Goal: Task Accomplishment & Management: Manage account settings

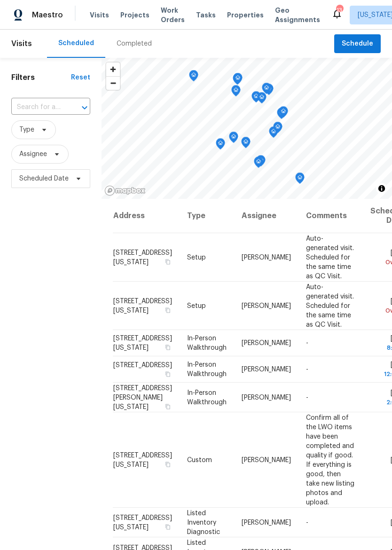
click at [238, 12] on span "Properties" at bounding box center [245, 14] width 37 height 9
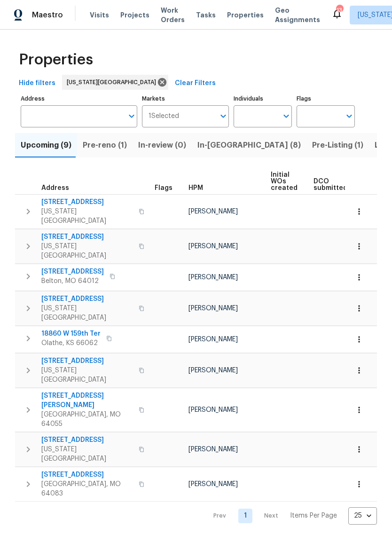
click at [312, 148] on span "Pre-Listing (1)" at bounding box center [337, 145] width 51 height 13
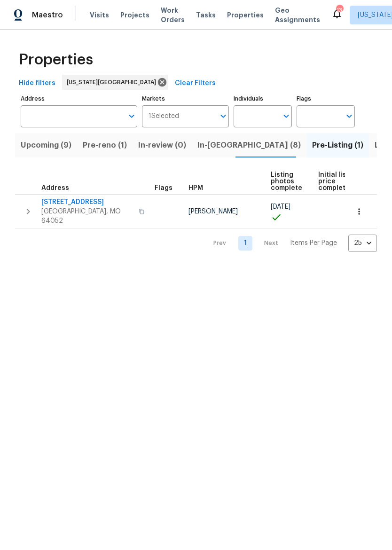
click at [375, 145] on span "Listed (29)" at bounding box center [395, 145] width 40 height 13
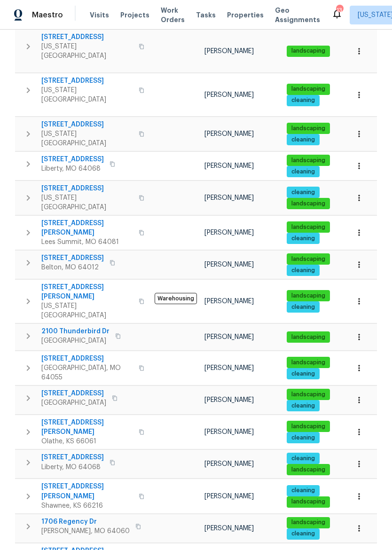
scroll to position [418, 0]
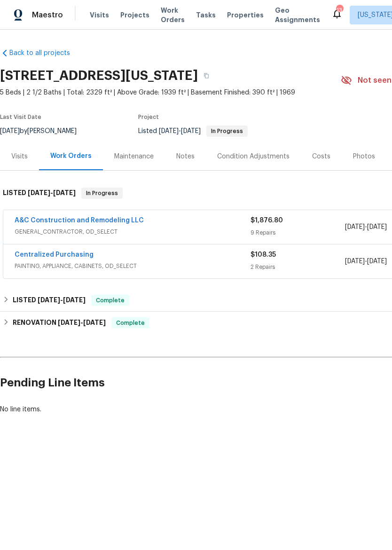
click at [221, 234] on span "GENERAL_CONTRACTOR, OD_SELECT" at bounding box center [133, 231] width 236 height 9
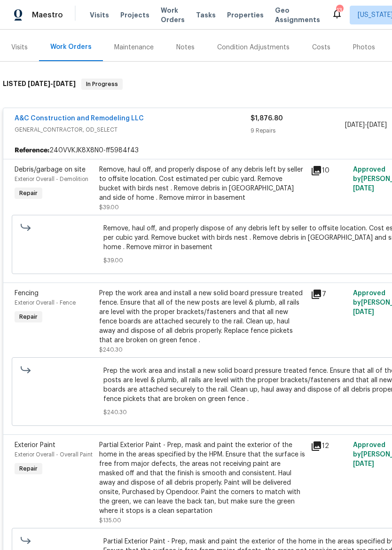
scroll to position [109, 0]
click at [254, 181] on div "Remove, haul off, and properly dispose of any debris left by seller to offsite …" at bounding box center [202, 183] width 206 height 38
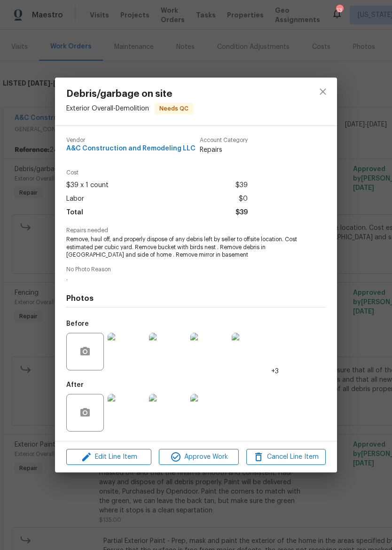
click at [126, 352] on img at bounding box center [127, 352] width 38 height 38
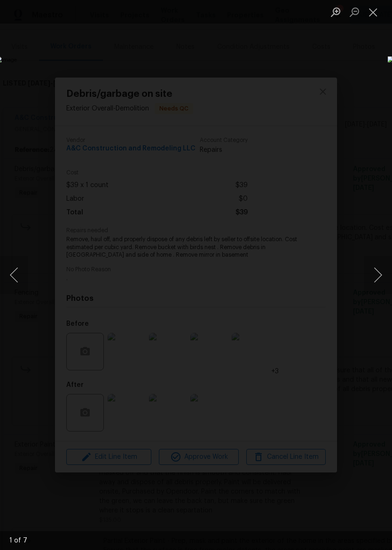
click at [382, 273] on button "Next image" at bounding box center [378, 275] width 28 height 38
click at [381, 274] on button "Next image" at bounding box center [378, 275] width 28 height 38
click at [380, 274] on button "Next image" at bounding box center [378, 275] width 28 height 38
click at [379, 273] on button "Next image" at bounding box center [378, 275] width 28 height 38
click at [379, 274] on button "Next image" at bounding box center [378, 275] width 28 height 38
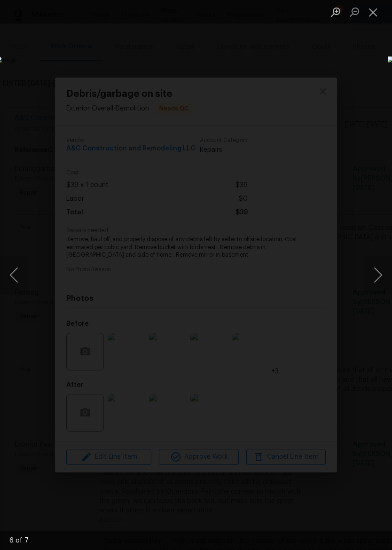
click at [379, 274] on button "Next image" at bounding box center [378, 275] width 28 height 38
click at [377, 276] on button "Next image" at bounding box center [378, 275] width 28 height 38
click at [374, 9] on button "Close lightbox" at bounding box center [373, 12] width 19 height 16
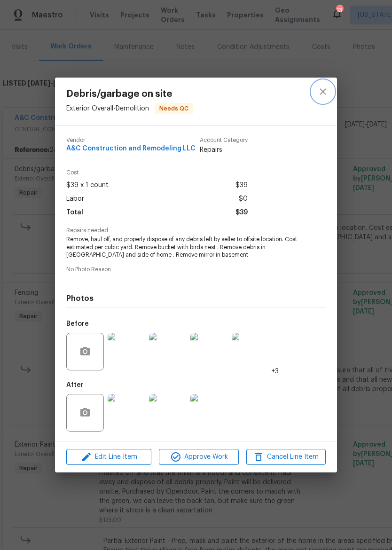
click at [328, 86] on icon "close" at bounding box center [322, 91] width 11 height 11
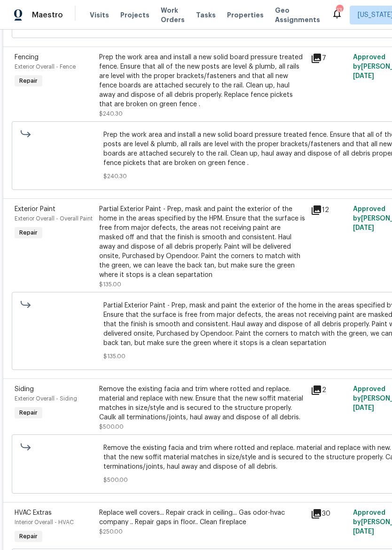
scroll to position [345, 0]
click at [263, 259] on div "Partial Exterior Paint - Prep, mask and paint the exterior of the home in the a…" at bounding box center [202, 241] width 206 height 75
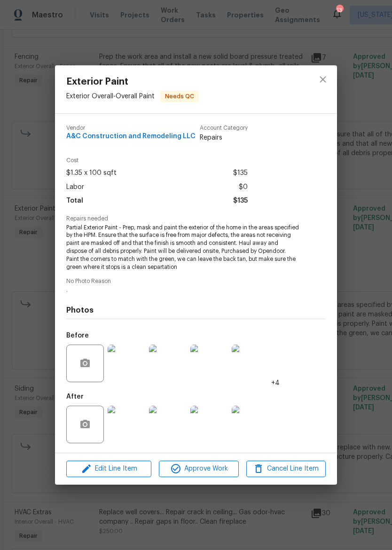
click at [129, 420] on img at bounding box center [127, 425] width 38 height 38
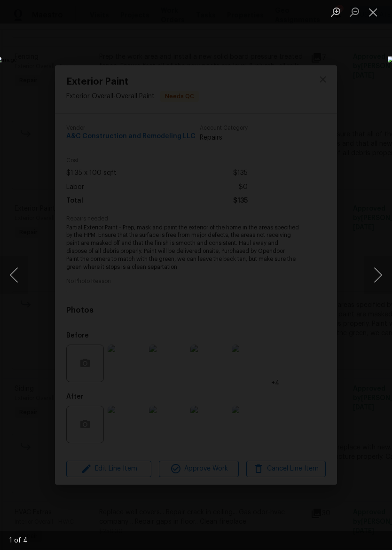
click at [381, 277] on button "Next image" at bounding box center [378, 275] width 28 height 38
click at [377, 280] on button "Next image" at bounding box center [378, 275] width 28 height 38
click at [377, 276] on button "Next image" at bounding box center [378, 275] width 28 height 38
click at [372, 14] on button "Close lightbox" at bounding box center [373, 12] width 19 height 16
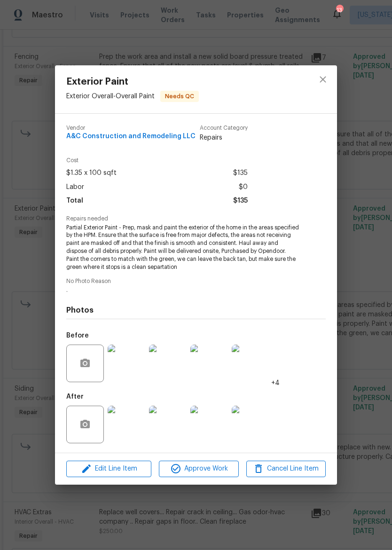
click at [372, 14] on button "Close lightbox" at bounding box center [373, 12] width 19 height 16
click at [121, 432] on img at bounding box center [127, 425] width 38 height 38
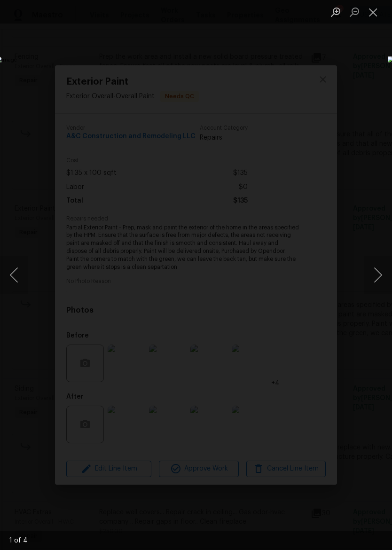
click at [378, 280] on button "Next image" at bounding box center [378, 275] width 28 height 38
click at [371, 281] on button "Next image" at bounding box center [378, 275] width 28 height 38
click at [365, 17] on button "Close lightbox" at bounding box center [373, 12] width 19 height 16
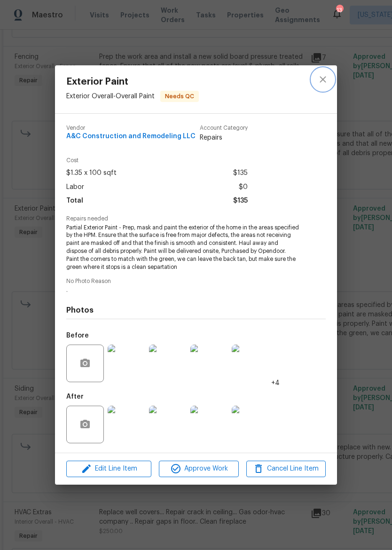
click at [321, 81] on icon "close" at bounding box center [322, 79] width 11 height 11
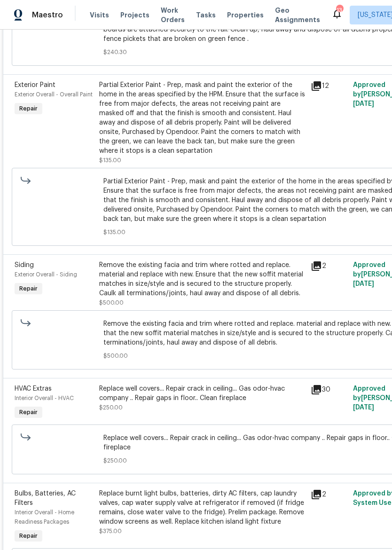
scroll to position [471, 0]
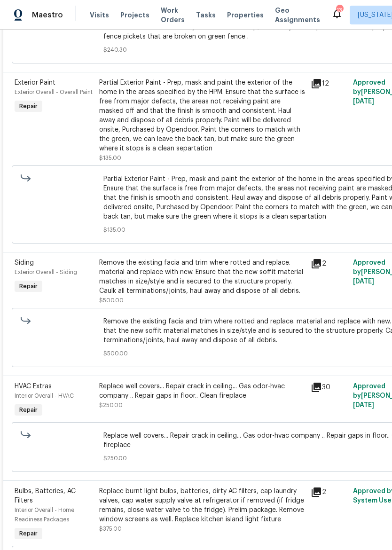
click at [249, 289] on div "Remove the existing facia and trim where rotted and replace. material and repla…" at bounding box center [202, 277] width 206 height 38
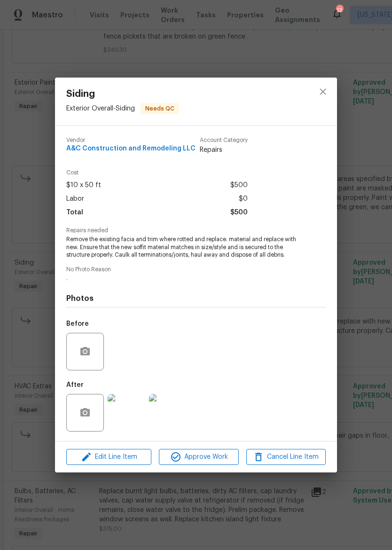
click at [125, 411] on img at bounding box center [127, 413] width 38 height 38
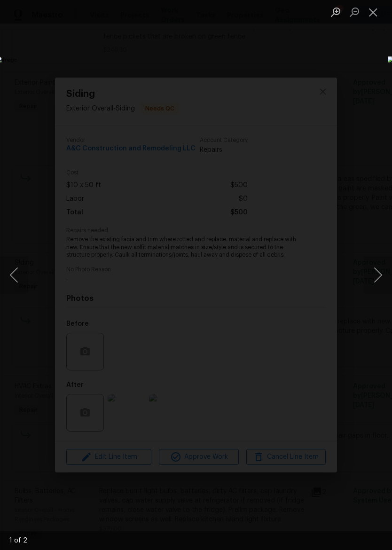
click at [375, 276] on button "Next image" at bounding box center [378, 275] width 28 height 38
click at [377, 13] on button "Close lightbox" at bounding box center [373, 12] width 19 height 16
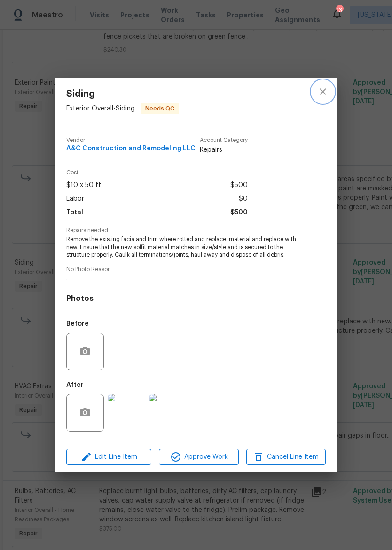
click at [325, 88] on icon "close" at bounding box center [323, 91] width 6 height 6
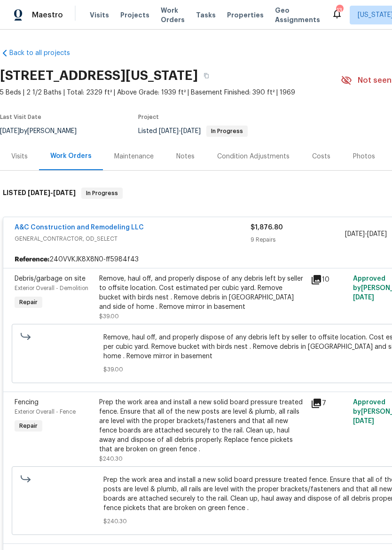
scroll to position [0, 0]
click at [219, 245] on div "A&C Construction and Remodeling LLC GENERAL_CONTRACTOR, OD_SELECT" at bounding box center [133, 234] width 236 height 23
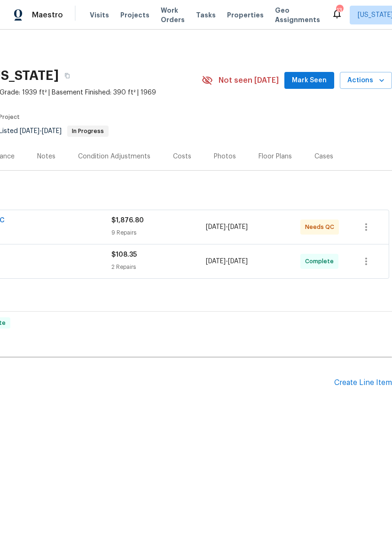
scroll to position [0, 139]
click at [380, 379] on div "Create Line Item" at bounding box center [363, 382] width 58 height 9
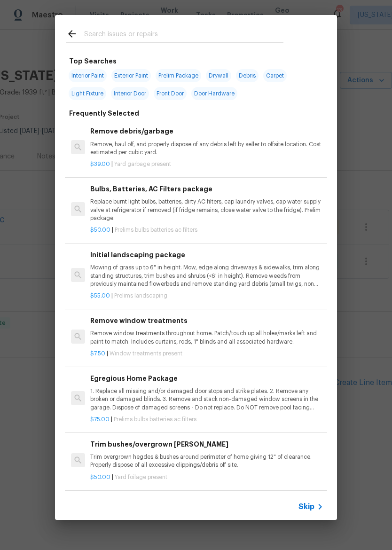
click at [118, 37] on input "text" at bounding box center [183, 35] width 199 height 14
click at [130, 76] on span "Exterior Paint" at bounding box center [130, 75] width 39 height 13
type input "Exterior Paint"
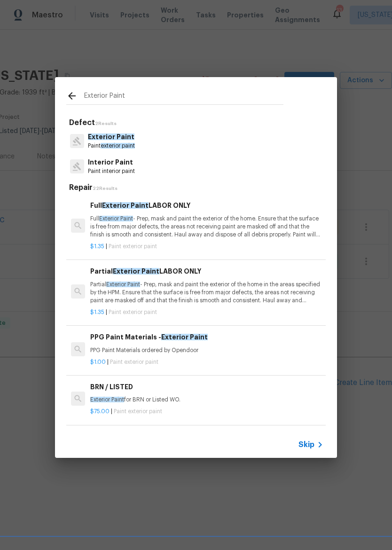
click at [134, 228] on p "Full Exterior Paint - Prep, mask and paint the exterior of the home. Ensure tha…" at bounding box center [206, 227] width 233 height 24
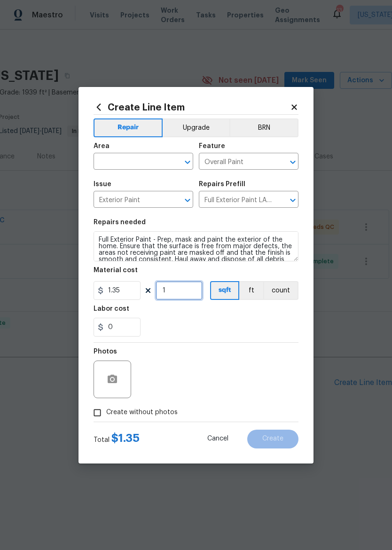
click at [186, 297] on input "1" at bounding box center [179, 290] width 47 height 19
type input "1000"
click at [269, 337] on section "Repairs needed Full Exterior Paint - Prep, mask and paint the exterior of the h…" at bounding box center [196, 277] width 205 height 129
click at [99, 407] on input "Create without photos" at bounding box center [97, 413] width 18 height 18
click at [96, 411] on input "Create without photos" at bounding box center [97, 413] width 18 height 18
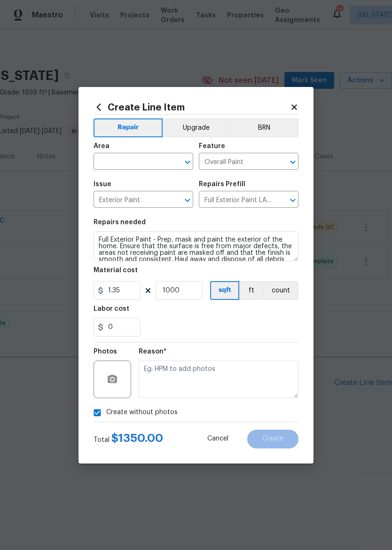
checkbox input "false"
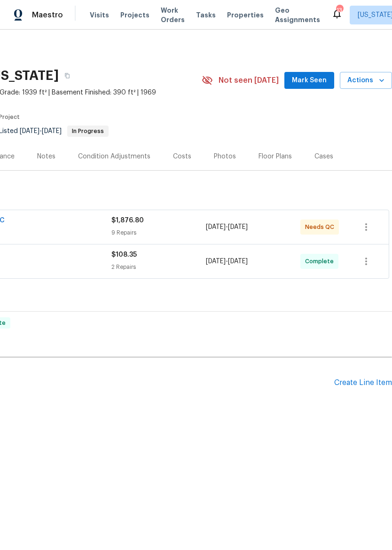
click at [374, 383] on div "Create Line Item" at bounding box center [363, 382] width 58 height 9
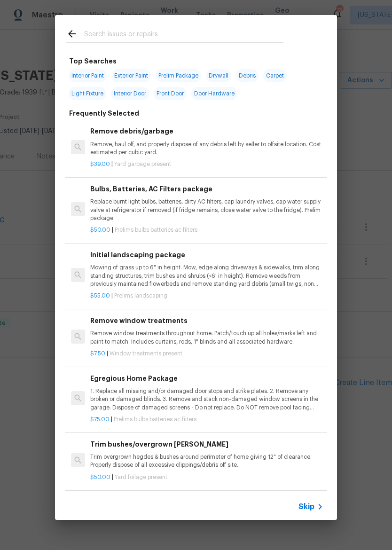
click at [132, 77] on span "Exterior Paint" at bounding box center [130, 75] width 39 height 13
type input "Exterior Paint"
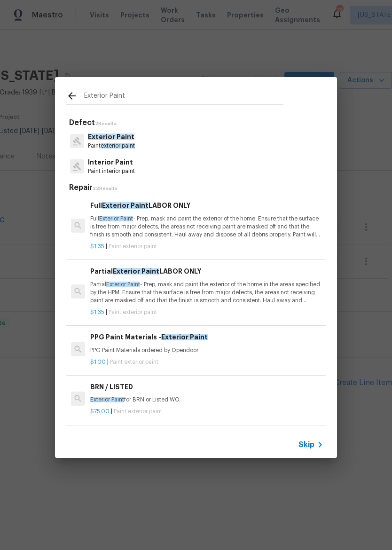
click at [103, 223] on p "Full Exterior Paint - Prep, mask and paint the exterior of the home. Ensure tha…" at bounding box center [206, 227] width 233 height 24
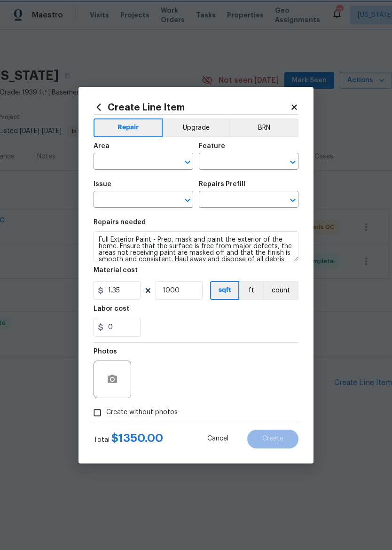
type input "Overall Paint"
type input "Exterior Paint"
type input "Full Exterior Paint LABOR ONLY $1.35"
click at [129, 163] on input "text" at bounding box center [130, 162] width 73 height 15
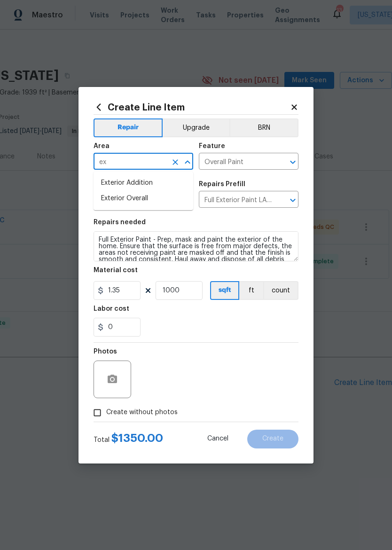
click at [110, 194] on li "Exterior Overall" at bounding box center [144, 199] width 100 height 16
type input "Exterior Overall"
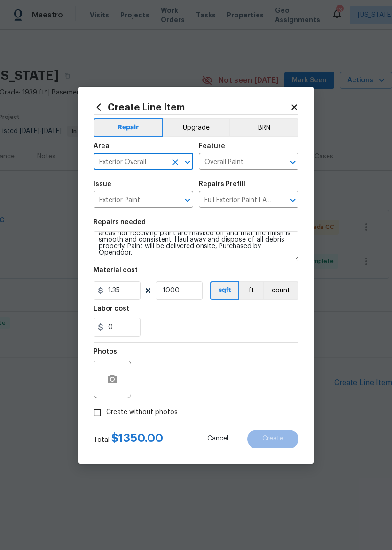
scroll to position [20, 0]
click at [218, 261] on textarea "Full Exterior Paint - Prep, mask and paint the exterior of the home. Ensure tha…" at bounding box center [196, 246] width 205 height 30
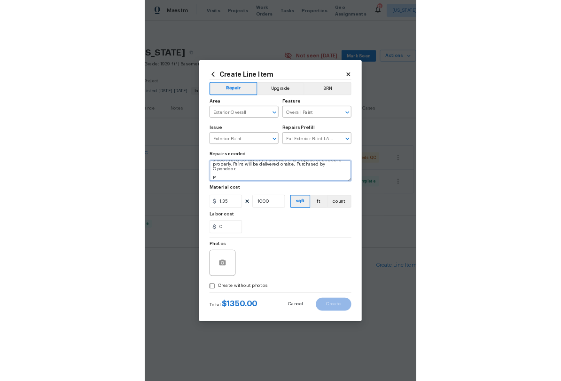
scroll to position [29, 0]
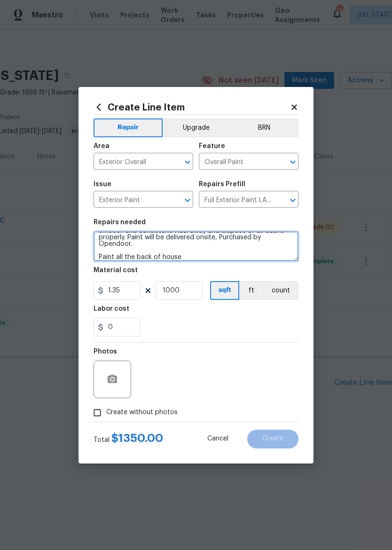
type textarea "Full Exterior Paint - Prep, mask and paint the exterior of the home. Ensure tha…"
click at [278, 342] on section "Repairs needed Full Exterior Paint - Prep, mask and paint the exterior of the h…" at bounding box center [196, 277] width 205 height 129
click at [94, 411] on input "Create without photos" at bounding box center [97, 413] width 18 height 18
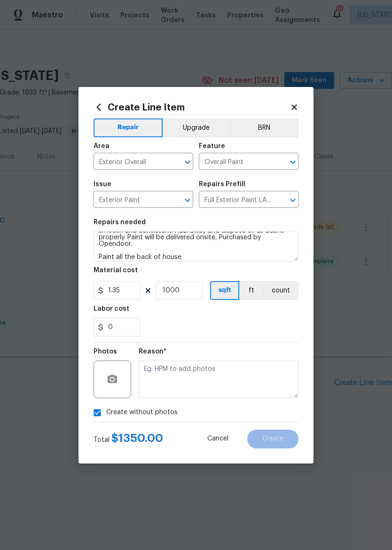
click at [96, 412] on input "Create without photos" at bounding box center [97, 413] width 18 height 18
checkbox input "false"
click at [103, 386] on button "button" at bounding box center [112, 379] width 23 height 23
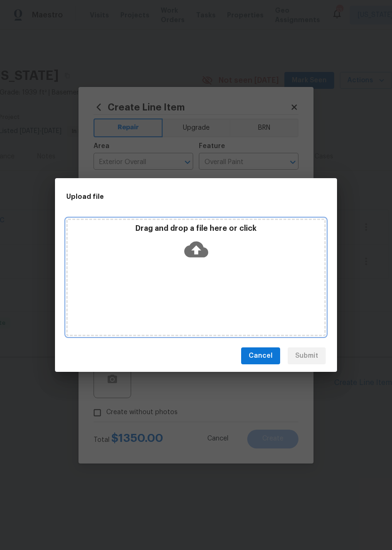
click at [201, 251] on icon at bounding box center [196, 250] width 24 height 16
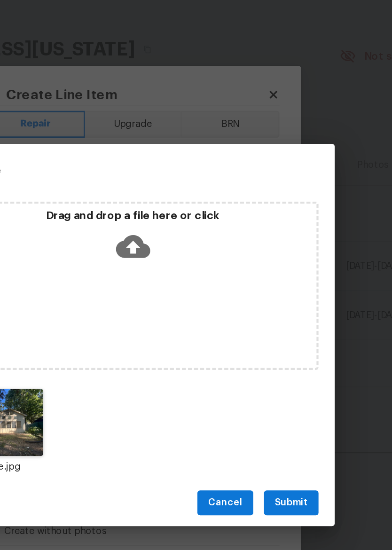
scroll to position [0, 0]
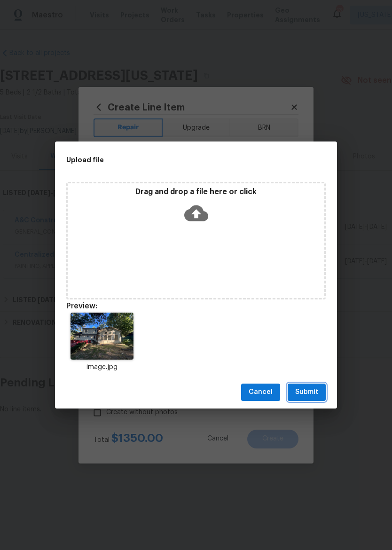
click at [309, 391] on span "Submit" at bounding box center [306, 392] width 23 height 12
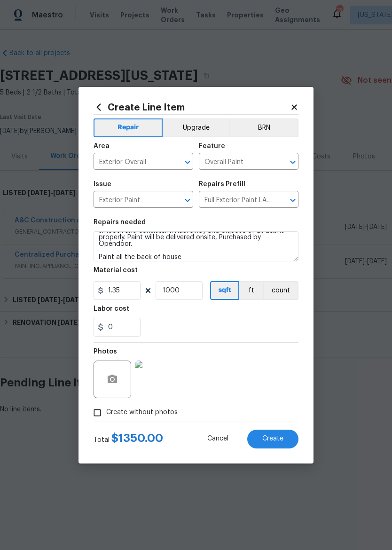
click at [273, 437] on span "Create" at bounding box center [272, 438] width 21 height 7
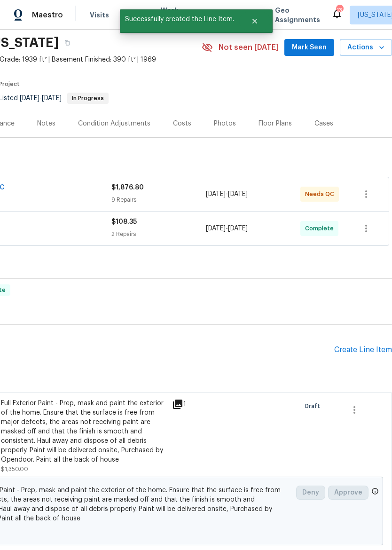
scroll to position [33, 139]
click at [365, 351] on div "Create Line Item" at bounding box center [363, 349] width 58 height 9
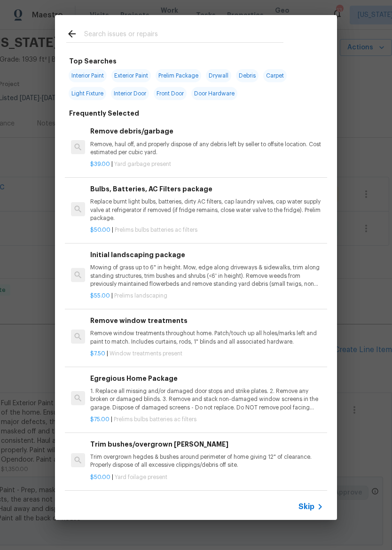
click at [212, 31] on input "text" at bounding box center [183, 35] width 199 height 14
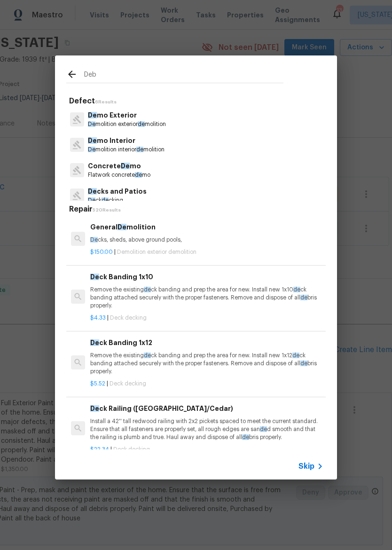
type input "Debr"
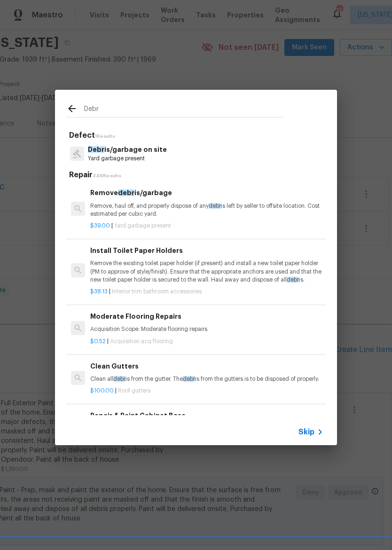
click at [172, 204] on p "Remove, haul off, and properly dispose of any debr is left by seller to offsite…" at bounding box center [206, 210] width 233 height 16
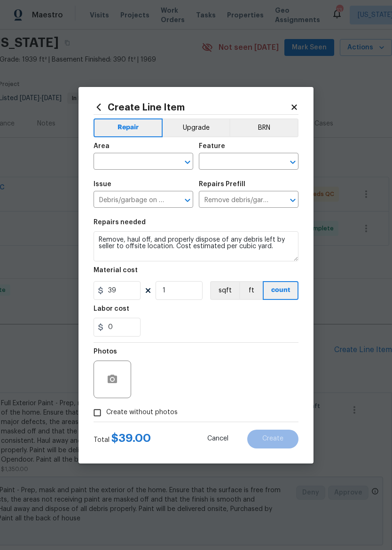
click at [147, 156] on input "text" at bounding box center [130, 162] width 73 height 15
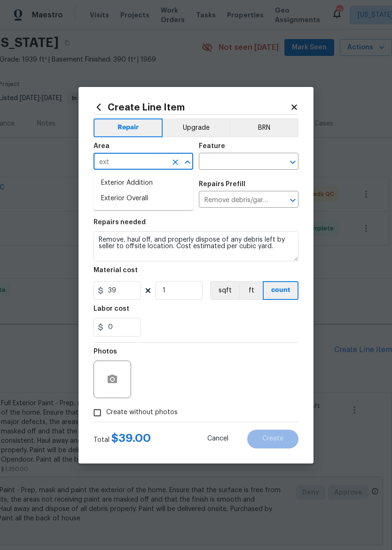
click at [169, 194] on li "Exterior Overall" at bounding box center [144, 199] width 100 height 16
type input "Exterior Overall"
click at [169, 193] on div "Debris/garbage on site ​" at bounding box center [144, 200] width 100 height 15
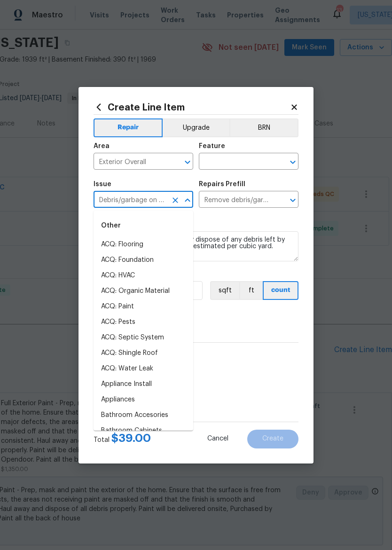
click at [242, 156] on input "text" at bounding box center [235, 162] width 73 height 15
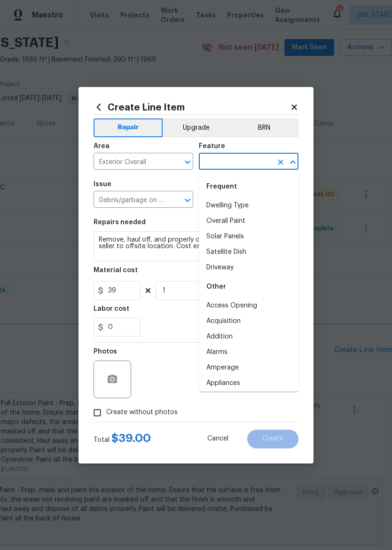
click at [254, 163] on input "text" at bounding box center [235, 162] width 73 height 15
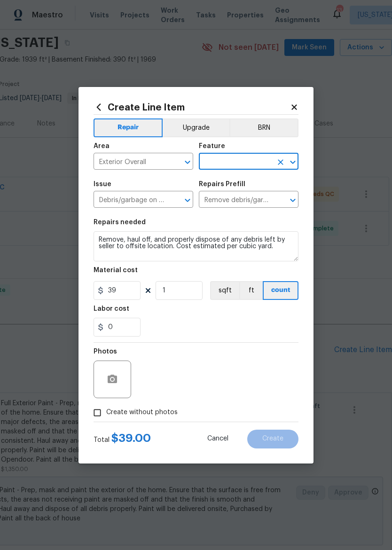
click at [265, 155] on input "text" at bounding box center [235, 162] width 73 height 15
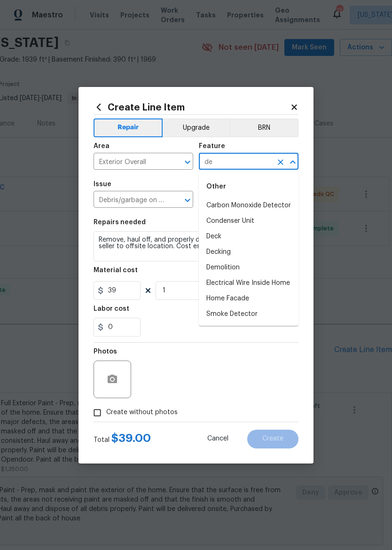
type input "d"
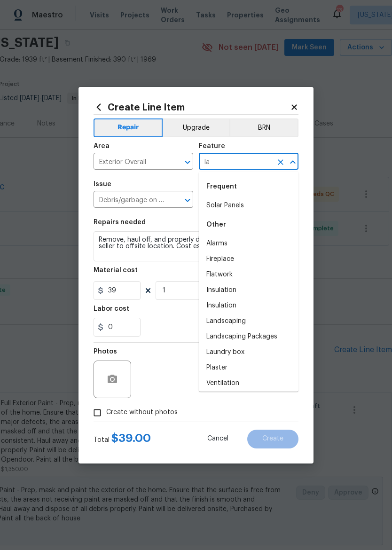
click at [248, 321] on li "Landscaping" at bounding box center [249, 321] width 100 height 16
type input "Landscaping"
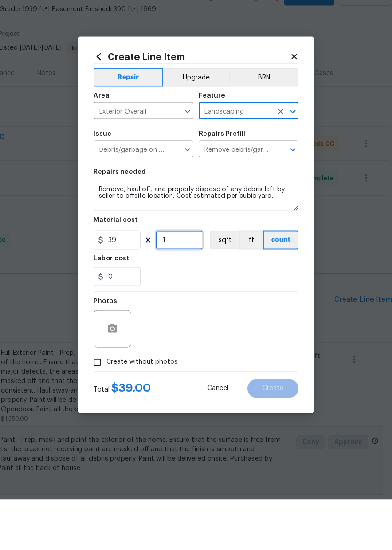
click at [187, 281] on input "1" at bounding box center [179, 290] width 47 height 19
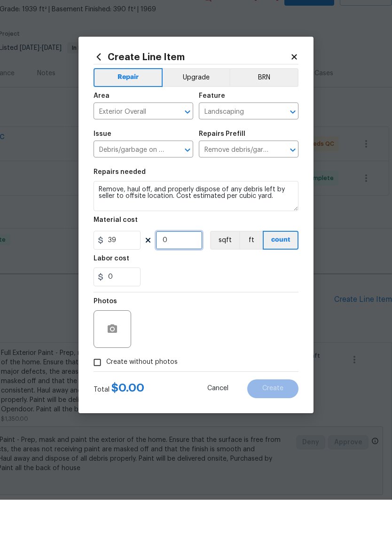
type input "3"
click at [240, 318] on div "0" at bounding box center [196, 327] width 205 height 19
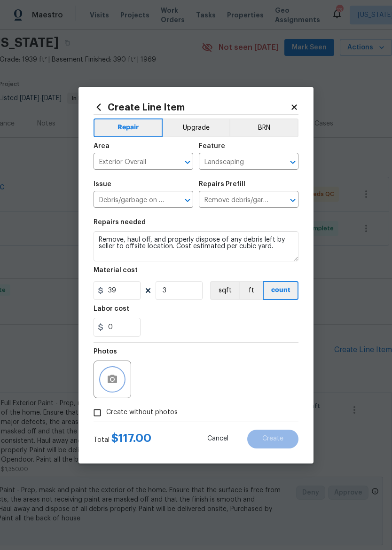
click at [115, 375] on icon "button" at bounding box center [112, 379] width 11 height 11
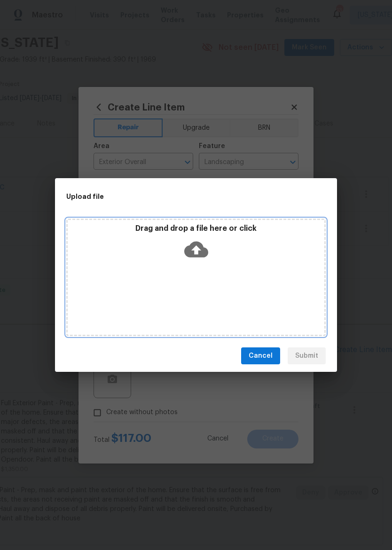
click at [204, 247] on icon at bounding box center [196, 249] width 24 height 24
click at [188, 247] on icon at bounding box center [196, 250] width 24 height 16
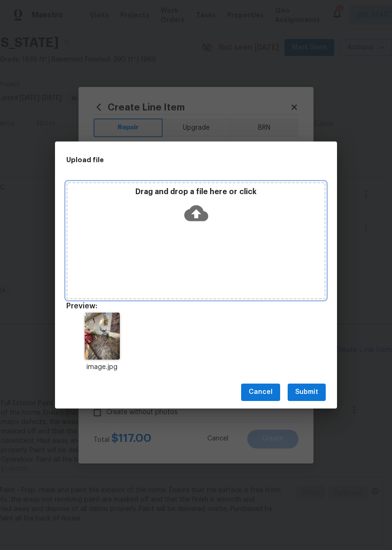
click at [196, 212] on icon at bounding box center [196, 213] width 24 height 24
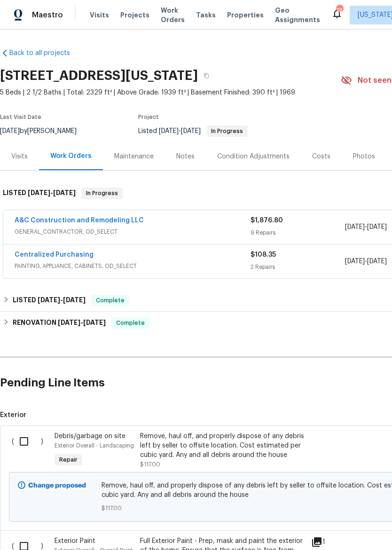
scroll to position [0, 139]
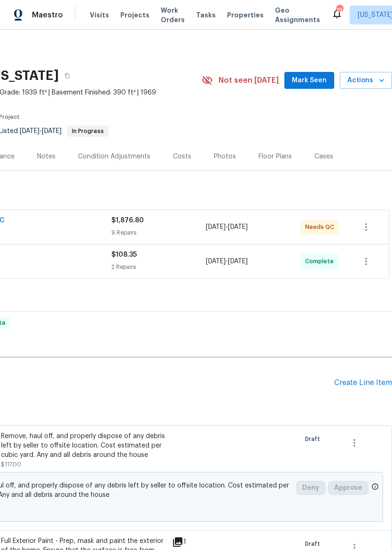
click at [371, 380] on div "Create Line Item" at bounding box center [363, 382] width 58 height 9
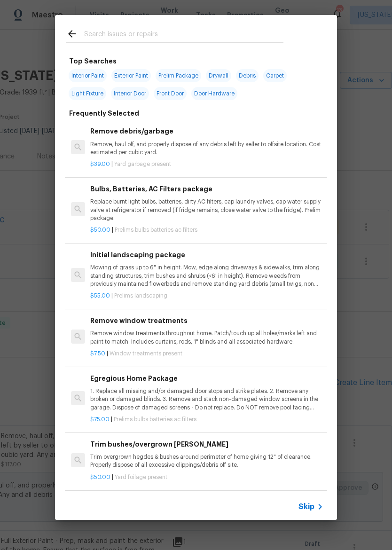
click at [256, 30] on input "text" at bounding box center [183, 35] width 199 height 14
type input "Dryw"
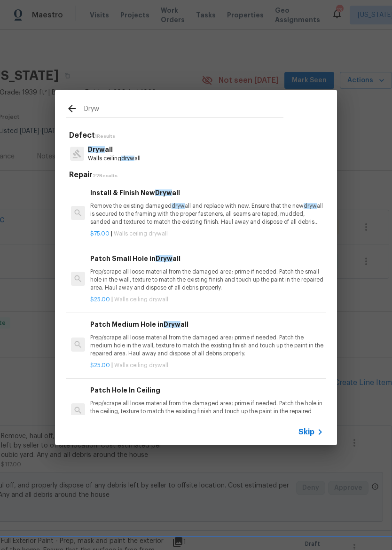
click at [213, 278] on p "Prep/scrape all loose material from the damaged area; prime if needed. Patch th…" at bounding box center [206, 280] width 233 height 24
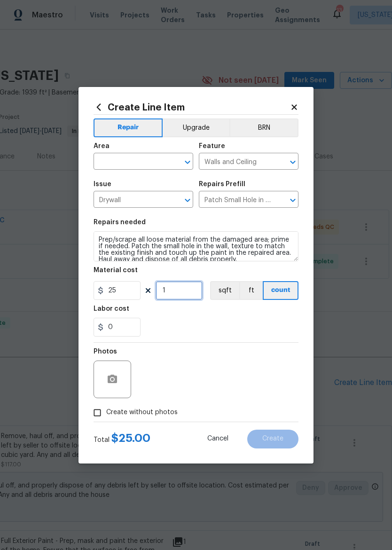
click at [180, 290] on input "1" at bounding box center [179, 290] width 47 height 19
type input "5"
click at [253, 331] on div "0" at bounding box center [196, 327] width 205 height 19
click at [110, 378] on icon "button" at bounding box center [112, 379] width 9 height 8
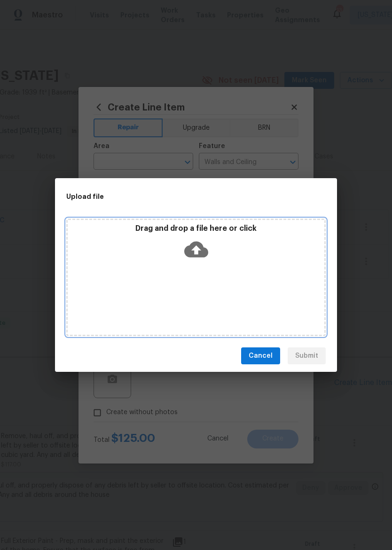
click at [197, 243] on icon at bounding box center [196, 250] width 24 height 16
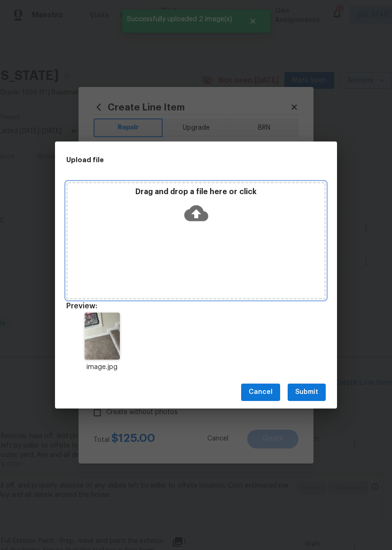
click at [196, 220] on icon at bounding box center [196, 213] width 24 height 16
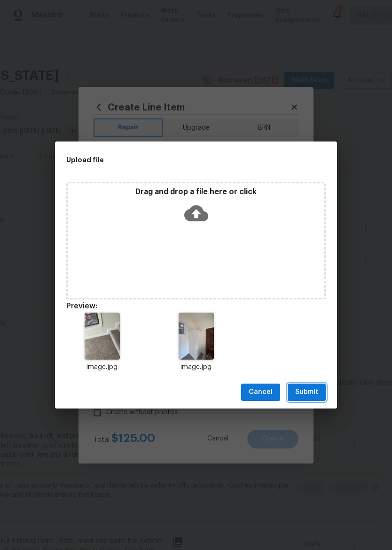
click at [306, 390] on span "Submit" at bounding box center [306, 392] width 23 height 12
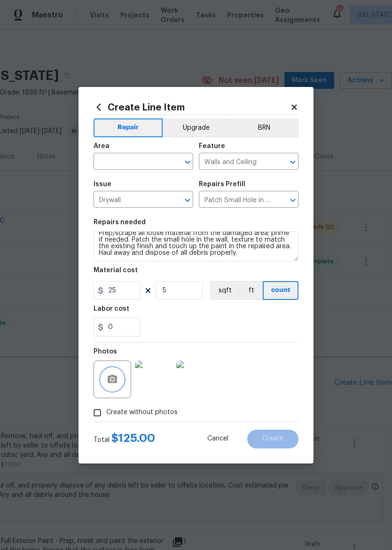
scroll to position [7, 0]
click at [147, 159] on input "text" at bounding box center [130, 162] width 73 height 15
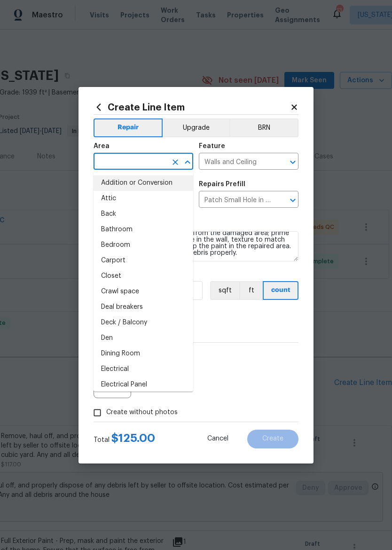
click at [158, 182] on li "Addition or Conversion" at bounding box center [144, 183] width 100 height 16
type input "Addition or Conversion"
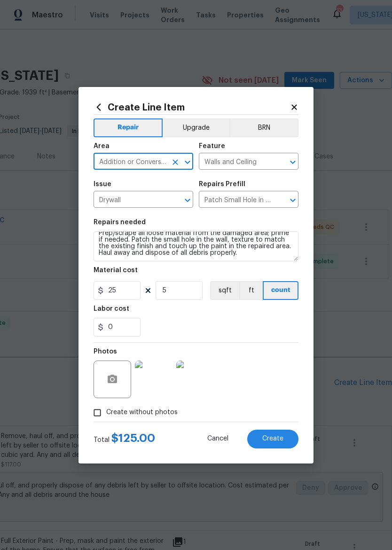
click at [266, 348] on div "Photos" at bounding box center [196, 373] width 205 height 61
click at [279, 435] on button "Create" at bounding box center [272, 439] width 51 height 19
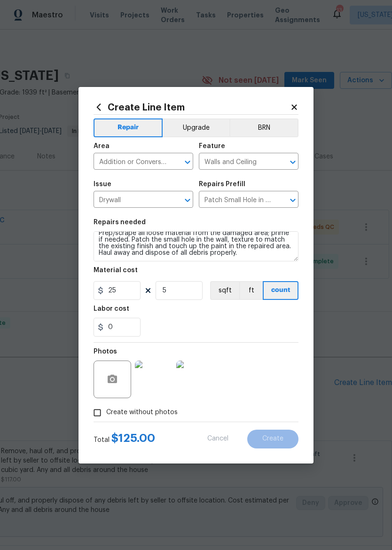
type input "0"
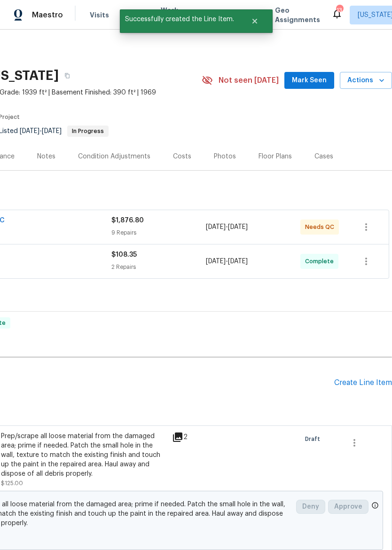
click at [373, 382] on div "Create Line Item" at bounding box center [363, 382] width 58 height 9
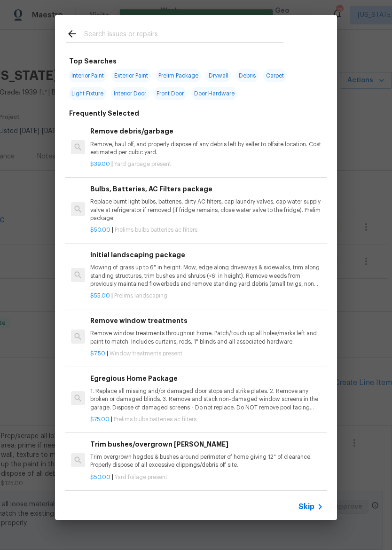
click at [234, 33] on input "text" at bounding box center [183, 35] width 199 height 14
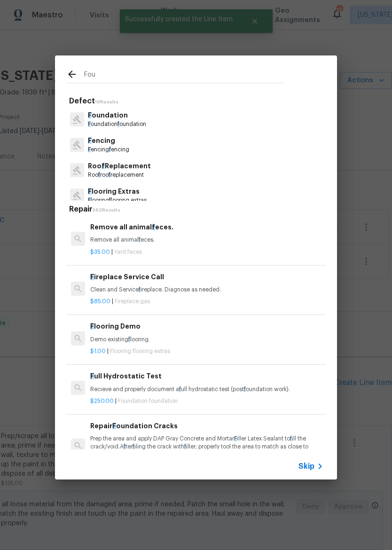
type input "Foun"
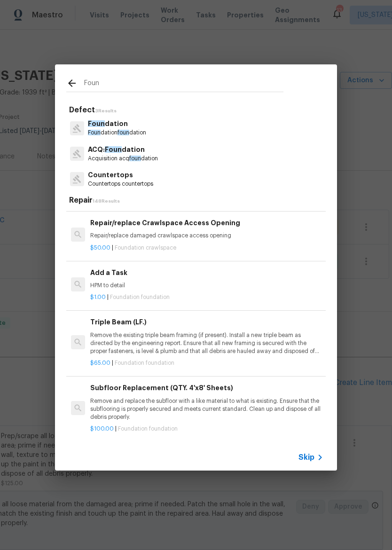
scroll to position [968, 0]
click at [245, 288] on p "HPM to detail" at bounding box center [206, 285] width 233 height 8
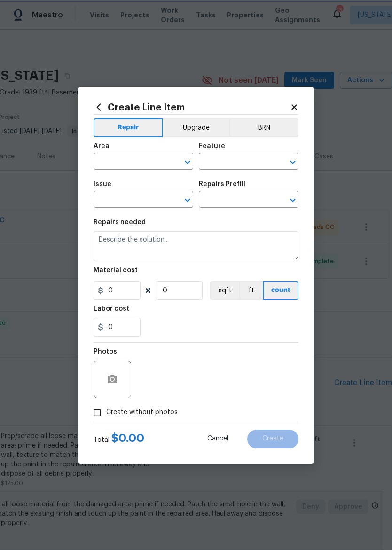
type input "Foundation"
type textarea "HPM to detail"
type input "1"
type input "Add a Task $1.00"
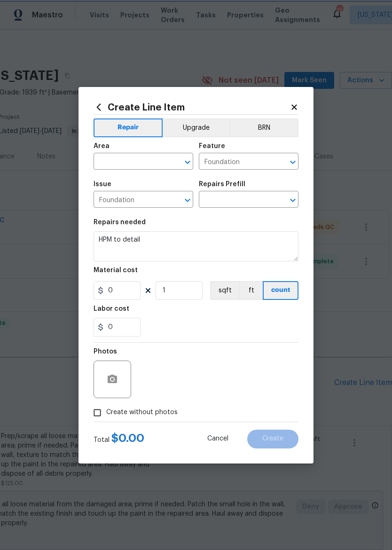
type input "1"
click at [245, 288] on button "ft" at bounding box center [250, 290] width 23 height 19
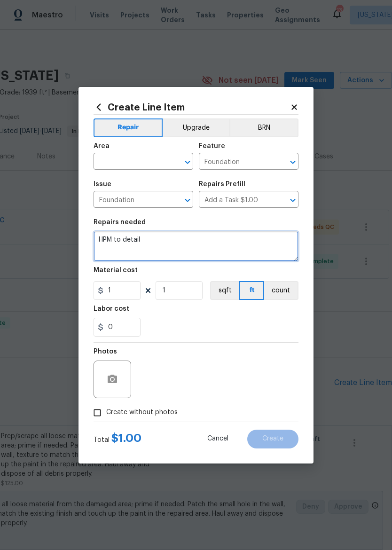
click at [207, 249] on textarea "HPM to detail" at bounding box center [196, 246] width 205 height 30
click at [207, 248] on textarea "HPM to detail" at bounding box center [196, 246] width 205 height 30
click at [219, 239] on textarea "HPM to detail" at bounding box center [196, 246] width 205 height 30
click at [217, 250] on textarea "HPM to detail" at bounding box center [196, 246] width 205 height 30
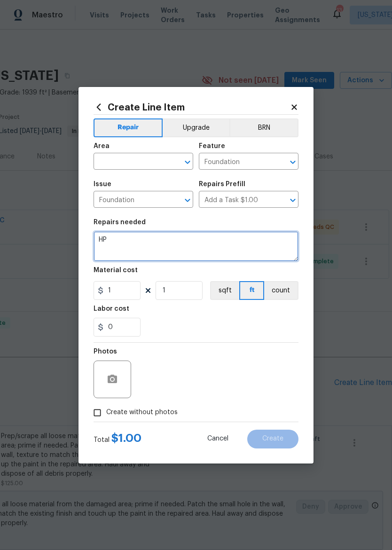
type textarea "H"
type textarea "Investigate the room addition for the settling on why the cracks have continued"
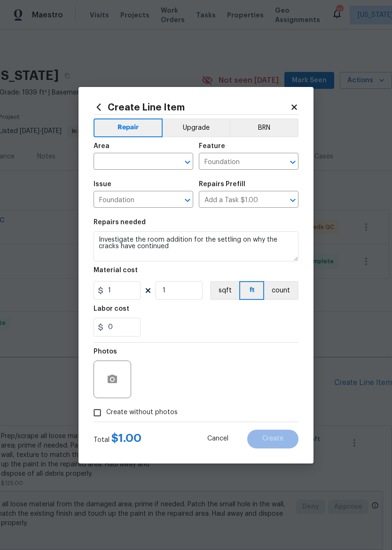
click at [150, 165] on input "text" at bounding box center [130, 162] width 73 height 15
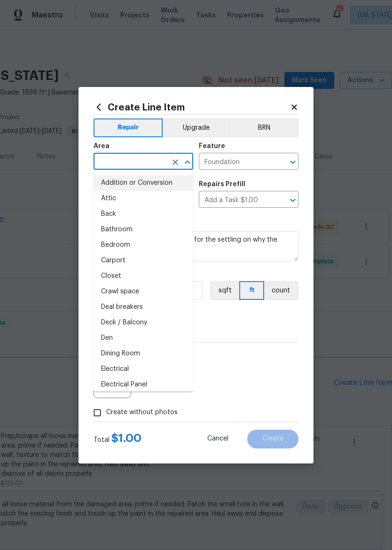
click at [158, 188] on li "Addition or Conversion" at bounding box center [144, 183] width 100 height 16
type input "Addition or Conversion"
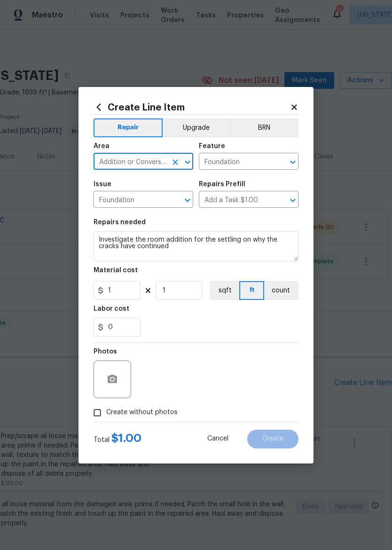
click at [275, 219] on section "Repairs needed Investigate the room addition for the settling on why the cracks…" at bounding box center [196, 277] width 205 height 129
click at [111, 376] on icon "button" at bounding box center [112, 379] width 9 height 8
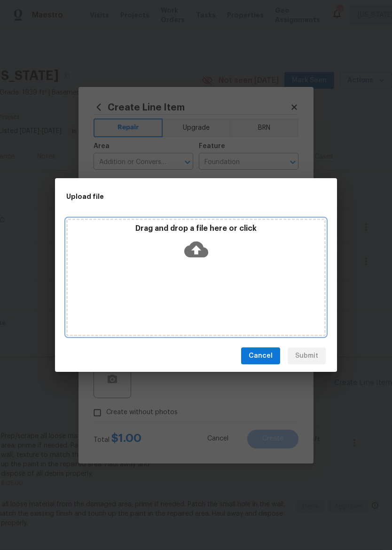
click at [197, 250] on icon at bounding box center [196, 249] width 24 height 24
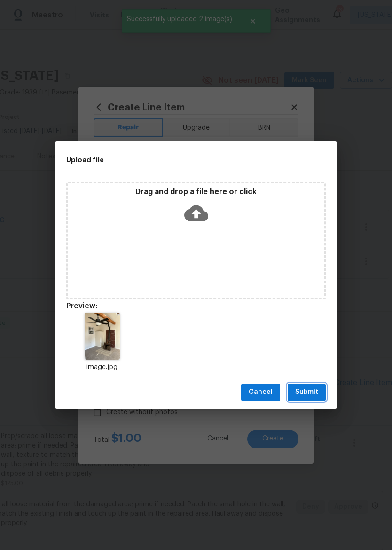
click at [312, 395] on span "Submit" at bounding box center [306, 392] width 23 height 12
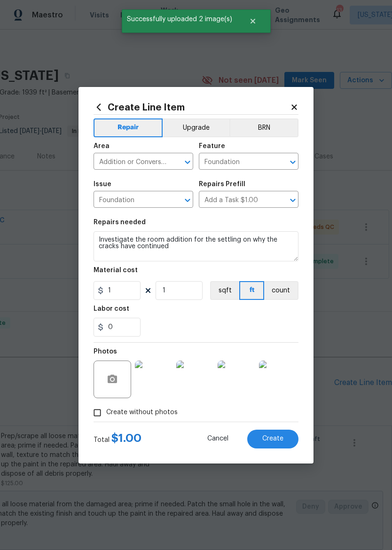
click at [274, 437] on span "Create" at bounding box center [272, 438] width 21 height 7
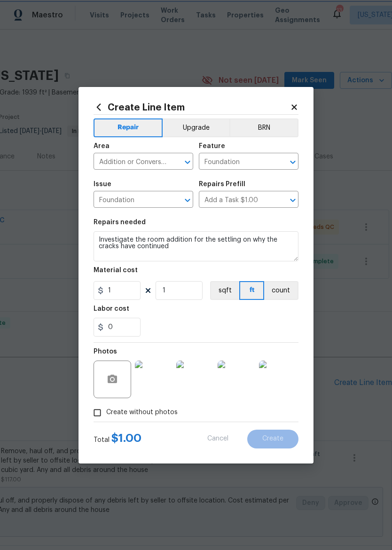
type input "0"
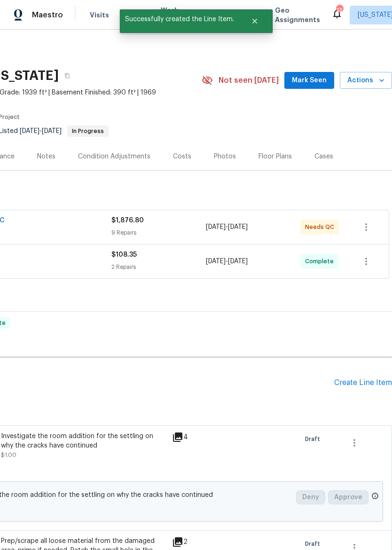
click at [360, 386] on div "Create Line Item" at bounding box center [363, 382] width 58 height 9
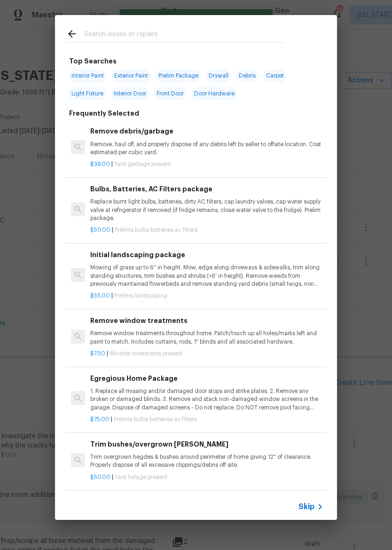
click at [217, 30] on input "text" at bounding box center [183, 35] width 199 height 14
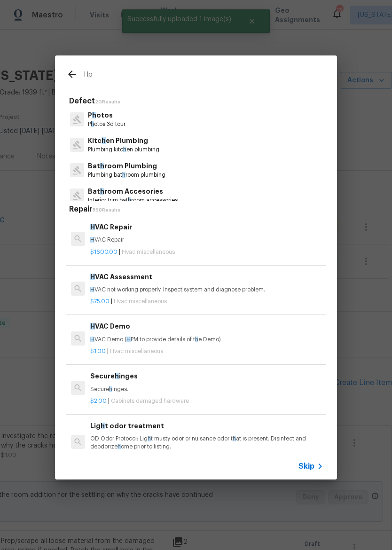
type input "Hpm"
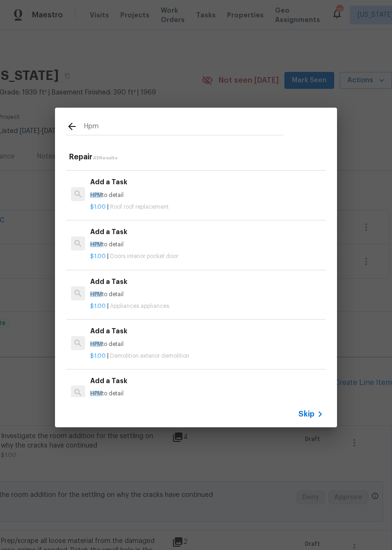
scroll to position [192, 0]
click at [148, 204] on span "Roof roof replacement" at bounding box center [139, 207] width 59 height 6
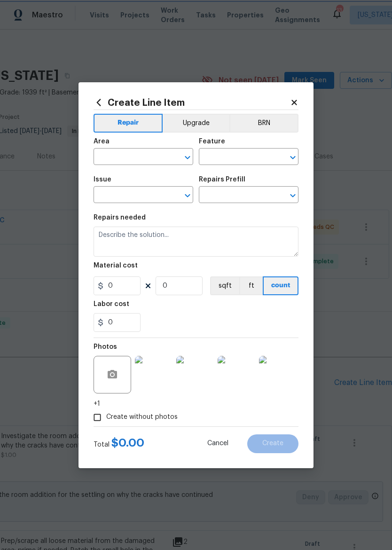
type input "Eaves and Trim"
type input "Roof Replacement"
type input "Add a Task $1.00"
type textarea "HPM to detail"
type input "1"
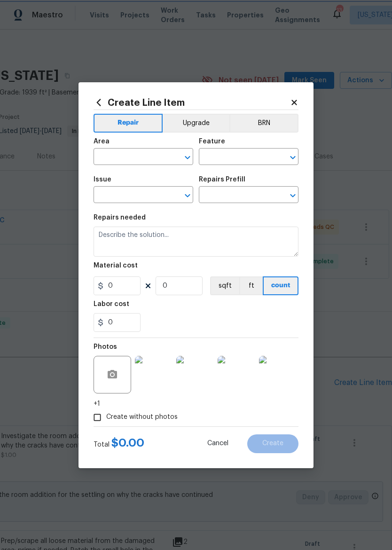
type input "1"
click at [142, 154] on input "text" at bounding box center [130, 157] width 73 height 15
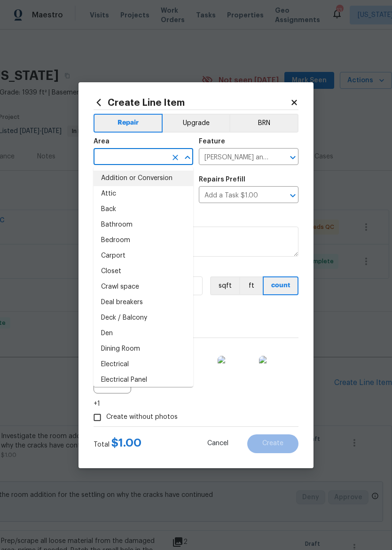
click at [166, 178] on li "Addition or Conversion" at bounding box center [144, 179] width 100 height 16
type input "Addition or Conversion"
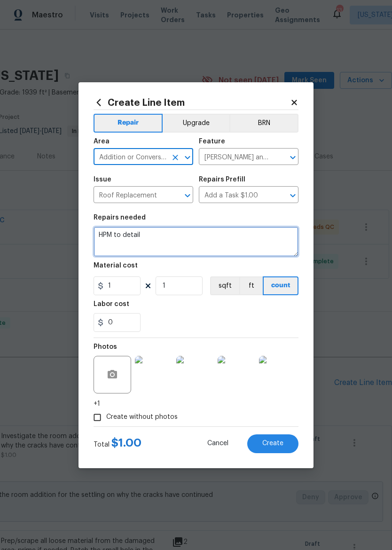
click at [197, 239] on textarea "HPM to detail" at bounding box center [196, 242] width 205 height 30
click at [197, 241] on textarea "HPM to detail" at bounding box center [196, 242] width 205 height 30
type textarea "H"
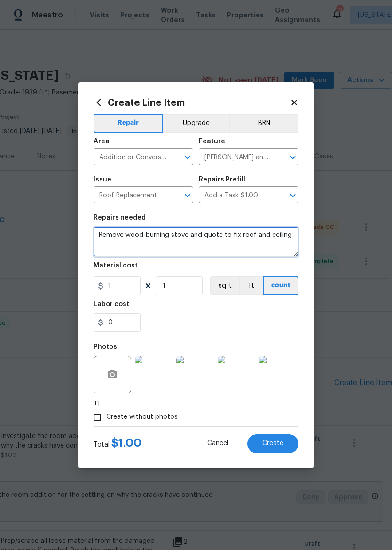
type textarea "Remove wood-burning stove and quote to fix roof and ceiling"
click at [262, 331] on div "0" at bounding box center [196, 322] width 205 height 19
click at [278, 378] on img at bounding box center [278, 375] width 38 height 38
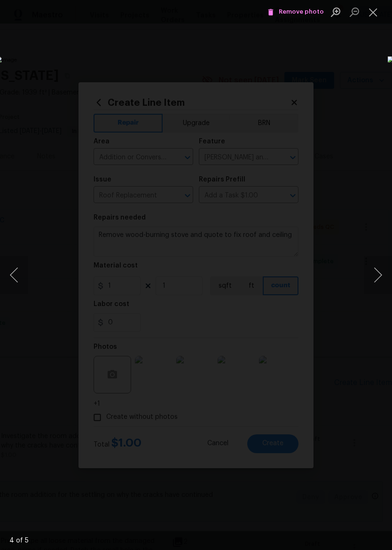
click at [369, 7] on button "Close lightbox" at bounding box center [373, 12] width 19 height 16
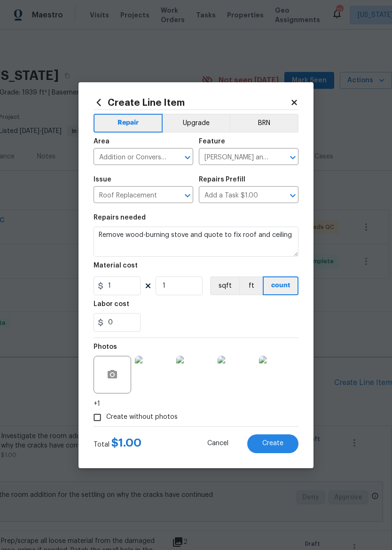
click at [283, 369] on img at bounding box center [278, 375] width 38 height 38
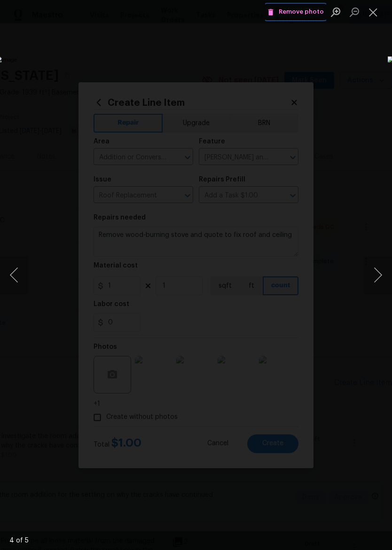
click at [304, 12] on span "Remove photo" at bounding box center [295, 12] width 56 height 11
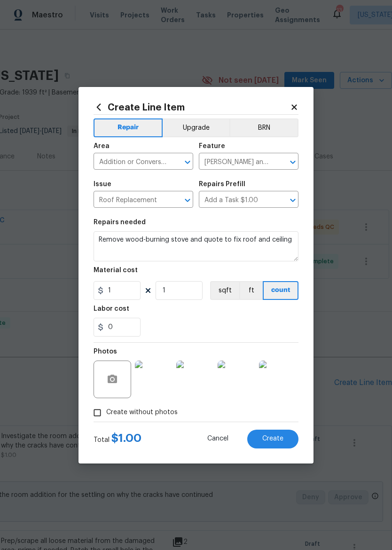
click at [280, 376] on img at bounding box center [278, 379] width 38 height 38
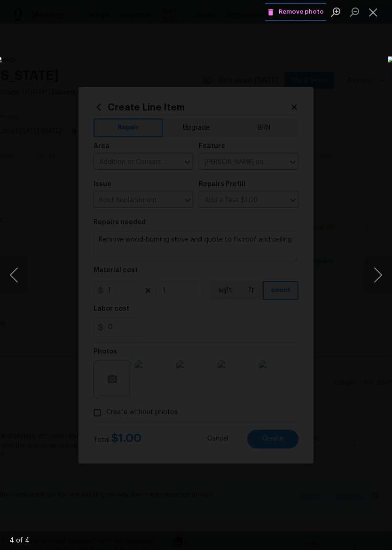
click at [304, 12] on span "Remove photo" at bounding box center [295, 12] width 56 height 11
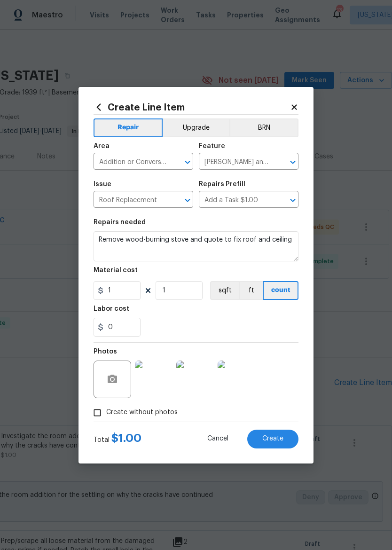
click at [242, 377] on img at bounding box center [237, 379] width 38 height 38
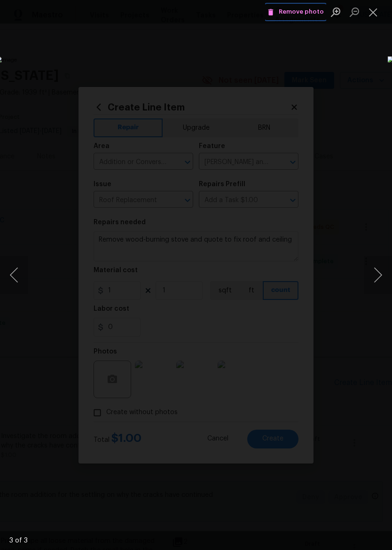
click at [310, 11] on span "Remove photo" at bounding box center [295, 12] width 56 height 11
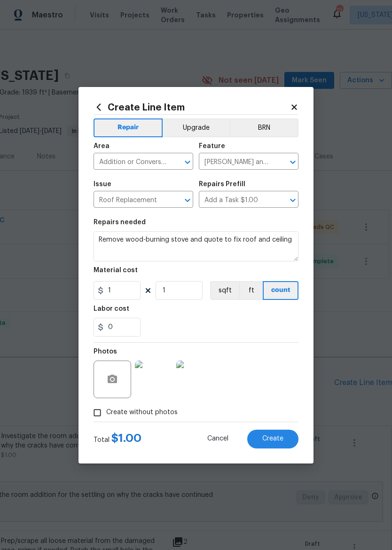
click at [199, 380] on img at bounding box center [195, 379] width 38 height 38
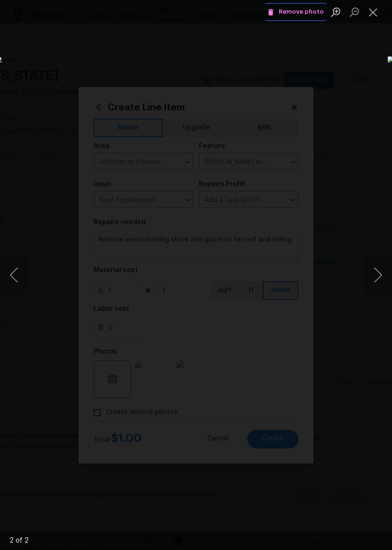
click at [297, 17] on span "Remove photo" at bounding box center [295, 12] width 56 height 11
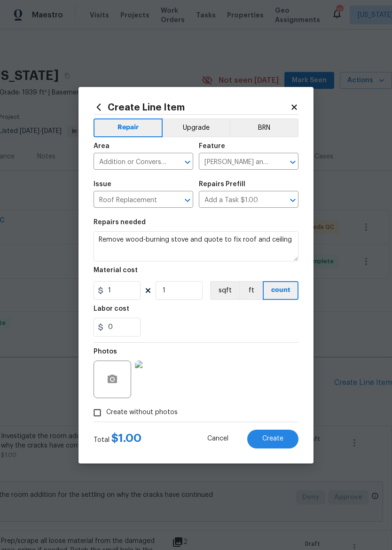
click at [159, 380] on img at bounding box center [154, 379] width 38 height 38
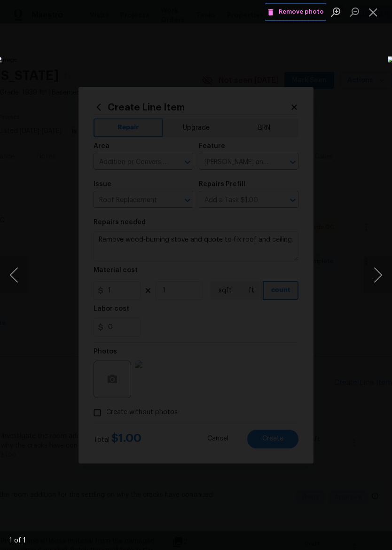
click at [297, 14] on span "Remove photo" at bounding box center [295, 12] width 56 height 11
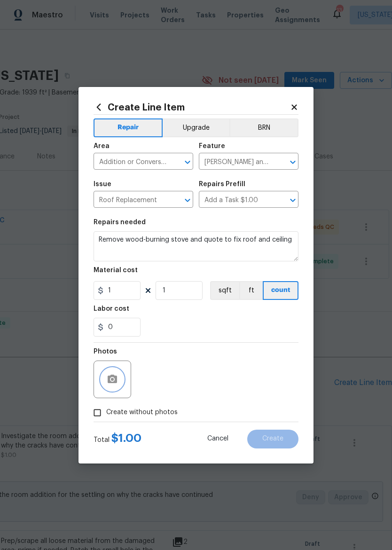
click at [116, 370] on button "button" at bounding box center [112, 379] width 23 height 23
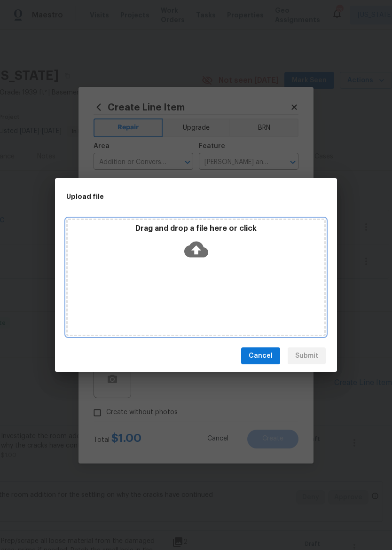
click at [197, 251] on icon at bounding box center [196, 249] width 24 height 24
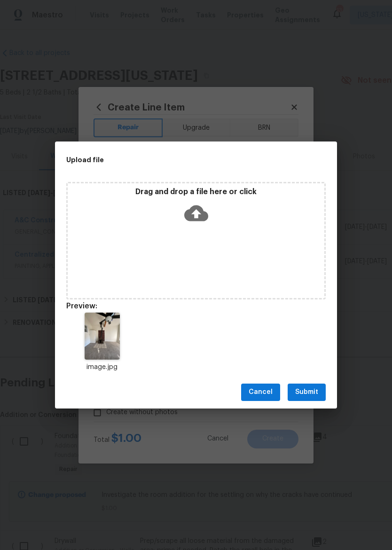
scroll to position [0, 139]
click at [311, 388] on span "Submit" at bounding box center [306, 392] width 23 height 12
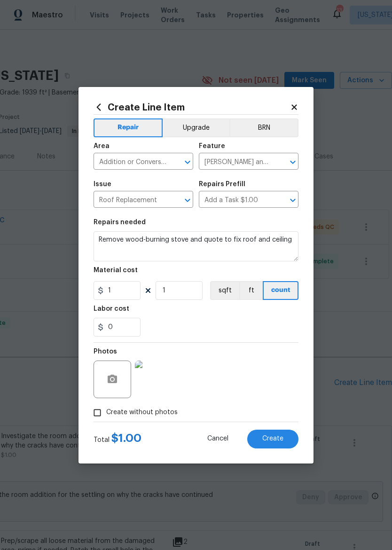
click at [276, 442] on span "Create" at bounding box center [272, 438] width 21 height 7
type input "0"
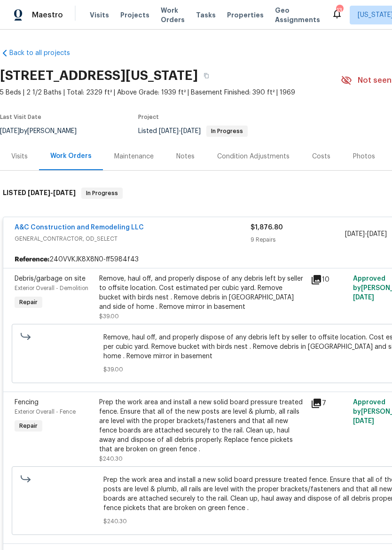
scroll to position [0, 0]
click at [236, 296] on div "Remove, haul off, and properly dispose of any debris left by seller to offsite …" at bounding box center [202, 293] width 206 height 38
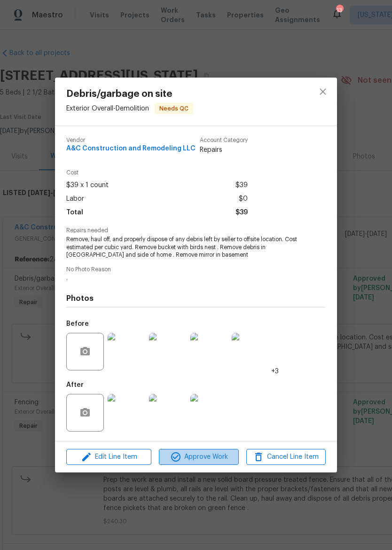
click at [215, 457] on span "Approve Work" at bounding box center [199, 457] width 74 height 12
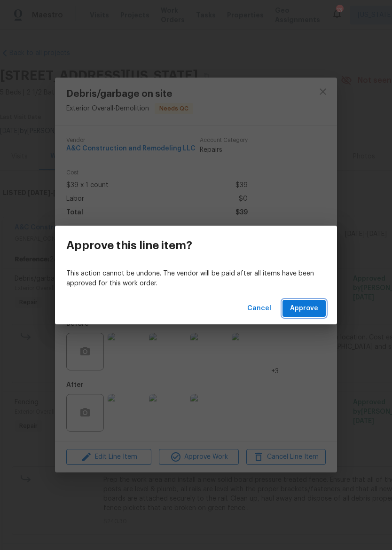
click at [311, 303] on span "Approve" at bounding box center [304, 309] width 28 height 12
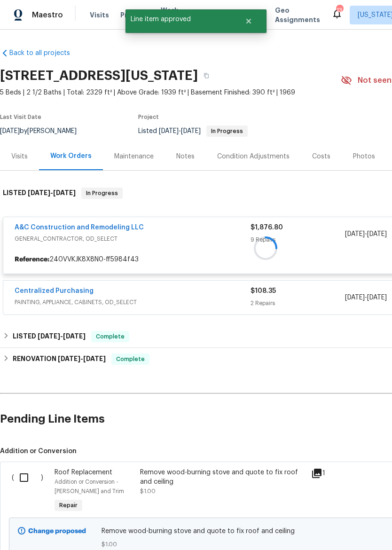
click at [228, 415] on h2 "Pending Line Items" at bounding box center [236, 419] width 473 height 44
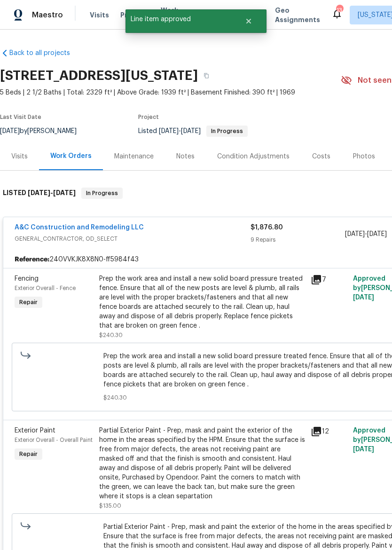
click at [230, 320] on div "Prep the work area and install a new solid board pressure treated fence. Ensure…" at bounding box center [202, 302] width 206 height 56
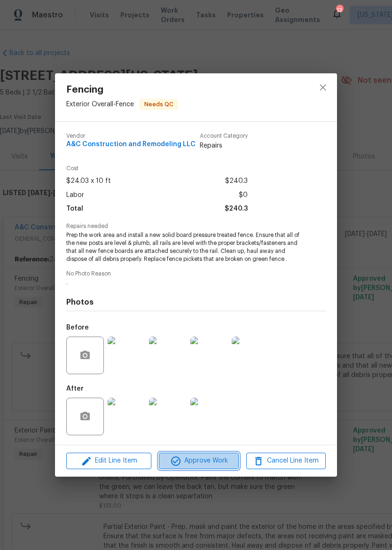
click at [217, 466] on span "Approve Work" at bounding box center [199, 461] width 74 height 12
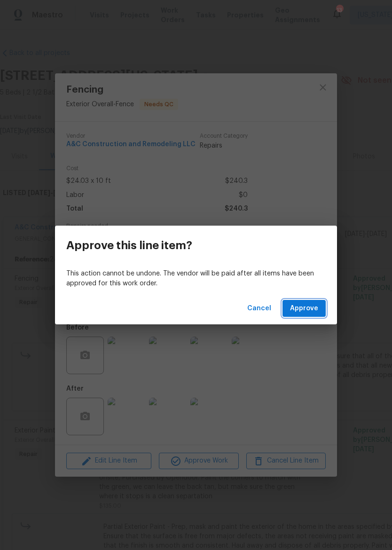
click at [312, 309] on span "Approve" at bounding box center [304, 309] width 28 height 12
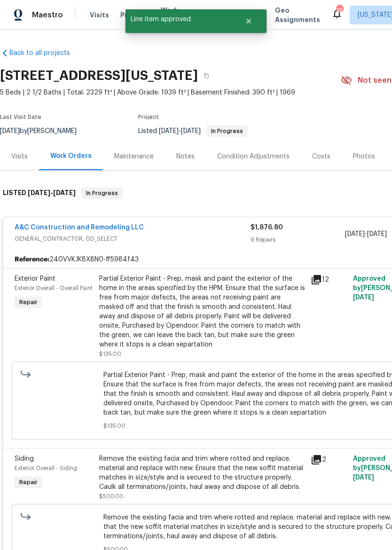
click at [245, 335] on div "Partial Exterior Paint - Prep, mask and paint the exterior of the home in the a…" at bounding box center [202, 311] width 206 height 75
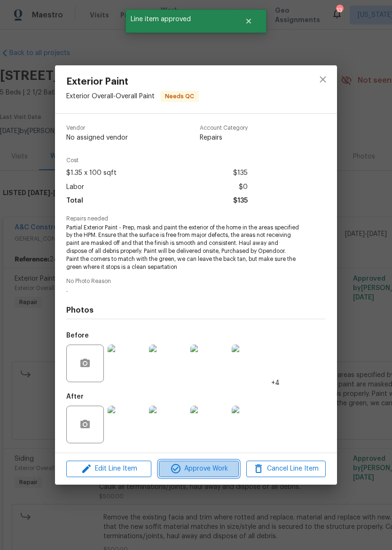
click at [215, 468] on span "Approve Work" at bounding box center [199, 469] width 74 height 12
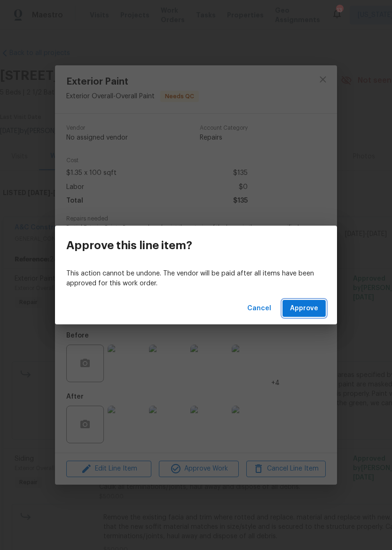
click at [312, 313] on span "Approve" at bounding box center [304, 309] width 28 height 12
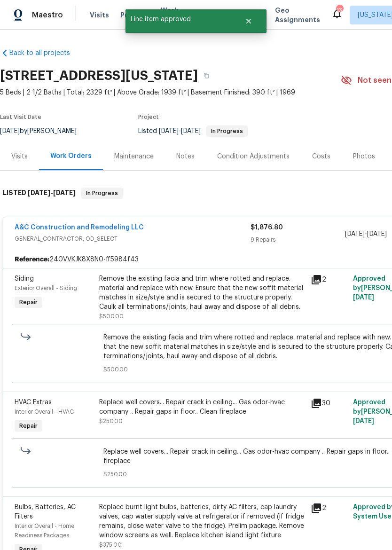
click at [234, 293] on div "Remove the existing facia and trim where rotted and replace. material and repla…" at bounding box center [202, 293] width 206 height 38
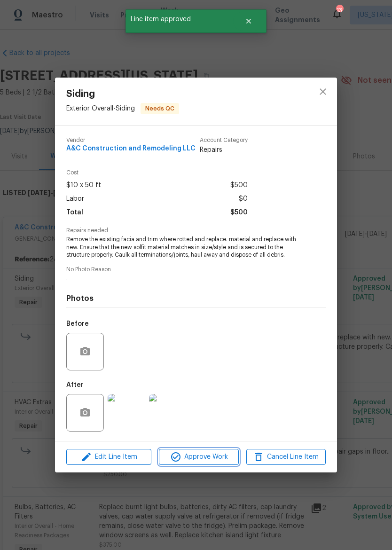
click at [223, 461] on span "Approve Work" at bounding box center [199, 457] width 74 height 12
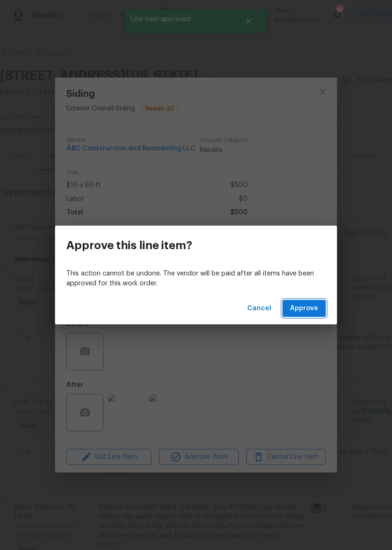
click at [309, 308] on span "Approve" at bounding box center [304, 309] width 28 height 12
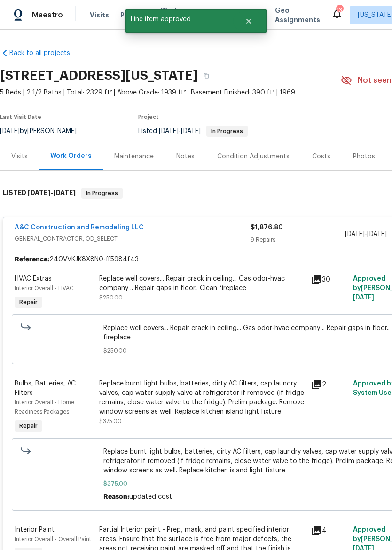
click at [237, 299] on div "Replace well covers... Repair crack in ceiling... Gas odor-hvac company .. Repa…" at bounding box center [202, 288] width 206 height 28
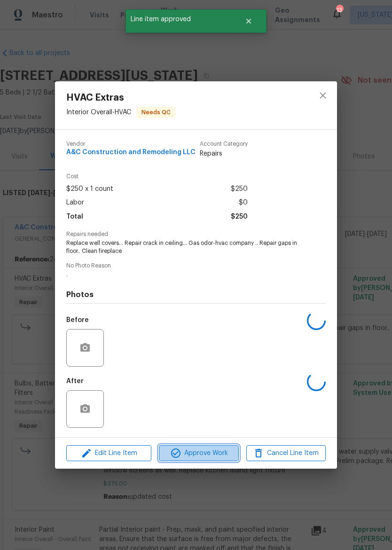
click at [212, 455] on span "Approve Work" at bounding box center [199, 453] width 74 height 12
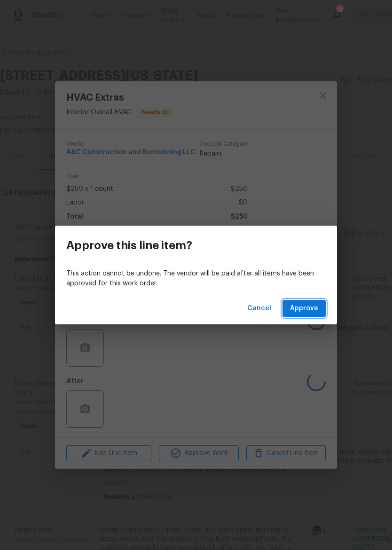
click at [309, 308] on span "Approve" at bounding box center [304, 309] width 28 height 12
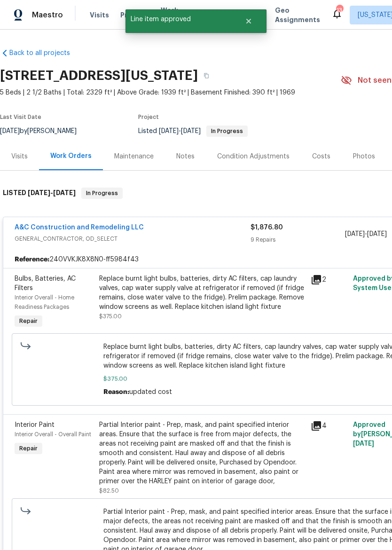
click at [244, 297] on div "Replace burnt light bulbs, batteries, dirty AC filters, cap laundry valves, cap…" at bounding box center [202, 293] width 206 height 38
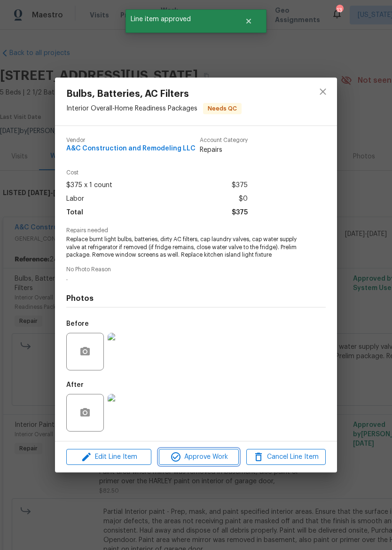
click at [219, 457] on span "Approve Work" at bounding box center [199, 457] width 74 height 12
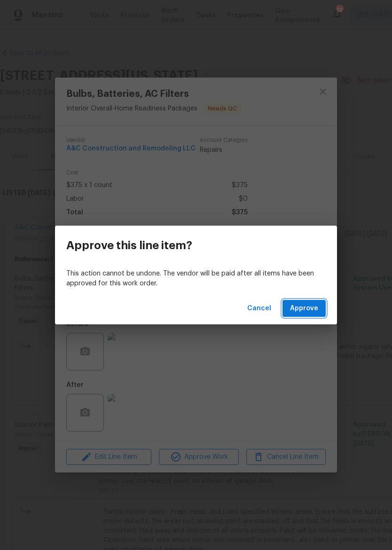
click at [313, 305] on span "Approve" at bounding box center [304, 309] width 28 height 12
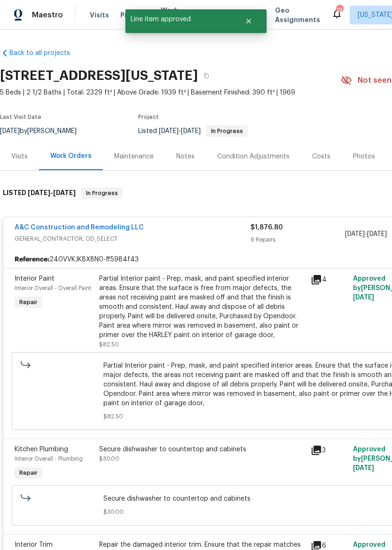
click at [248, 328] on div "Partial Interior paint - Prep, mask, and paint specified interior areas. Ensure…" at bounding box center [202, 307] width 206 height 66
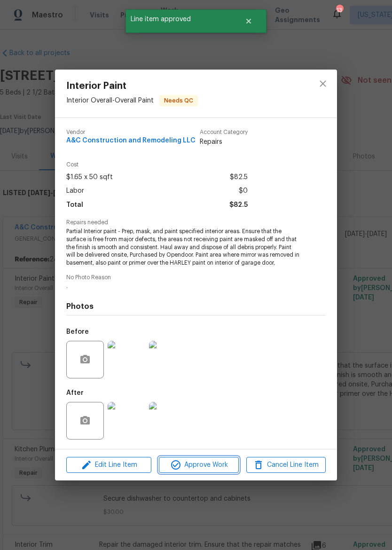
click at [212, 469] on span "Approve Work" at bounding box center [199, 465] width 74 height 12
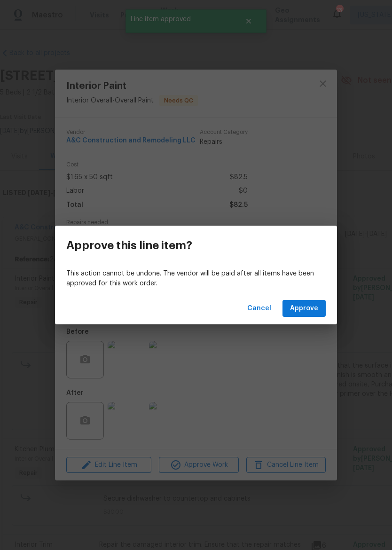
click at [312, 308] on span "Approve" at bounding box center [304, 309] width 28 height 12
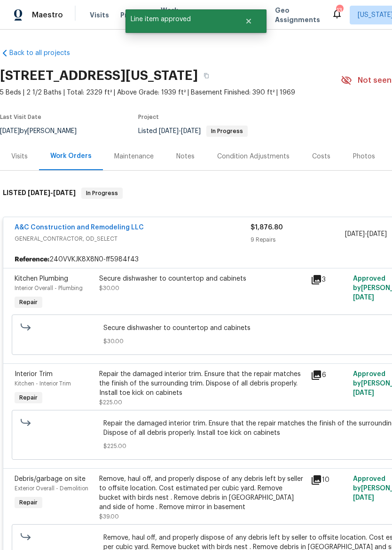
click at [232, 290] on div "Secure dishwasher to countertop and cabinets $30.00" at bounding box center [202, 283] width 206 height 19
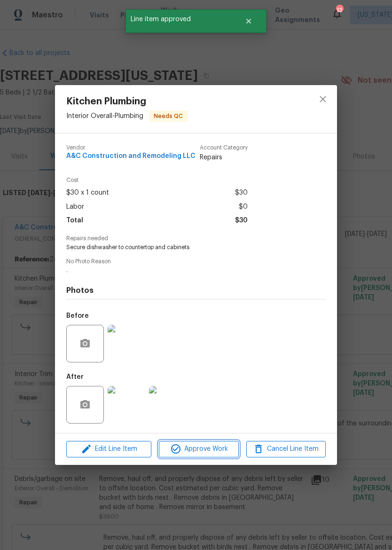
click at [219, 455] on span "Approve Work" at bounding box center [199, 449] width 74 height 12
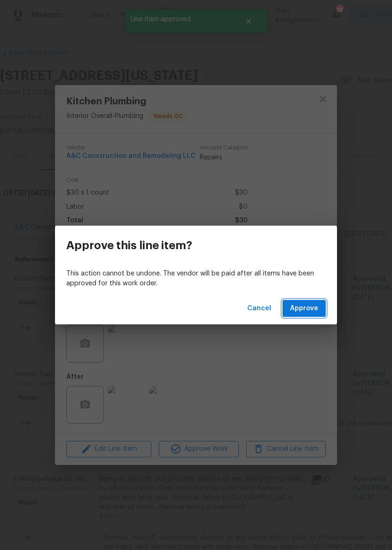
click at [308, 308] on span "Approve" at bounding box center [304, 309] width 28 height 12
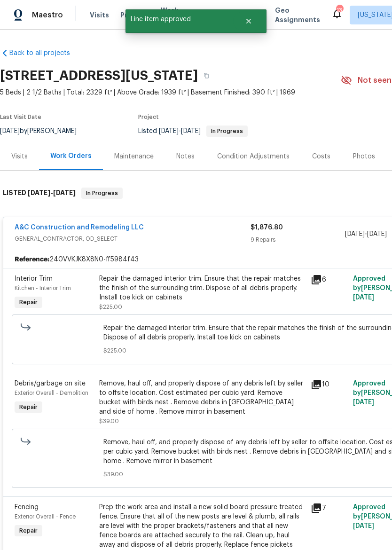
click at [233, 293] on div "Repair the damaged interior trim. Ensure that the repair matches the finish of …" at bounding box center [202, 288] width 206 height 28
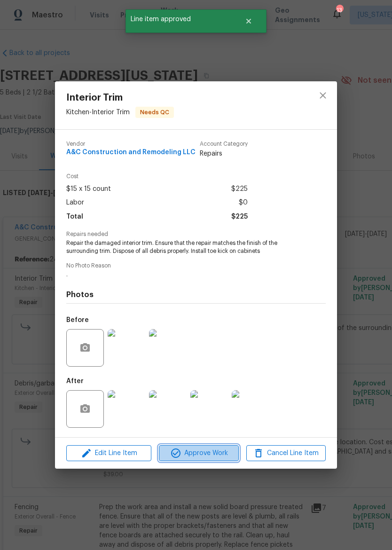
click at [210, 459] on span "Approve Work" at bounding box center [199, 453] width 74 height 12
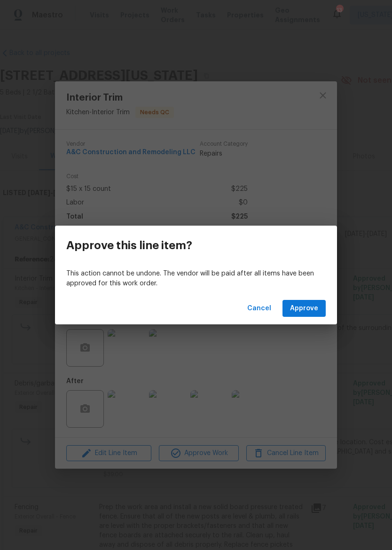
click at [314, 308] on span "Approve" at bounding box center [304, 309] width 28 height 12
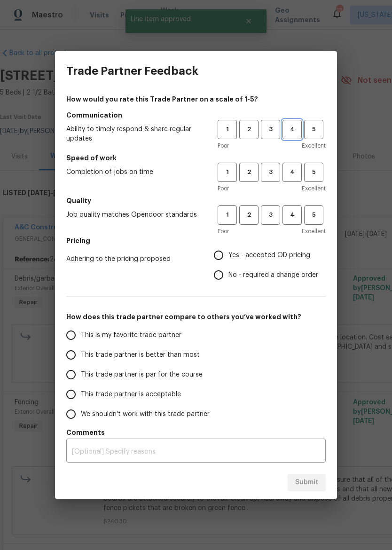
click at [289, 128] on span "4" at bounding box center [291, 129] width 17 height 11
click at [267, 174] on span "3" at bounding box center [270, 172] width 17 height 11
click at [267, 220] on button "3" at bounding box center [270, 214] width 19 height 19
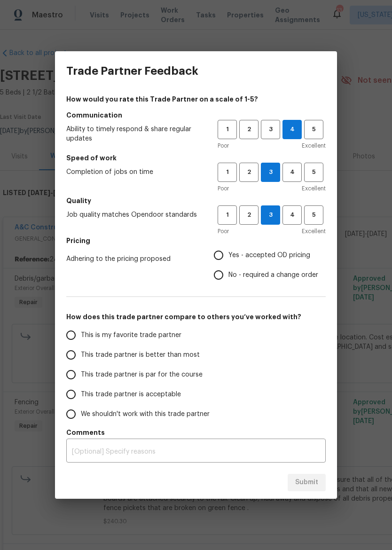
click at [264, 278] on span "No - required a change order" at bounding box center [273, 275] width 90 height 10
click at [228, 278] on input "No - required a change order" at bounding box center [219, 275] width 20 height 20
radio input "true"
click at [192, 382] on label "This trade partner is par for the course" at bounding box center [135, 375] width 148 height 20
click at [81, 382] on input "This trade partner is par for the course" at bounding box center [71, 375] width 20 height 20
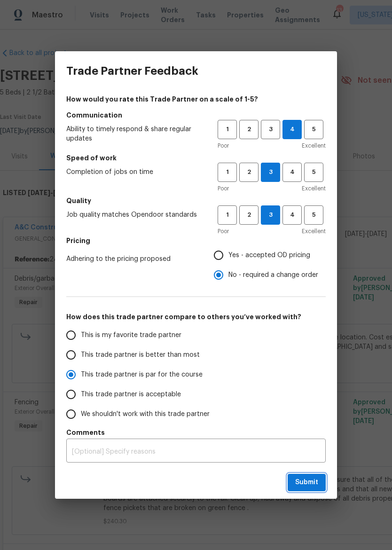
click at [315, 484] on span "Submit" at bounding box center [306, 482] width 23 height 12
radio input "true"
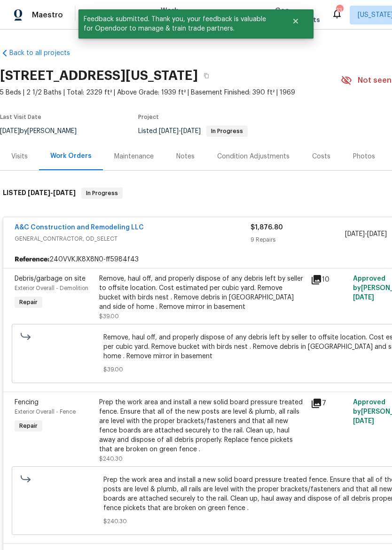
click at [209, 232] on div "A&C Construction and Remodeling LLC" at bounding box center [133, 228] width 236 height 11
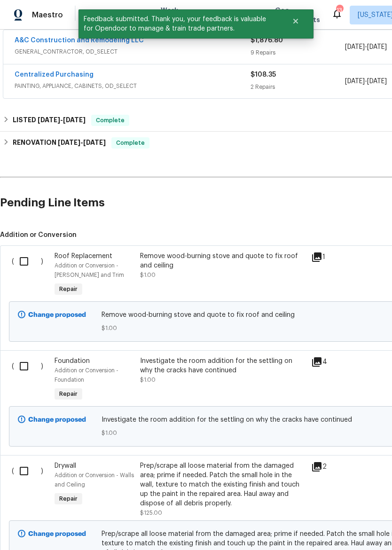
scroll to position [180, 0]
click at [24, 263] on input "checkbox" at bounding box center [27, 261] width 27 height 20
checkbox input "true"
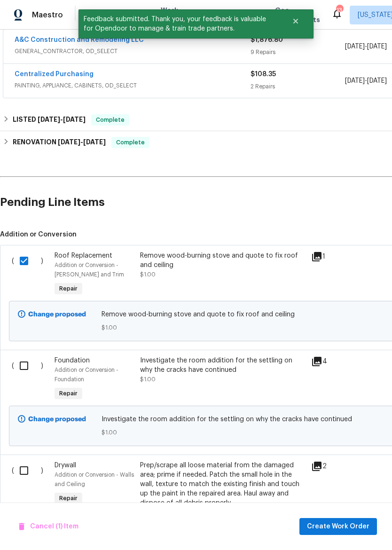
click at [21, 371] on input "checkbox" at bounding box center [27, 366] width 27 height 20
checkbox input "true"
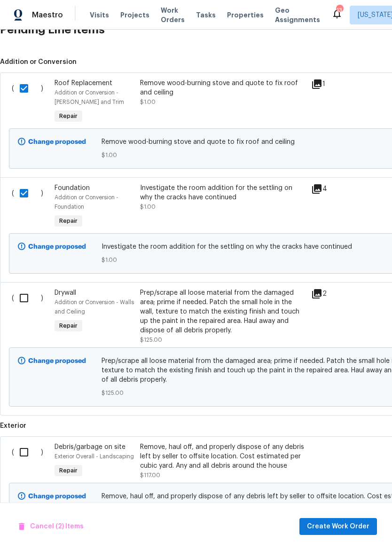
scroll to position [357, 0]
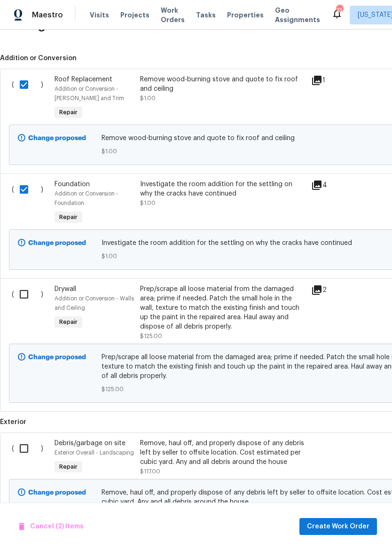
click at [18, 300] on input "checkbox" at bounding box center [27, 294] width 27 height 20
checkbox input "true"
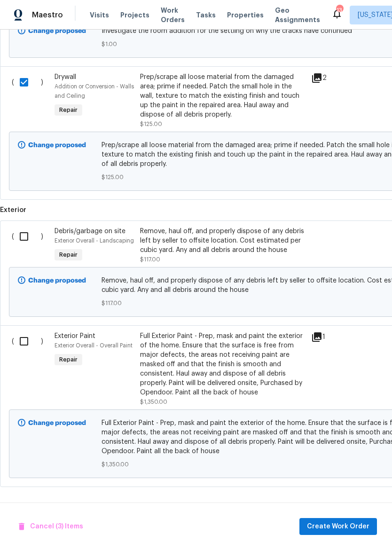
scroll to position [569, 0]
click at [25, 349] on input "checkbox" at bounding box center [27, 341] width 27 height 20
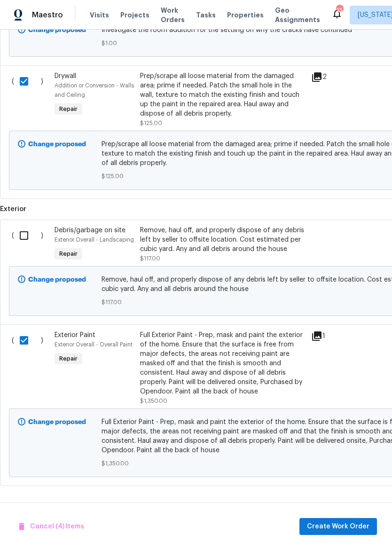
scroll to position [572, 0]
click at [342, 531] on span "Create Work Order" at bounding box center [338, 527] width 62 height 12
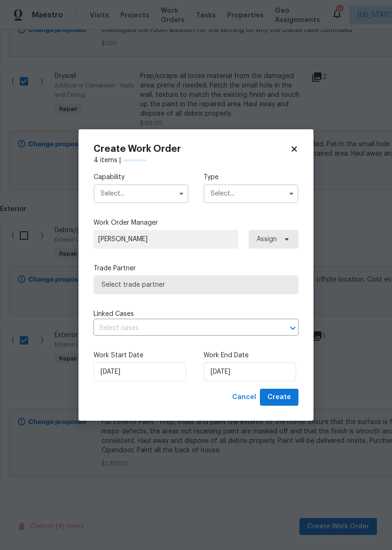
checkbox input "false"
click at [141, 201] on input "text" at bounding box center [141, 193] width 95 height 19
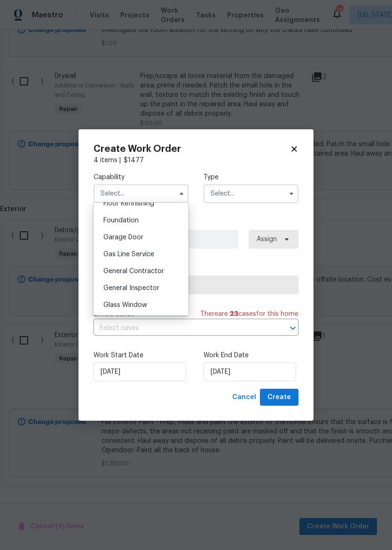
scroll to position [392, 0]
click at [162, 271] on span "General Contractor" at bounding box center [133, 270] width 61 height 7
type input "General Contractor"
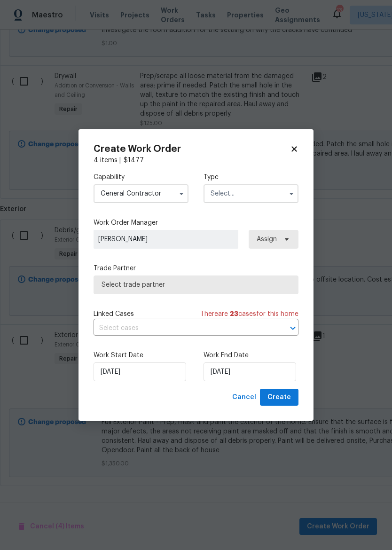
click at [268, 189] on input "text" at bounding box center [250, 193] width 95 height 19
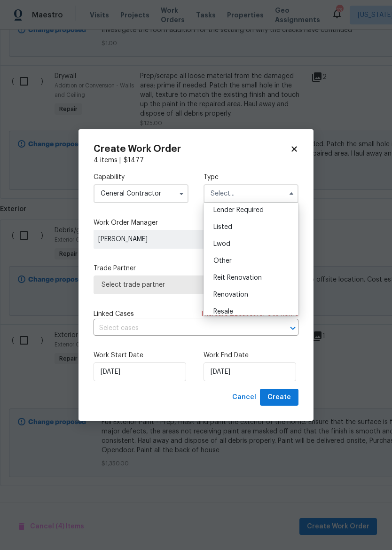
scroll to position [70, 0]
click at [241, 226] on div "Listed" at bounding box center [251, 227] width 90 height 17
type input "Listed"
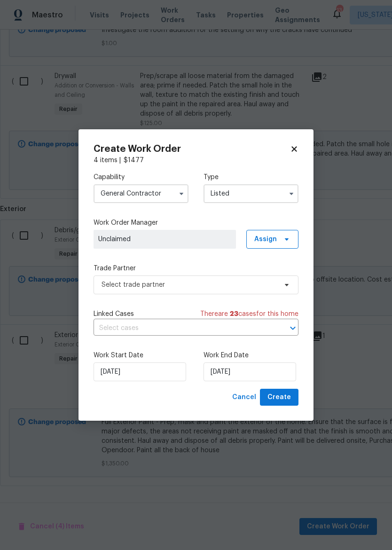
click at [203, 234] on span "Unclaimed" at bounding box center [164, 238] width 133 height 9
click at [277, 242] on span "Assign" at bounding box center [272, 239] width 52 height 19
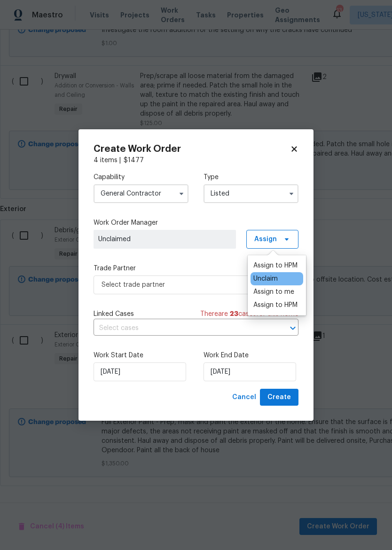
click at [281, 294] on div "Assign to me" at bounding box center [273, 291] width 41 height 9
click at [284, 292] on div "Assign to me" at bounding box center [273, 291] width 41 height 9
click at [204, 260] on div "Capability General Contractor Type Listed Work Order Manager Joshua Beatty Assi…" at bounding box center [196, 277] width 205 height 224
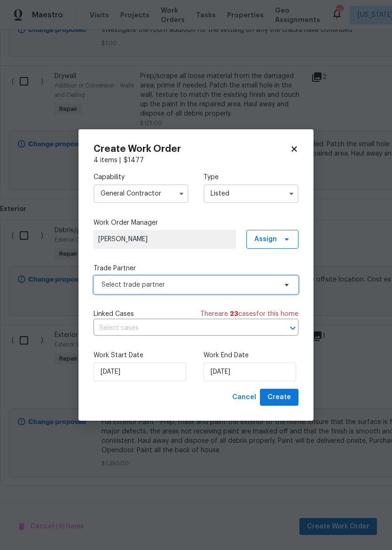
click at [225, 288] on span "Select trade partner" at bounding box center [189, 284] width 175 height 9
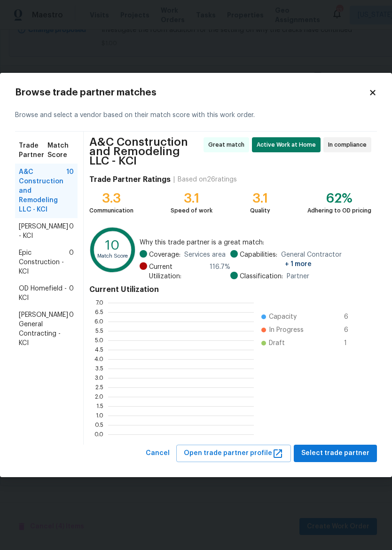
scroll to position [132, 146]
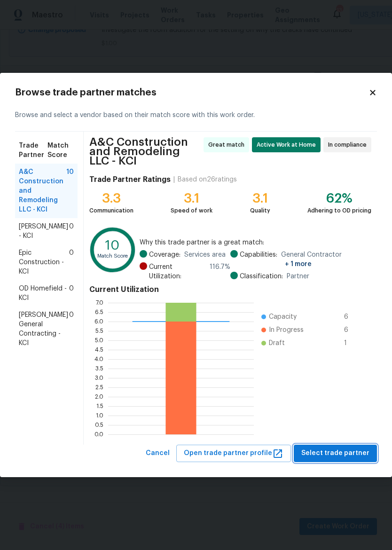
click at [345, 453] on span "Select trade partner" at bounding box center [335, 453] width 68 height 12
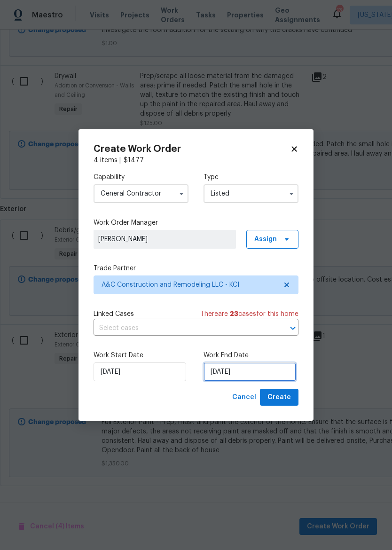
click at [250, 374] on input "10/8/2025" at bounding box center [249, 371] width 93 height 19
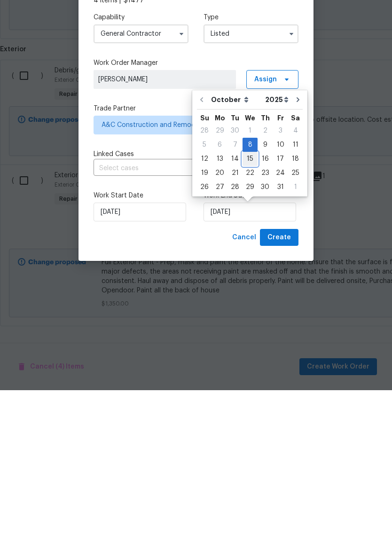
click at [246, 312] on div "15" at bounding box center [249, 318] width 15 height 13
type input "10/15/2025"
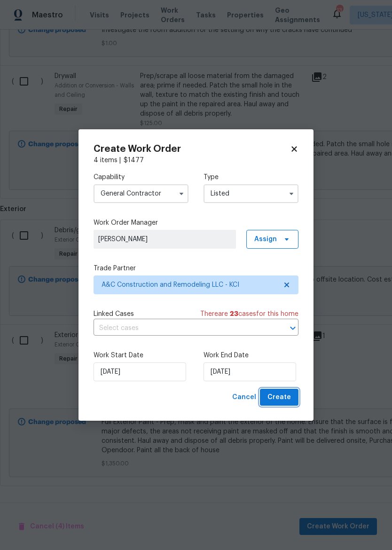
click at [287, 401] on span "Create" at bounding box center [278, 397] width 23 height 12
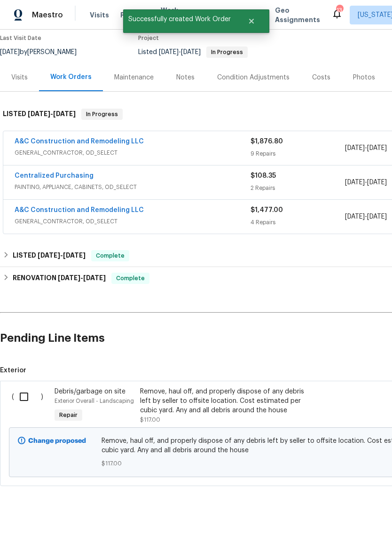
scroll to position [79, 0]
click at [22, 398] on input "checkbox" at bounding box center [27, 397] width 27 height 20
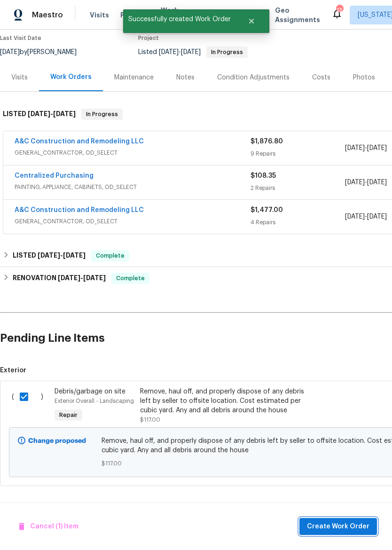
click at [343, 524] on span "Create Work Order" at bounding box center [338, 527] width 62 height 12
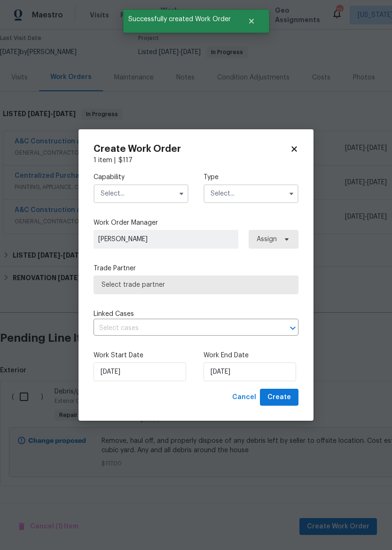
checkbox input "false"
click at [112, 195] on input "text" at bounding box center [141, 193] width 95 height 19
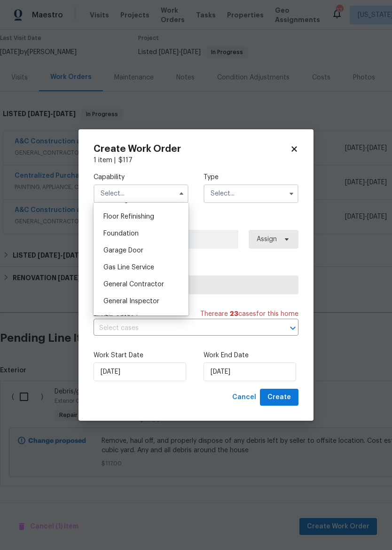
scroll to position [378, 0]
click at [113, 286] on span "General Contractor" at bounding box center [133, 284] width 61 height 7
type input "General Contractor"
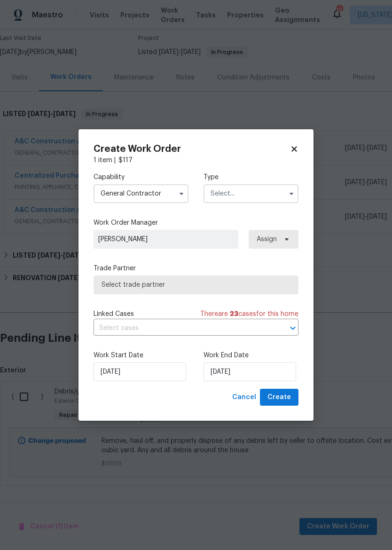
click at [265, 194] on input "text" at bounding box center [250, 193] width 95 height 19
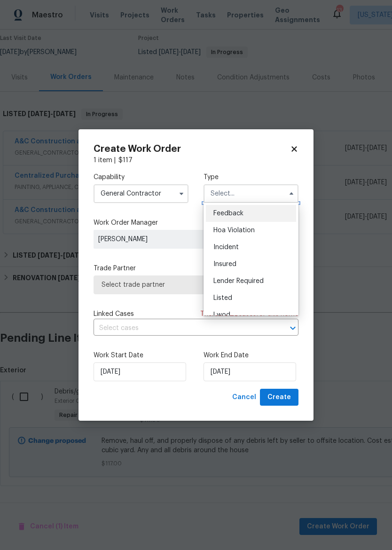
click at [250, 298] on div "Listed" at bounding box center [251, 297] width 90 height 17
type input "Listed"
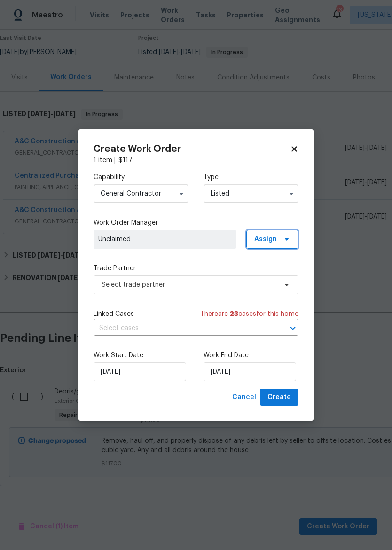
click at [269, 238] on span "Assign" at bounding box center [265, 238] width 23 height 9
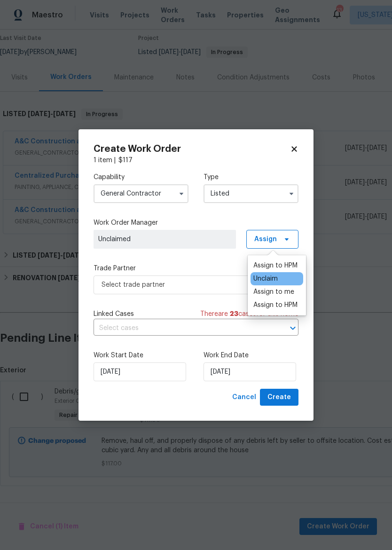
click at [273, 292] on div "Assign to me" at bounding box center [273, 291] width 41 height 9
click at [206, 266] on label "Trade Partner" at bounding box center [196, 268] width 205 height 9
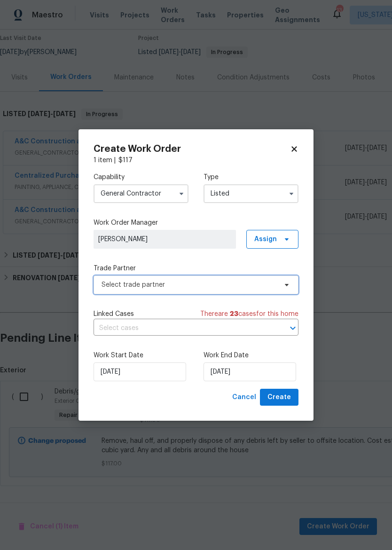
click at [206, 289] on span "Select trade partner" at bounding box center [196, 284] width 205 height 19
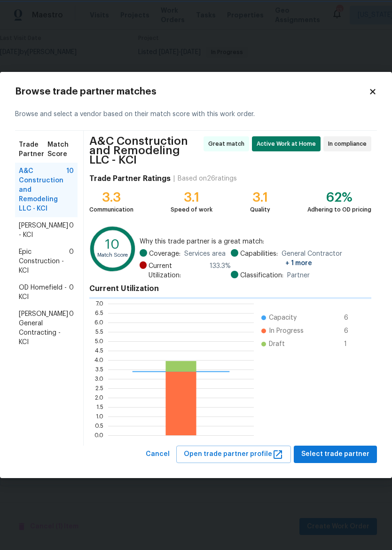
scroll to position [132, 151]
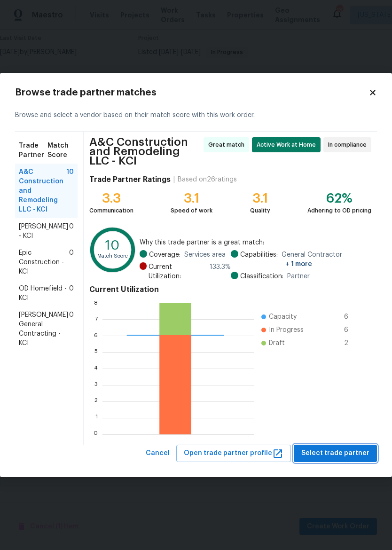
click at [335, 461] on button "Select trade partner" at bounding box center [335, 453] width 83 height 17
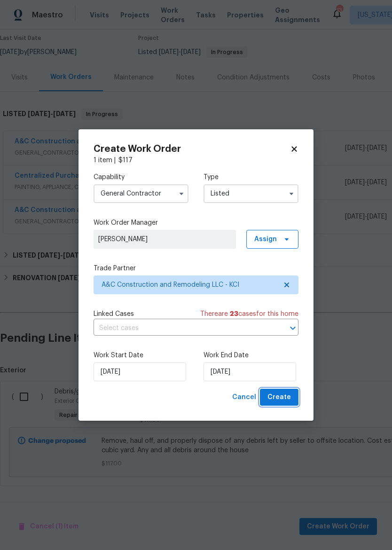
click at [287, 398] on span "Create" at bounding box center [278, 397] width 23 height 12
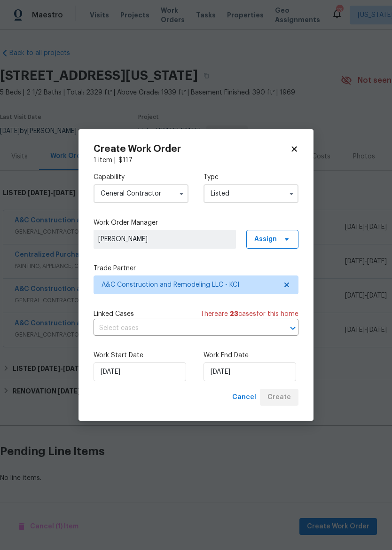
scroll to position [0, 0]
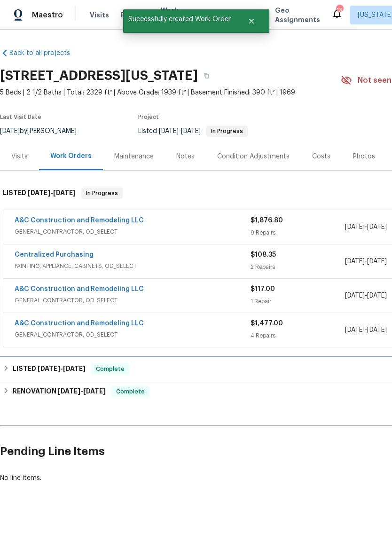
click at [347, 378] on div "LISTED 6/27/25 - 6/28/25 Complete" at bounding box center [265, 369] width 531 height 23
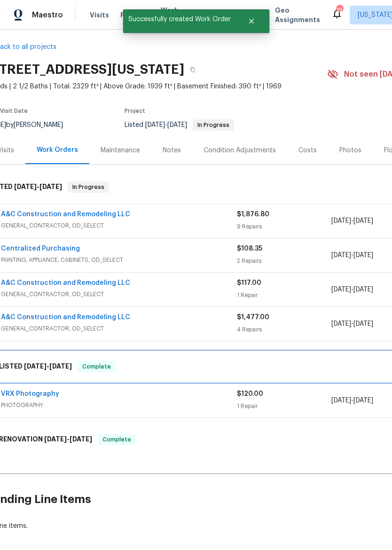
scroll to position [6, 12]
click at [328, 373] on div "LISTED 6/27/25 - 6/28/25 Complete" at bounding box center [253, 367] width 531 height 30
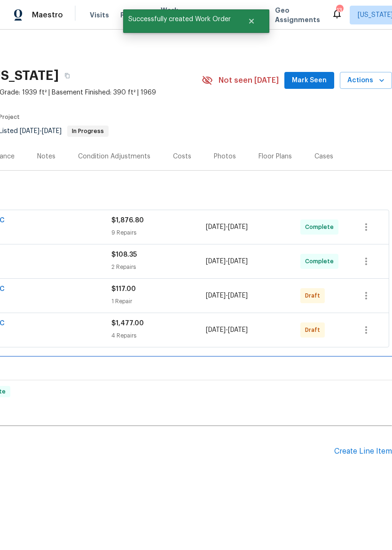
scroll to position [0, 139]
click at [367, 340] on button "button" at bounding box center [366, 330] width 23 height 23
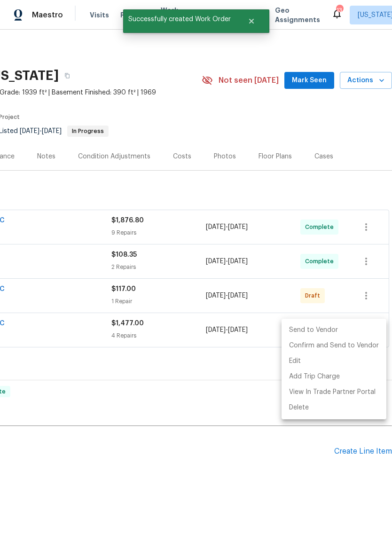
click at [347, 329] on li "Send to Vendor" at bounding box center [333, 330] width 105 height 16
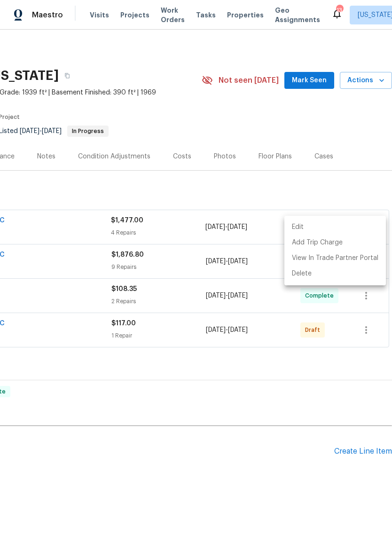
click at [370, 332] on div at bounding box center [196, 275] width 392 height 550
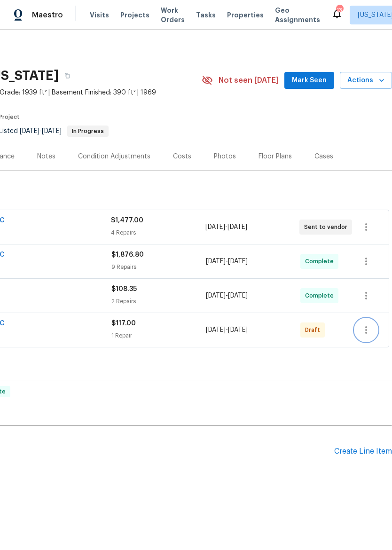
click at [365, 333] on icon "button" at bounding box center [366, 330] width 2 height 8
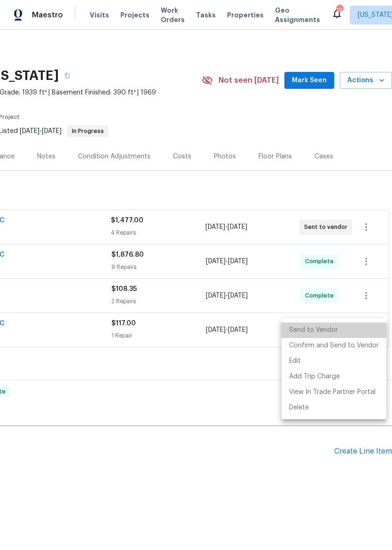
click at [350, 332] on li "Send to Vendor" at bounding box center [333, 330] width 105 height 16
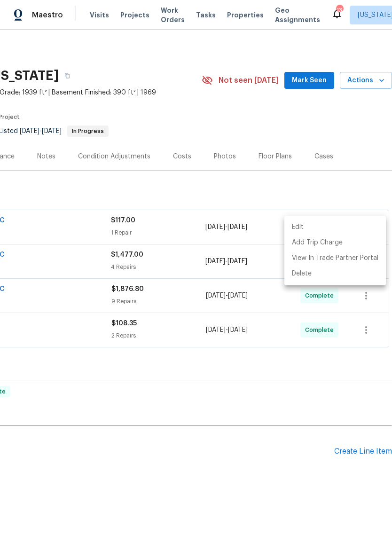
click at [289, 468] on div at bounding box center [196, 275] width 392 height 550
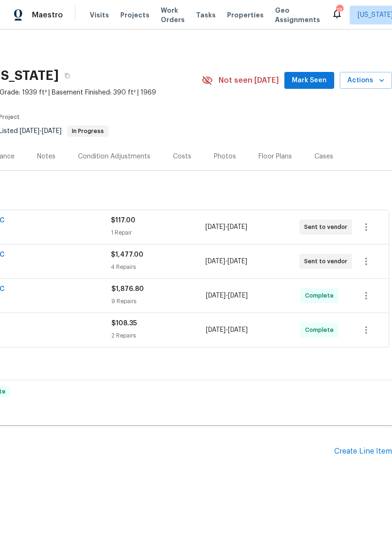
click at [22, 19] on img at bounding box center [18, 15] width 8 height 12
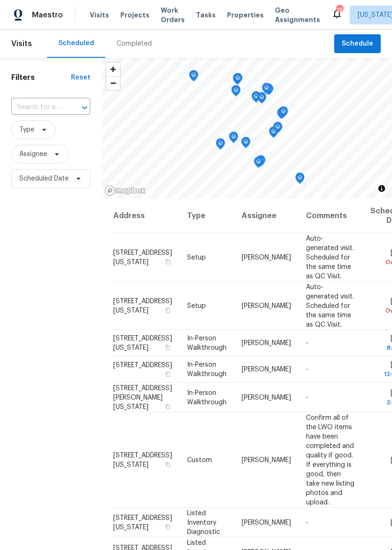
click at [227, 19] on span "Properties" at bounding box center [245, 14] width 37 height 9
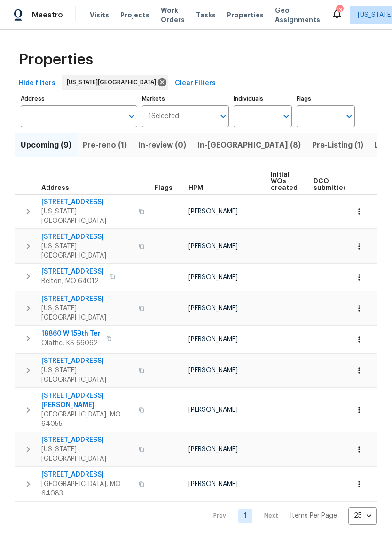
click at [218, 144] on span "In-[GEOGRAPHIC_DATA] (8)" at bounding box center [248, 145] width 103 height 13
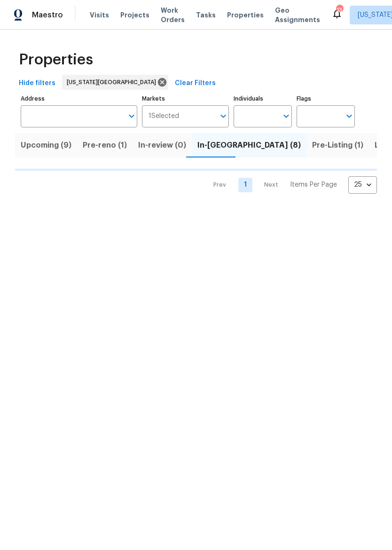
click at [375, 141] on span "Listed (29)" at bounding box center [395, 145] width 40 height 13
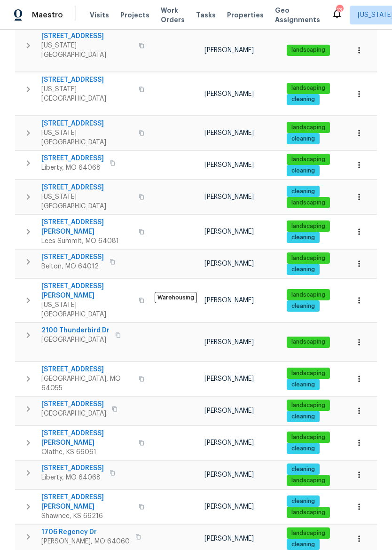
scroll to position [421, 0]
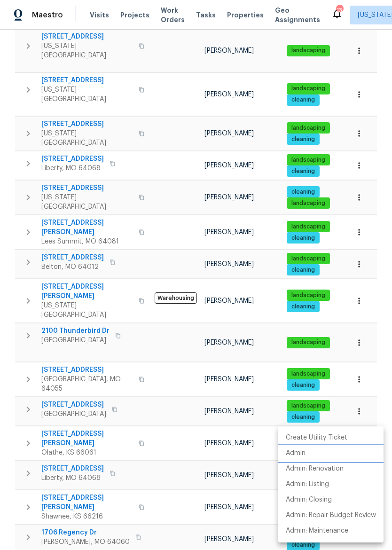
click at [321, 455] on li "Admin" at bounding box center [330, 453] width 105 height 16
click at [235, 11] on div at bounding box center [196, 275] width 392 height 550
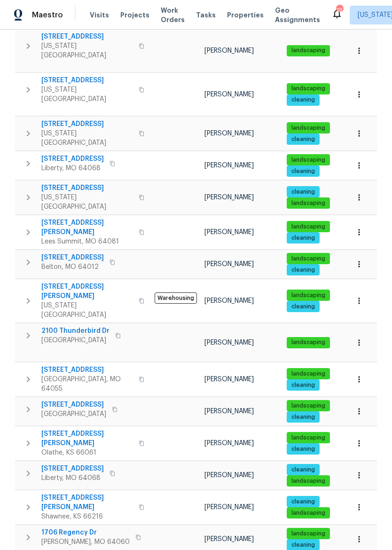
click at [228, 11] on span "Properties" at bounding box center [245, 14] width 37 height 9
click at [229, 10] on span "Properties" at bounding box center [245, 14] width 37 height 9
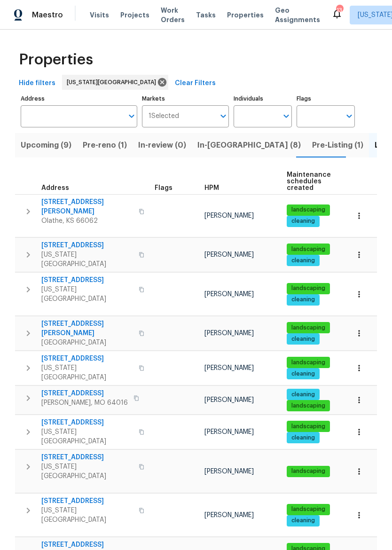
click at [211, 151] on span "In-[GEOGRAPHIC_DATA] (8)" at bounding box center [248, 145] width 103 height 13
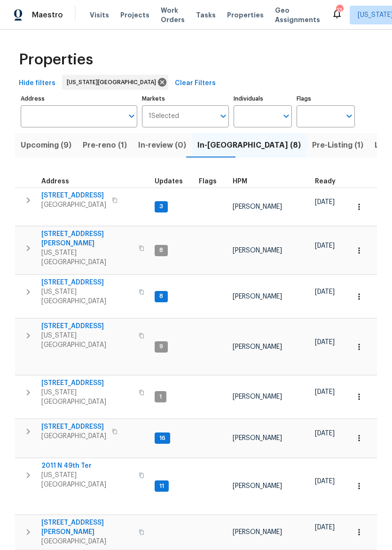
click at [353, 240] on button "button" at bounding box center [359, 250] width 21 height 21
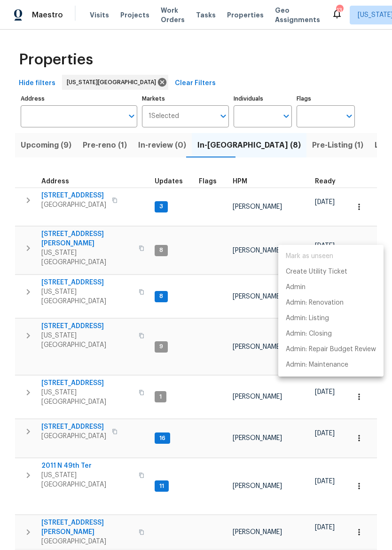
click at [370, 226] on div at bounding box center [196, 275] width 392 height 550
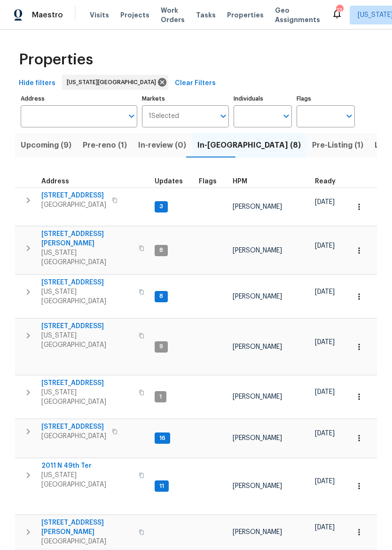
click at [24, 242] on icon "button" at bounding box center [28, 247] width 11 height 11
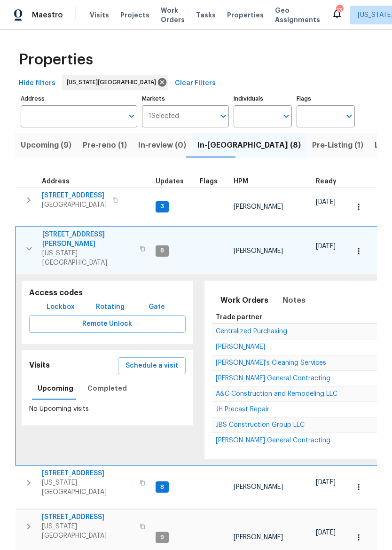
click at [162, 360] on span "Schedule a visit" at bounding box center [151, 366] width 53 height 12
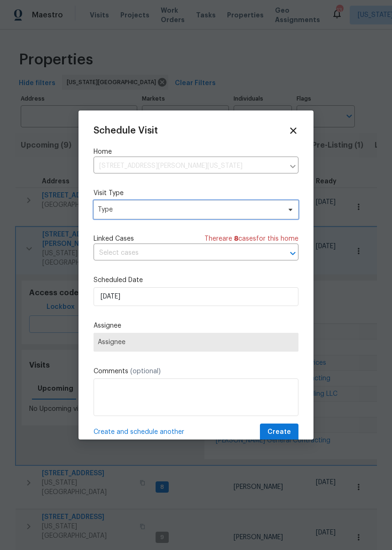
click at [235, 204] on span "Type" at bounding box center [196, 209] width 205 height 19
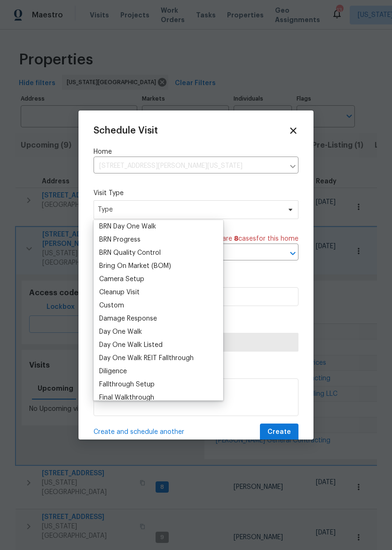
scroll to position [68, 0]
click at [171, 303] on div "Custom" at bounding box center [158, 304] width 124 height 13
click at [123, 302] on div "Custom" at bounding box center [111, 304] width 25 height 9
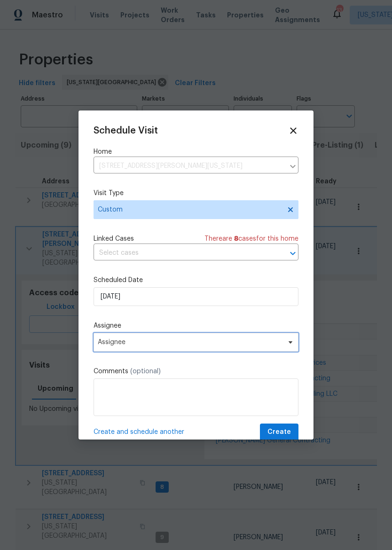
click at [222, 339] on span "Assignee" at bounding box center [196, 342] width 205 height 19
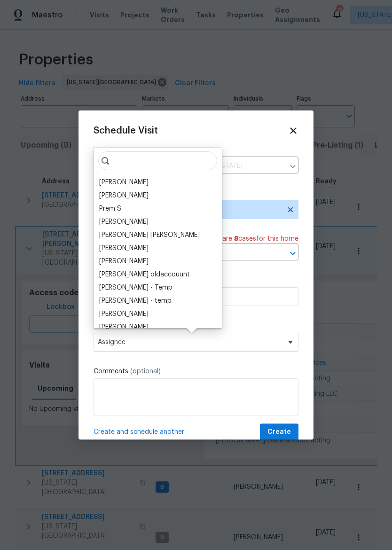
click at [132, 184] on div "[PERSON_NAME]" at bounding box center [123, 182] width 49 height 9
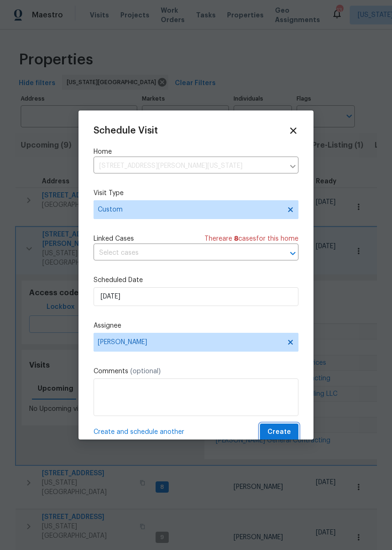
click at [288, 430] on span "Create" at bounding box center [278, 432] width 23 height 12
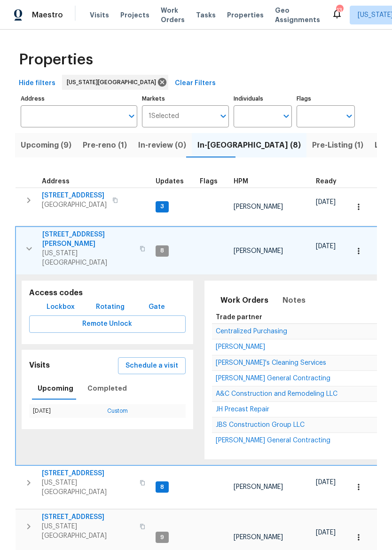
click at [20, 232] on button "button" at bounding box center [29, 249] width 19 height 38
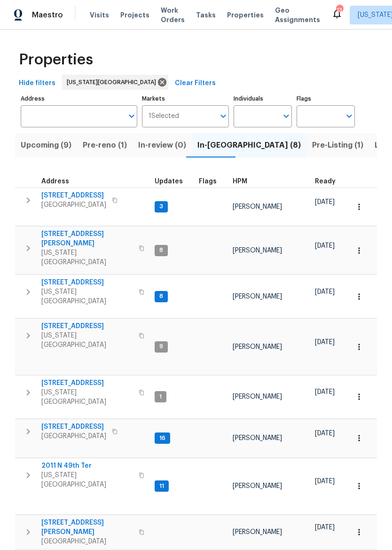
scroll to position [0, 0]
click at [41, 11] on span "Maestro" at bounding box center [47, 14] width 31 height 9
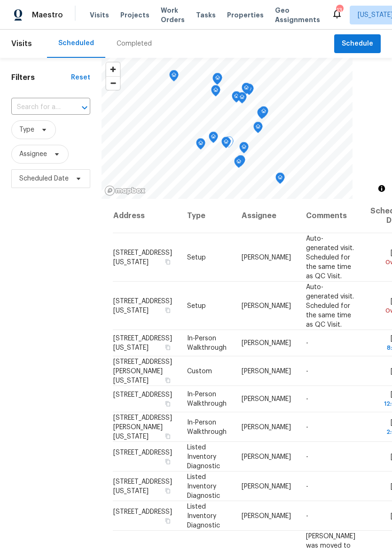
click at [0, 0] on span at bounding box center [0, 0] width 0 height 0
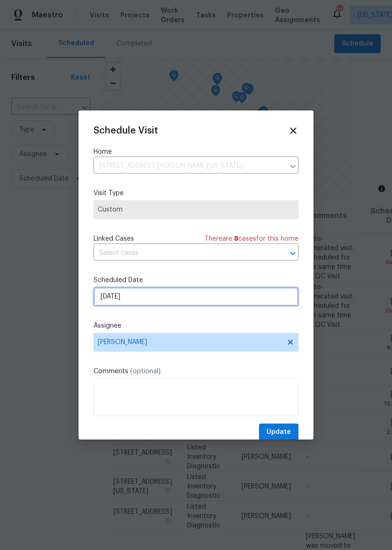
click at [238, 292] on input "[DATE]" at bounding box center [196, 296] width 205 height 19
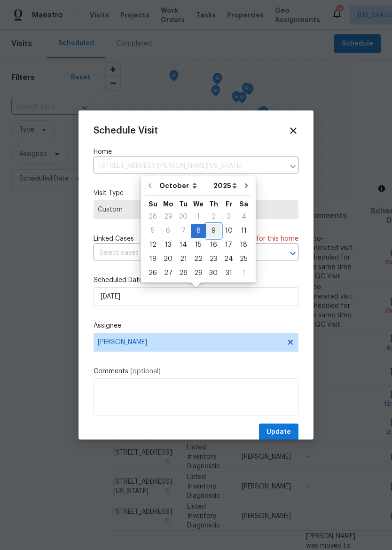
click at [215, 227] on div "9" at bounding box center [213, 230] width 15 height 13
type input "[DATE]"
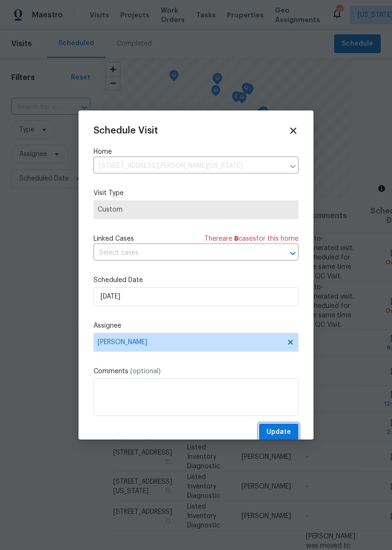
click at [288, 431] on span "Update" at bounding box center [278, 432] width 24 height 12
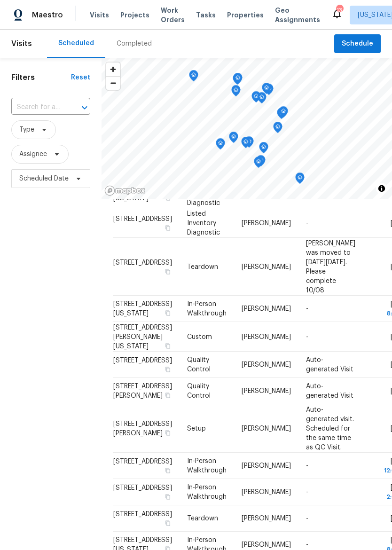
scroll to position [372, 0]
click at [0, 0] on span at bounding box center [0, 0] width 0 height 0
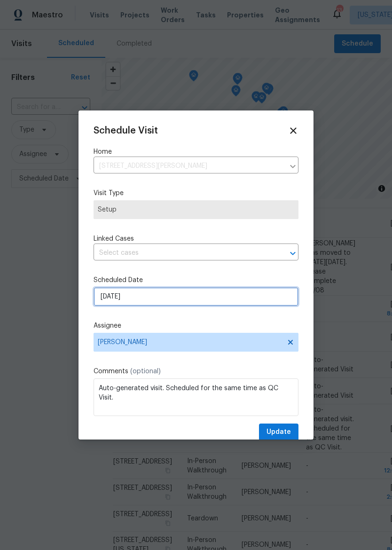
click at [224, 306] on input "[DATE]" at bounding box center [196, 296] width 205 height 19
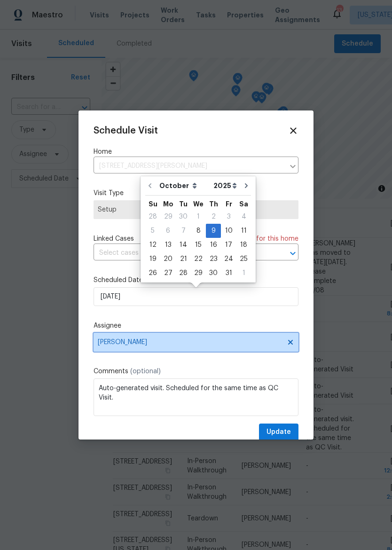
click at [239, 340] on span "[PERSON_NAME]" at bounding box center [196, 342] width 205 height 19
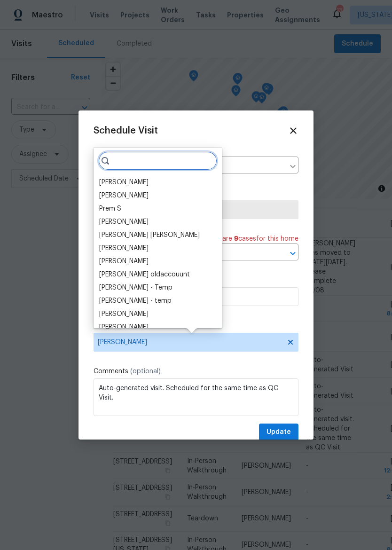
click at [131, 166] on input "search" at bounding box center [157, 160] width 119 height 19
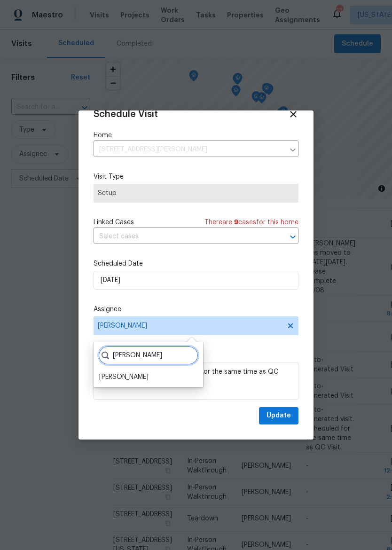
scroll to position [18, 0]
type input "[PERSON_NAME]"
click at [132, 376] on div "[PERSON_NAME]" at bounding box center [123, 377] width 49 height 9
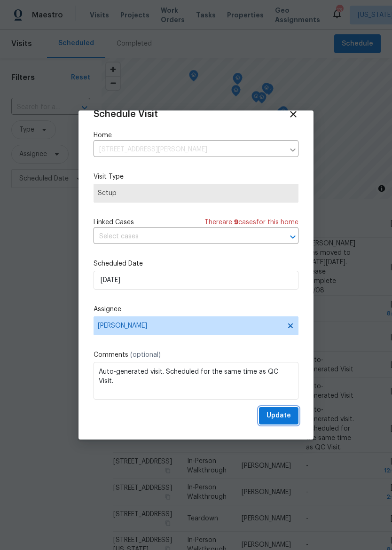
click at [283, 416] on span "Update" at bounding box center [278, 416] width 24 height 12
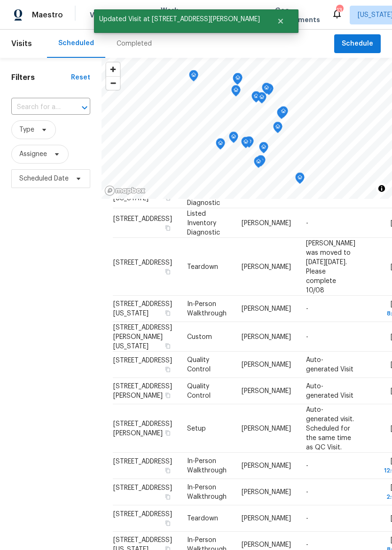
scroll to position [385, 0]
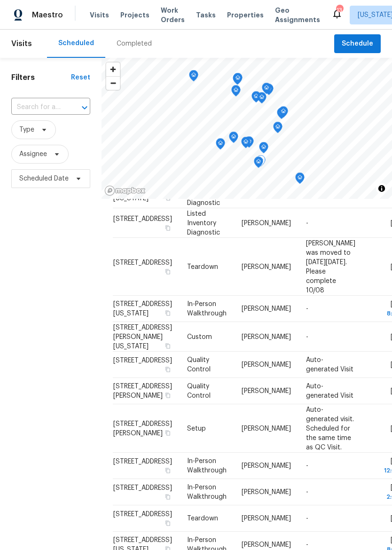
click at [0, 0] on icon at bounding box center [0, 0] width 0 height 0
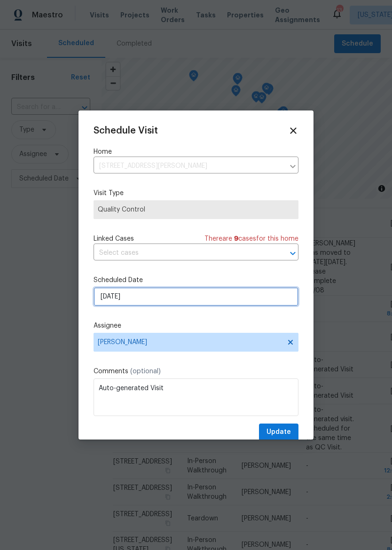
click at [216, 297] on input "[DATE]" at bounding box center [196, 296] width 205 height 19
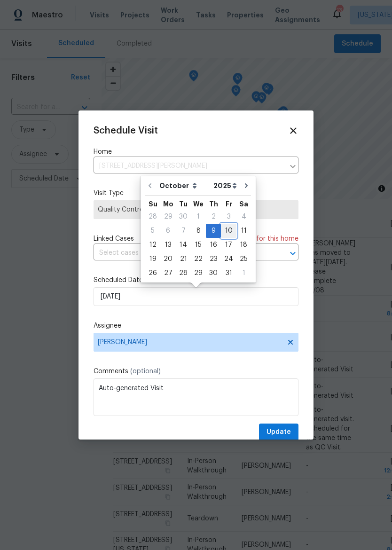
click at [229, 228] on div "10" at bounding box center [229, 230] width 16 height 13
type input "[DATE]"
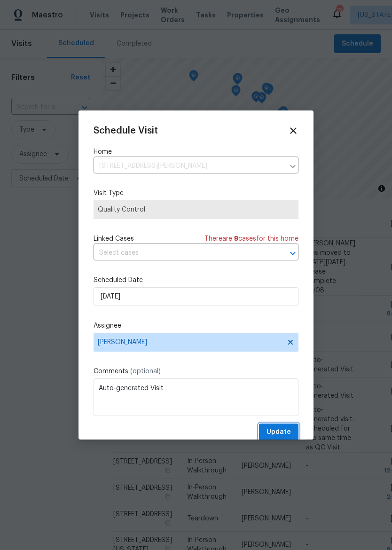
click at [285, 429] on span "Update" at bounding box center [278, 432] width 24 height 12
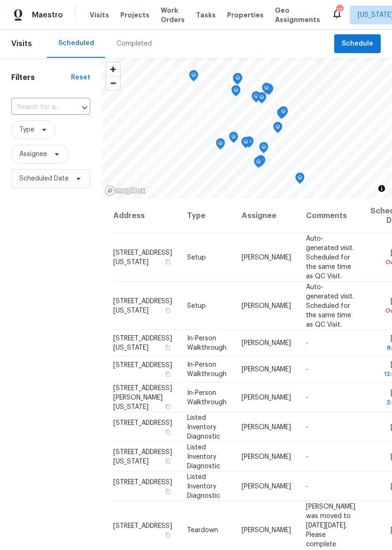
scroll to position [0, 0]
click at [234, 15] on span "Properties" at bounding box center [245, 14] width 37 height 9
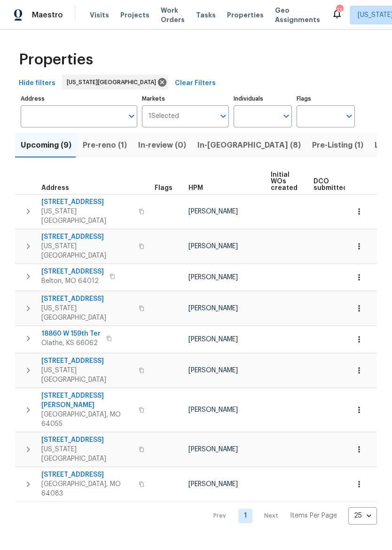
click at [211, 151] on span "In-[GEOGRAPHIC_DATA] (8)" at bounding box center [248, 145] width 103 height 13
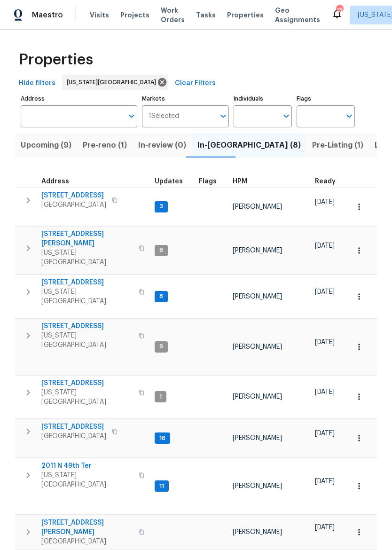
click at [2, 398] on div "Properties Hide filters [US_STATE][GEOGRAPHIC_DATA] Clear Filters Address Addre…" at bounding box center [196, 309] width 392 height 558
click at [85, 378] on span "[STREET_ADDRESS]" at bounding box center [87, 382] width 92 height 9
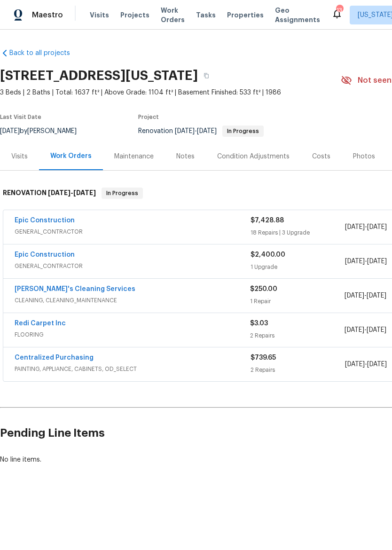
click at [201, 260] on div "Epic Construction" at bounding box center [133, 255] width 236 height 11
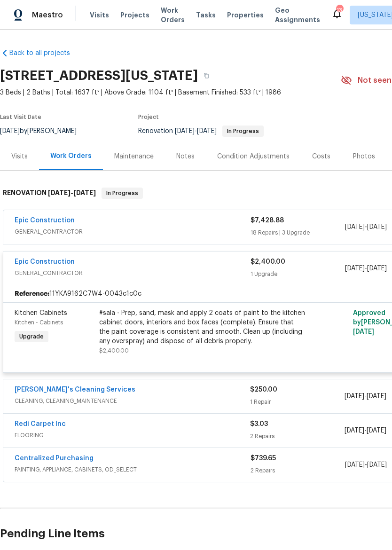
click at [203, 226] on div "Epic Construction" at bounding box center [133, 221] width 236 height 11
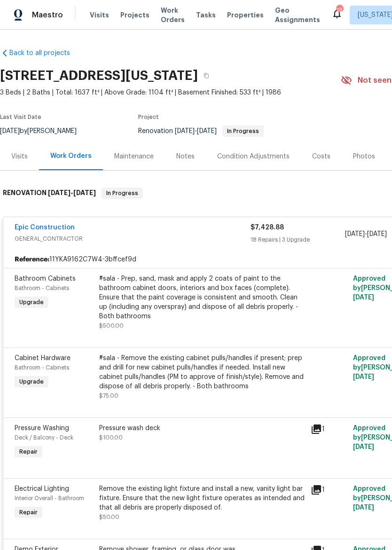
click at [238, 11] on span "Properties" at bounding box center [245, 14] width 37 height 9
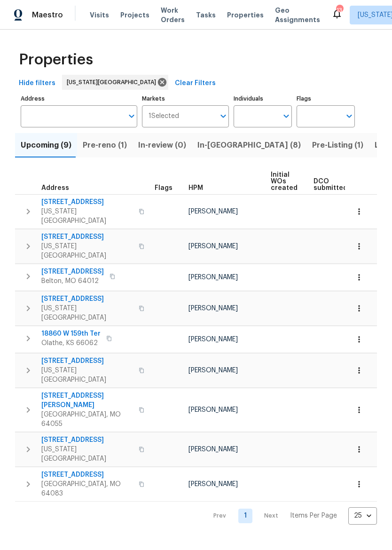
click at [375, 145] on span "Listed (29)" at bounding box center [395, 145] width 40 height 13
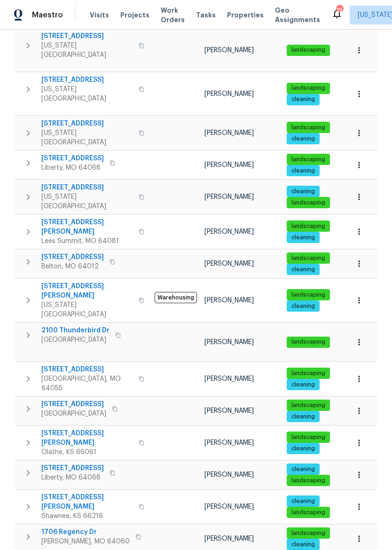
scroll to position [421, 0]
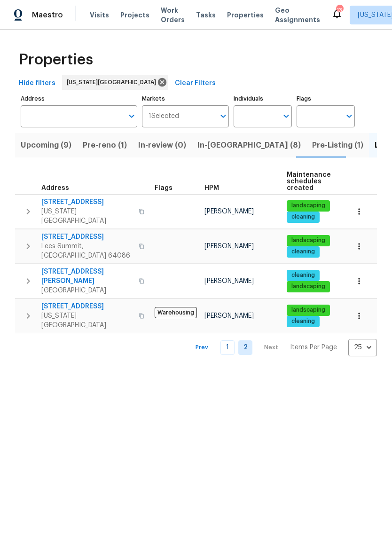
click at [78, 302] on span "7300 NW 73rd St" at bounding box center [87, 306] width 92 height 9
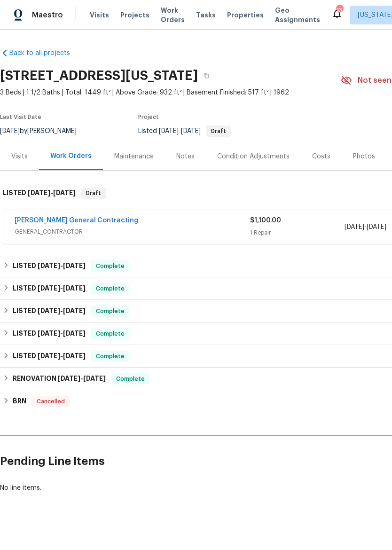
click at [213, 223] on div "[PERSON_NAME] General Contracting" at bounding box center [132, 221] width 235 height 11
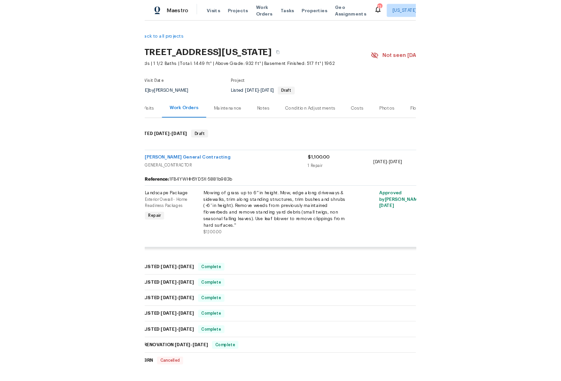
scroll to position [1, 14]
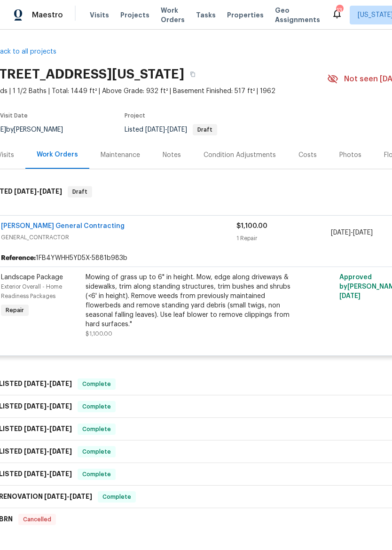
click at [244, 307] on div "Mowing of grass up to 6" in height. Mow, edge along driveways & sidewalks, trim…" at bounding box center [189, 301] width 206 height 56
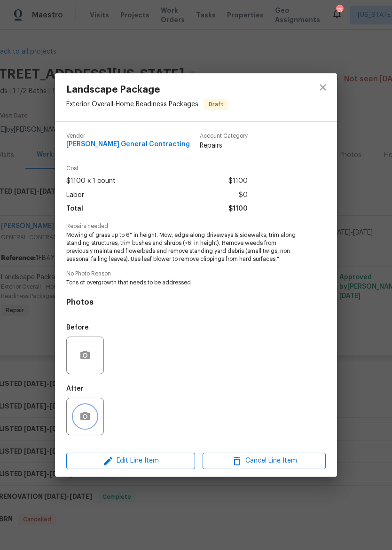
click at [81, 423] on button "button" at bounding box center [85, 416] width 23 height 23
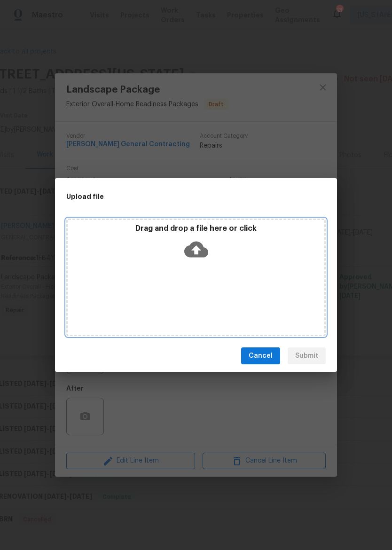
click at [202, 247] on icon at bounding box center [196, 250] width 24 height 16
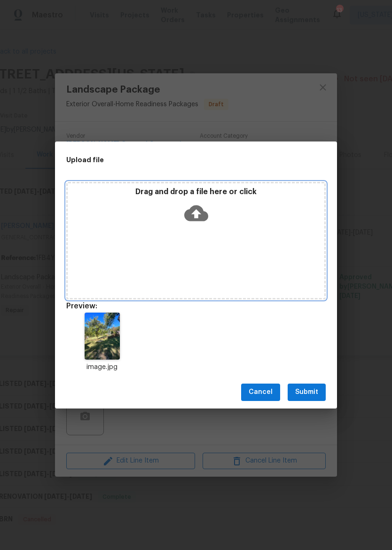
click at [203, 215] on icon at bounding box center [196, 213] width 24 height 16
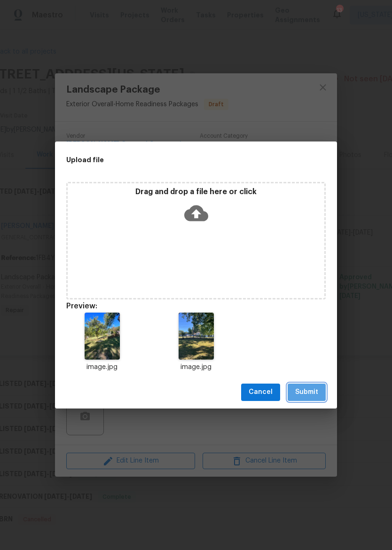
click at [314, 392] on span "Submit" at bounding box center [306, 392] width 23 height 12
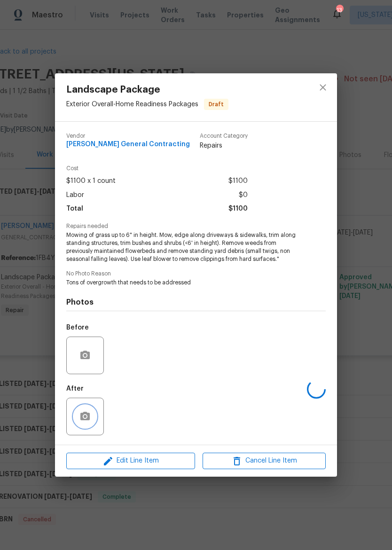
scroll to position [1, 0]
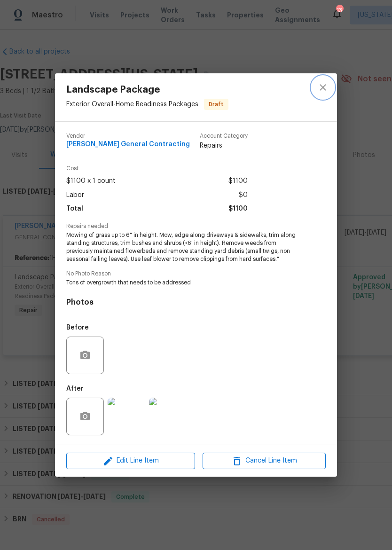
click at [323, 86] on icon "close" at bounding box center [323, 88] width 6 height 6
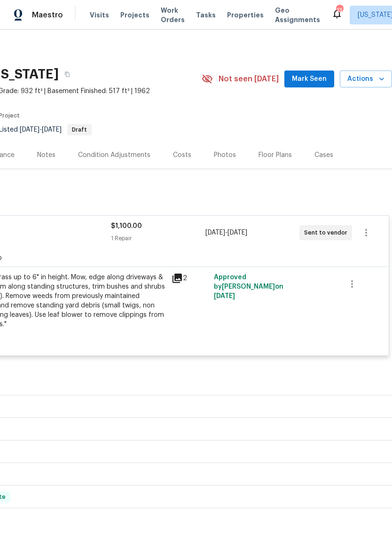
scroll to position [1, 139]
click at [370, 230] on icon "button" at bounding box center [365, 232] width 11 height 11
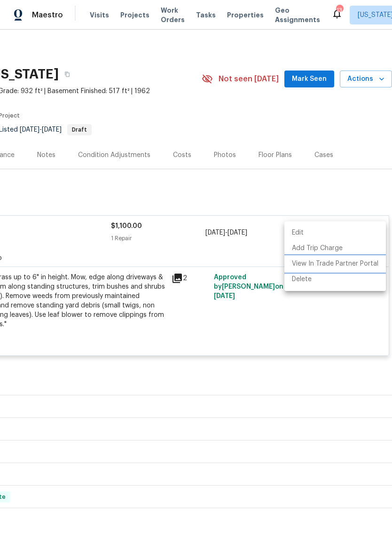
click at [360, 266] on li "View In Trade Partner Portal" at bounding box center [335, 264] width 102 height 16
click at [327, 345] on div at bounding box center [196, 275] width 392 height 550
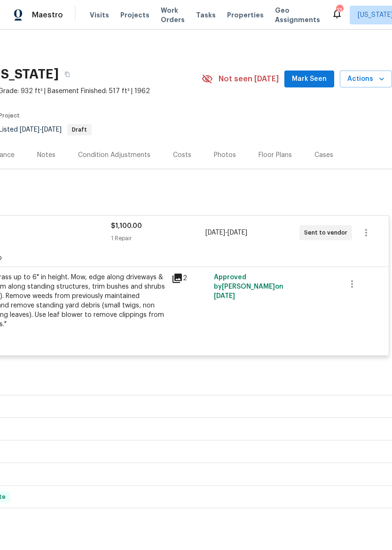
click at [279, 153] on div "Floor Plans" at bounding box center [274, 154] width 33 height 9
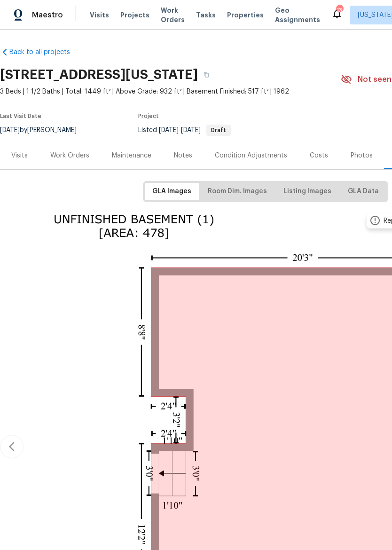
scroll to position [1, 0]
click at [63, 157] on div "Work Orders" at bounding box center [69, 155] width 39 height 9
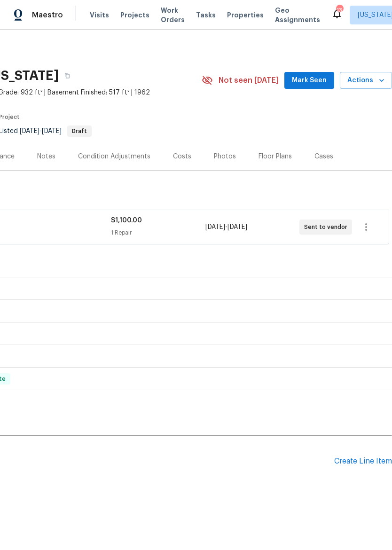
scroll to position [0, 139]
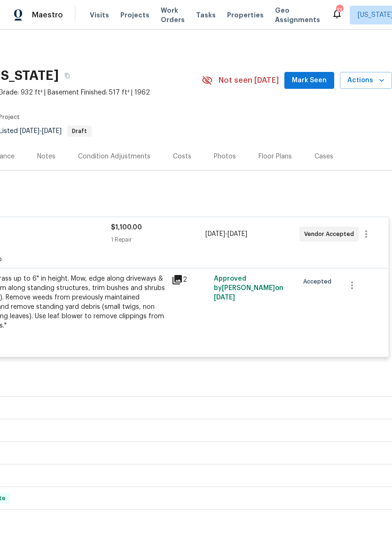
click at [61, 303] on div "Mowing of grass up to 6" in height. Mow, edge along driveways & sidewalks, trim…" at bounding box center [63, 302] width 206 height 56
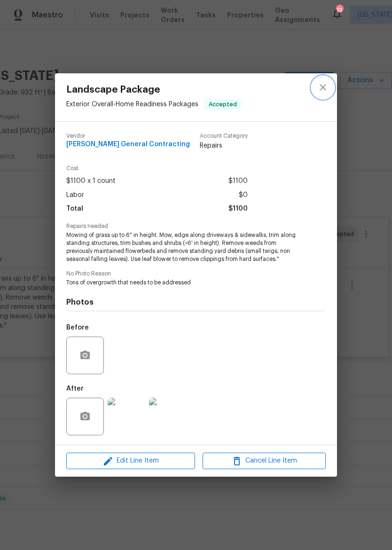
click at [326, 76] on button "close" at bounding box center [323, 87] width 23 height 23
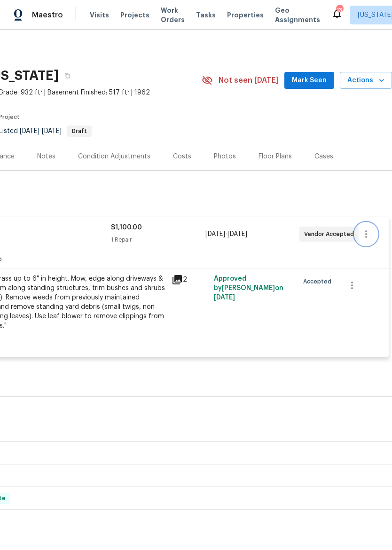
click at [370, 239] on icon "button" at bounding box center [365, 233] width 11 height 11
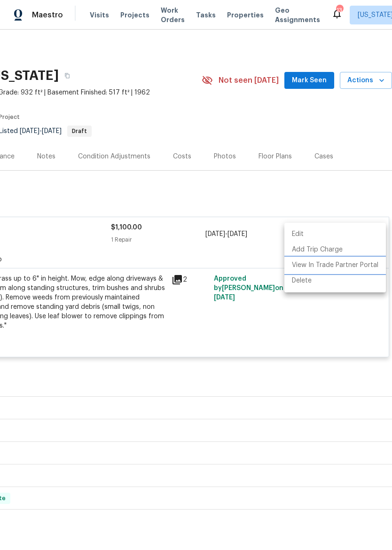
click at [363, 266] on li "View In Trade Partner Portal" at bounding box center [335, 266] width 102 height 16
click at [60, 195] on div at bounding box center [196, 275] width 392 height 550
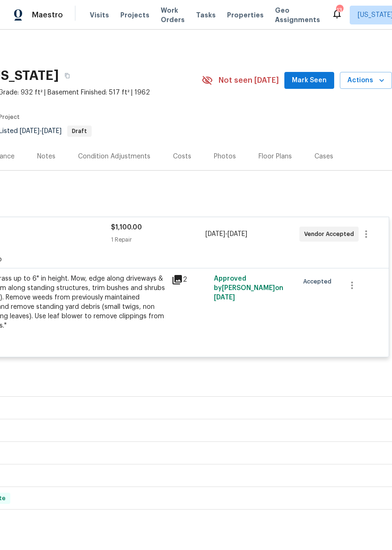
click at [22, 19] on img at bounding box center [18, 15] width 8 height 12
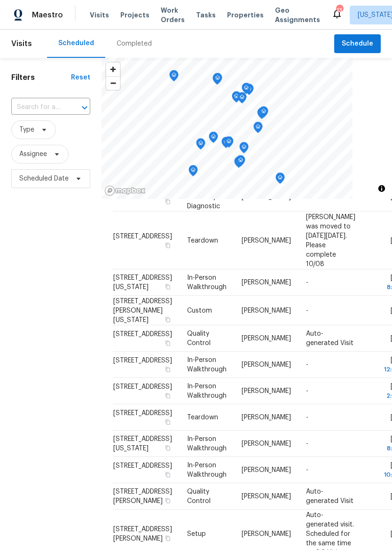
scroll to position [380, 0]
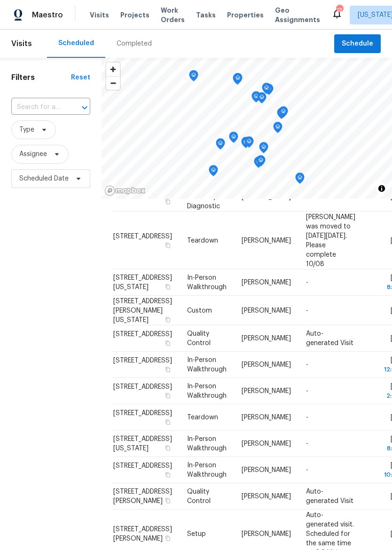
click at [232, 13] on span "Properties" at bounding box center [245, 14] width 37 height 9
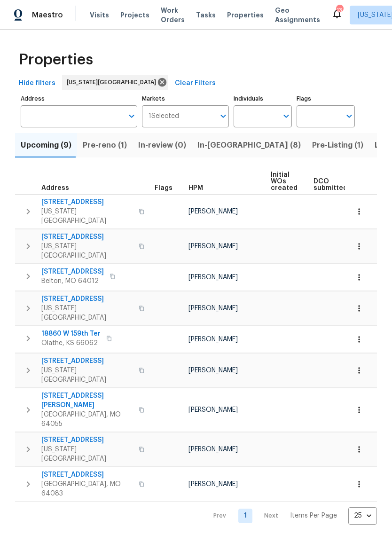
click at [210, 148] on span "In-reno (8)" at bounding box center [248, 145] width 103 height 13
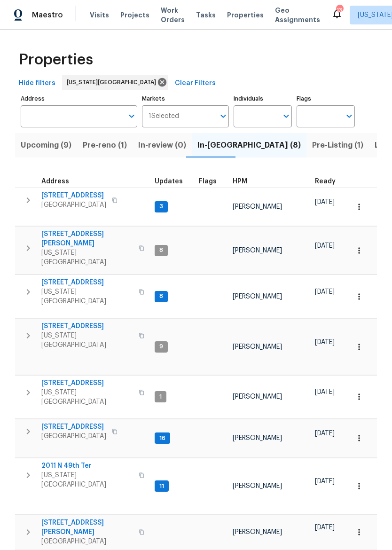
click at [59, 461] on span "2011 N 49th Ter" at bounding box center [87, 465] width 92 height 9
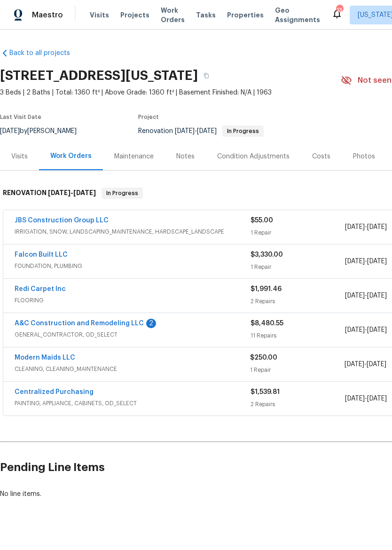
click at [10, 17] on div "Maestro" at bounding box center [31, 15] width 63 height 19
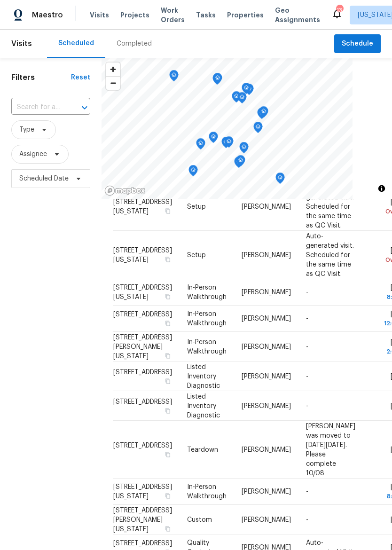
scroll to position [52, 0]
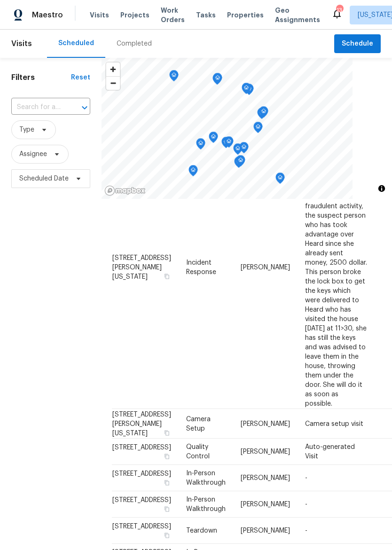
scroll to position [352, 0]
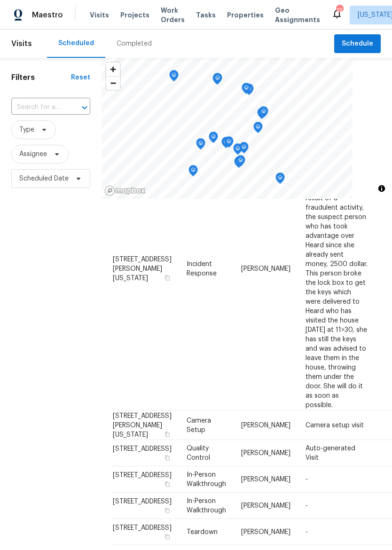
click at [0, 0] on icon at bounding box center [0, 0] width 0 height 0
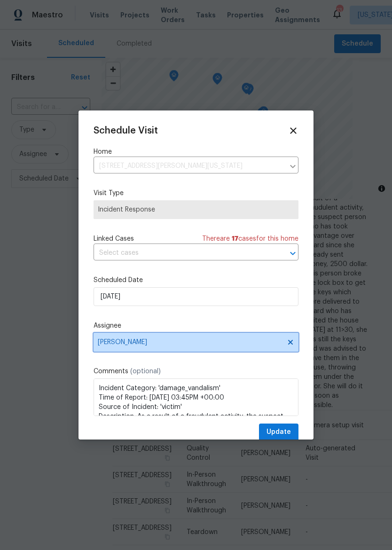
click at [222, 352] on span "[PERSON_NAME]" at bounding box center [196, 342] width 205 height 19
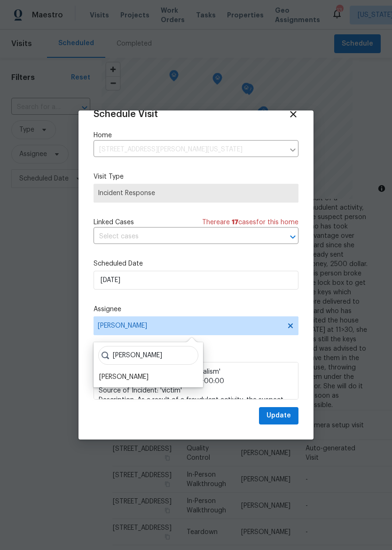
scroll to position [18, 0]
type input "Matt"
click at [130, 378] on div "Matt McEvoy" at bounding box center [123, 377] width 49 height 9
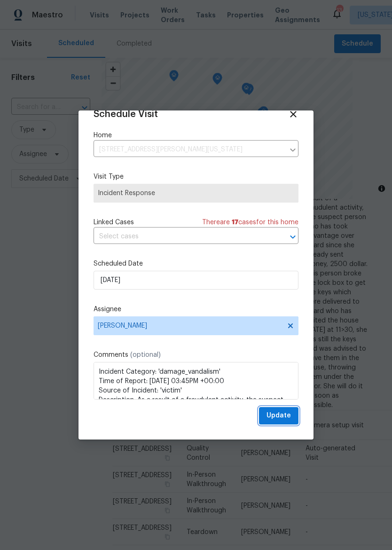
click at [284, 414] on span "Update" at bounding box center [278, 416] width 24 height 12
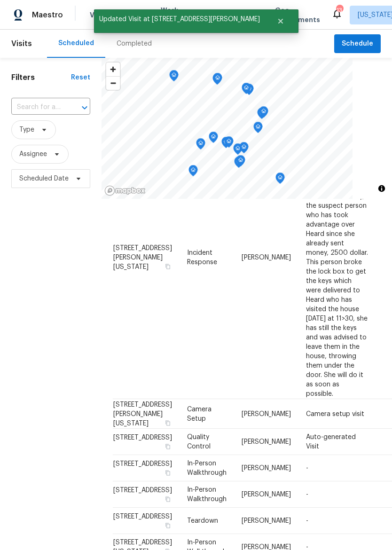
scroll to position [364, 0]
click at [0, 0] on icon at bounding box center [0, 0] width 0 height 0
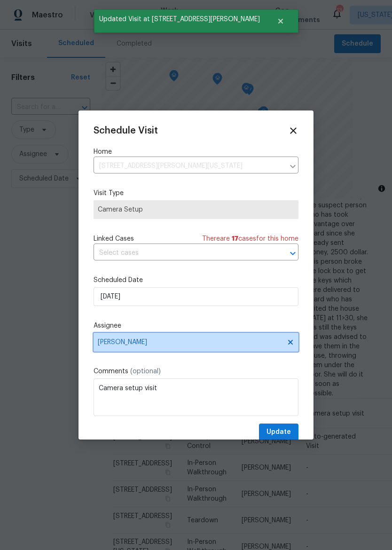
click at [217, 344] on span "[PERSON_NAME]" at bounding box center [190, 342] width 184 height 8
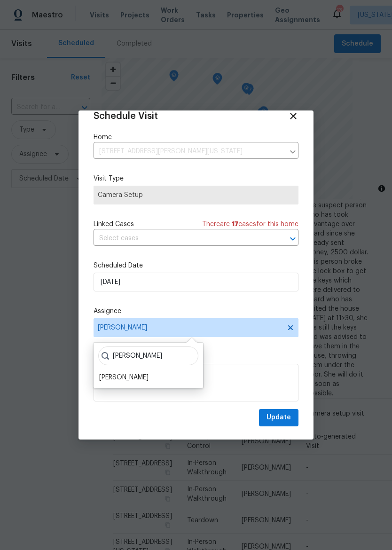
scroll to position [17, 0]
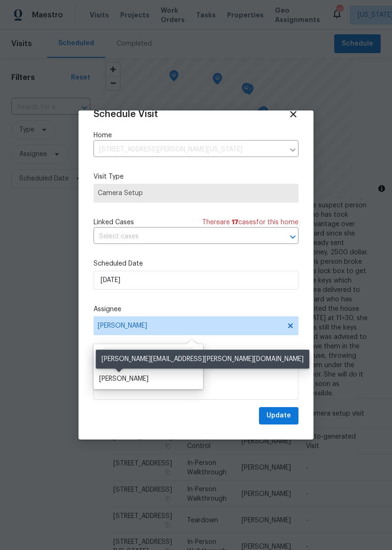
type input "Matt"
click at [128, 379] on div "Matt McEvoy" at bounding box center [123, 378] width 49 height 9
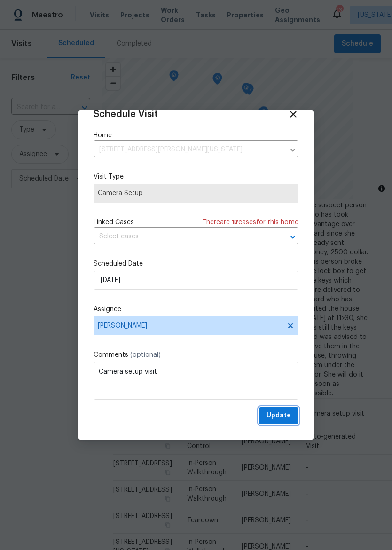
click at [285, 416] on span "Update" at bounding box center [278, 416] width 24 height 12
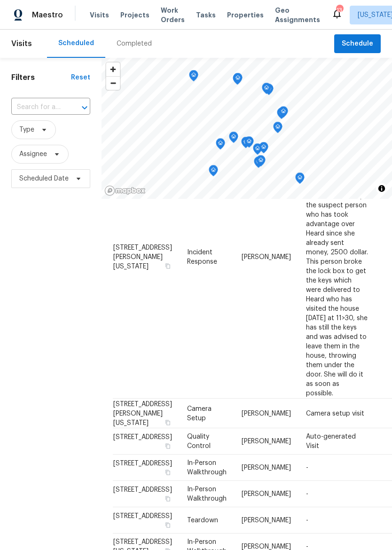
click at [235, 19] on span "Properties" at bounding box center [245, 14] width 37 height 9
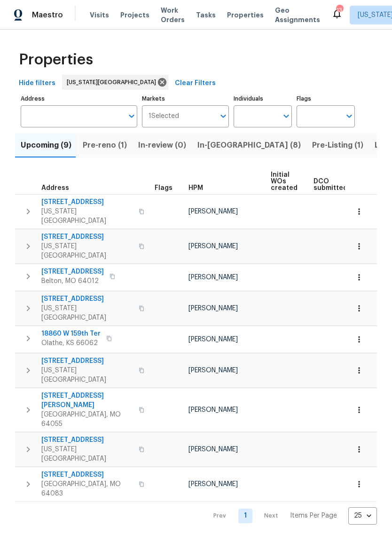
click at [217, 144] on span "In-[GEOGRAPHIC_DATA] (8)" at bounding box center [248, 145] width 103 height 13
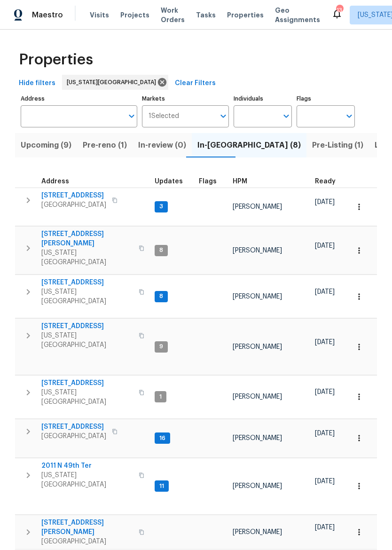
click at [62, 461] on span "2011 N 49th Ter" at bounding box center [87, 465] width 92 height 9
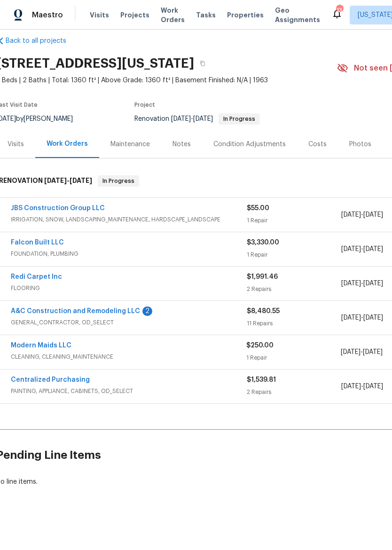
scroll to position [12, 2]
click at [170, 284] on span "FLOORING" at bounding box center [130, 287] width 236 height 9
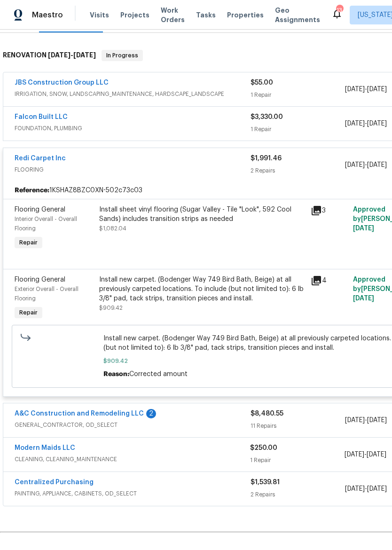
scroll to position [138, 0]
click at [240, 291] on div "Install new carpet. (Bodenger Way 749 Bird Bath, Beige) at all previously carpe…" at bounding box center [202, 289] width 206 height 28
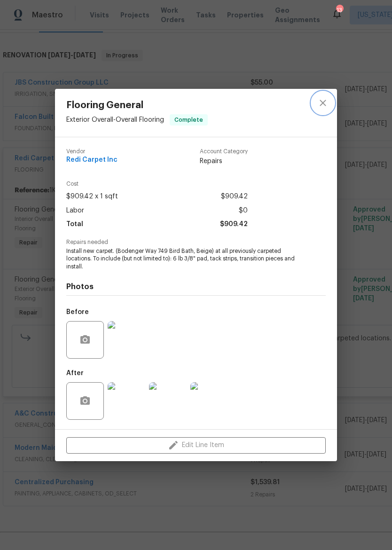
click at [330, 98] on button "close" at bounding box center [323, 103] width 23 height 23
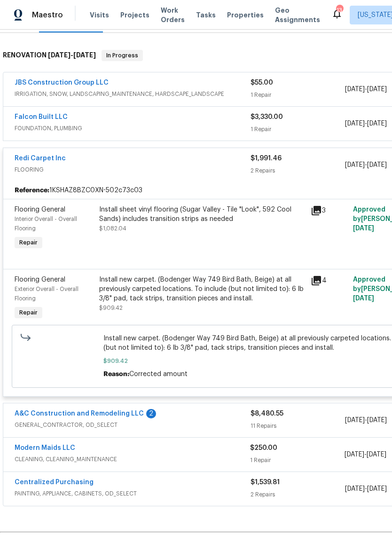
click at [180, 174] on span "FLOORING" at bounding box center [133, 169] width 236 height 9
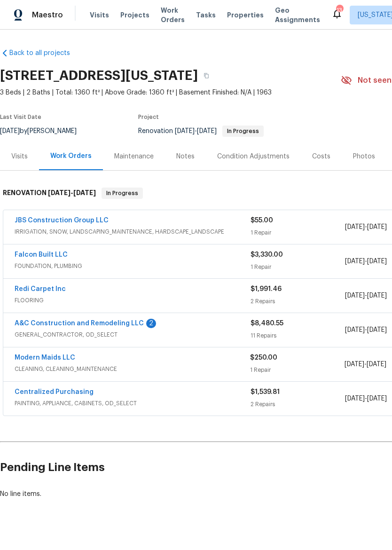
scroll to position [0, 0]
click at [230, 14] on span "Properties" at bounding box center [245, 14] width 37 height 9
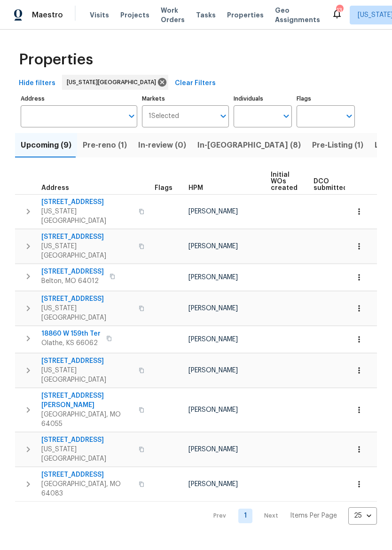
click at [210, 152] on button "In-[GEOGRAPHIC_DATA] (8)" at bounding box center [249, 145] width 115 height 24
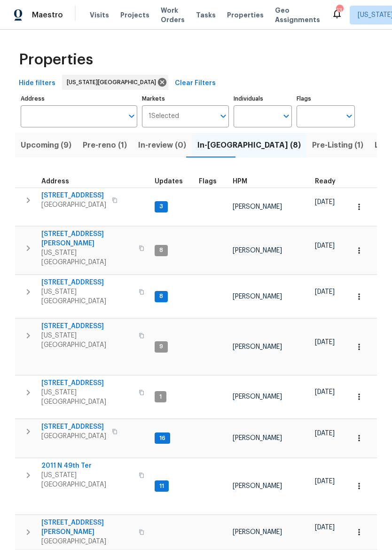
click at [55, 287] on span "[US_STATE][GEOGRAPHIC_DATA]" at bounding box center [87, 296] width 92 height 19
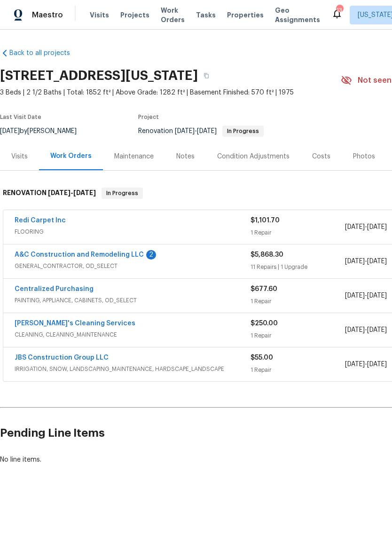
scroll to position [0, -1]
click at [230, 17] on span "Properties" at bounding box center [245, 14] width 37 height 9
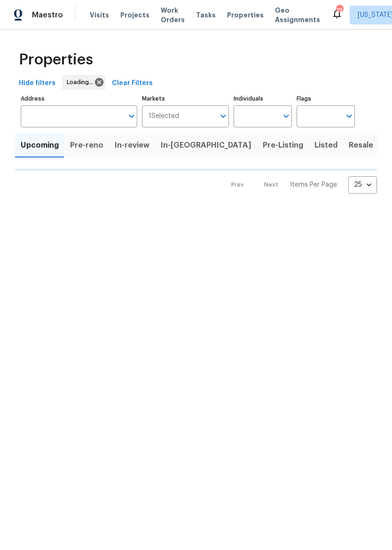
click at [229, 13] on span "Properties" at bounding box center [245, 14] width 37 height 9
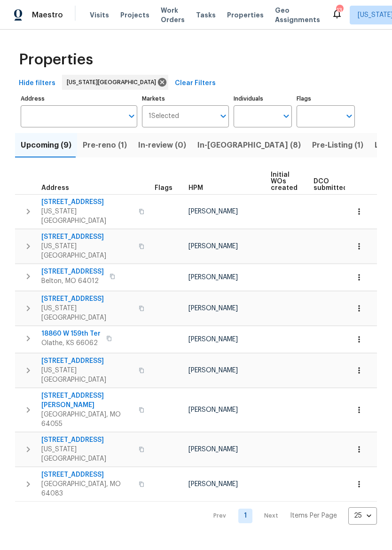
click at [214, 145] on span "In-reno (8)" at bounding box center [248, 145] width 103 height 13
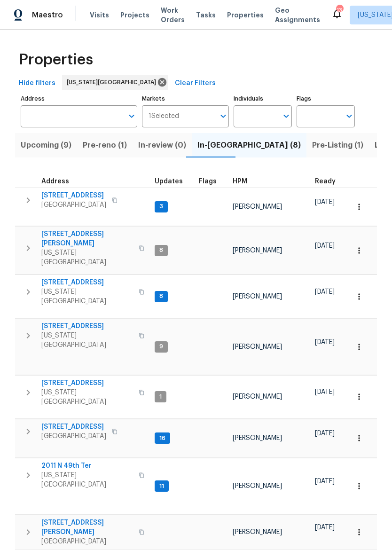
click at [59, 518] on span "9432 Carter Dr" at bounding box center [87, 527] width 92 height 19
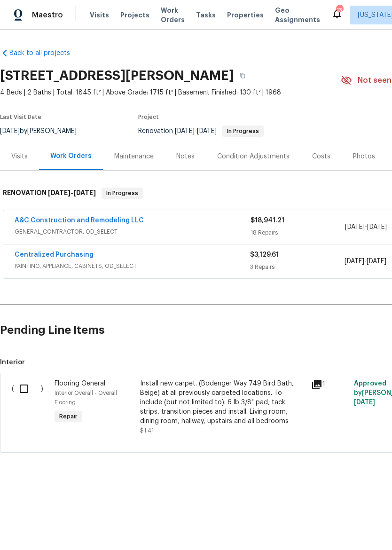
click at [26, 391] on input "checkbox" at bounding box center [27, 389] width 27 height 20
checkbox input "true"
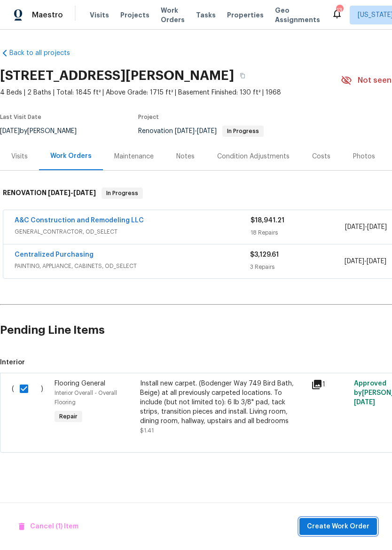
click at [359, 523] on span "Create Work Order" at bounding box center [338, 527] width 62 height 12
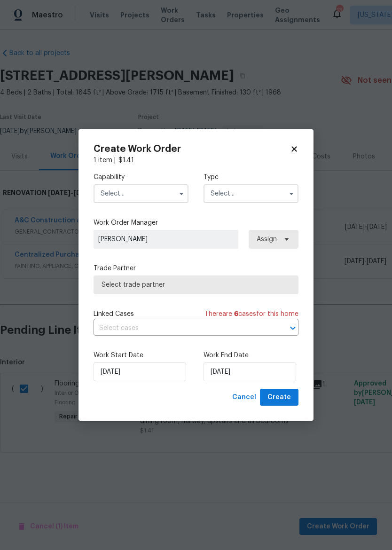
click at [153, 194] on input "text" at bounding box center [141, 193] width 95 height 19
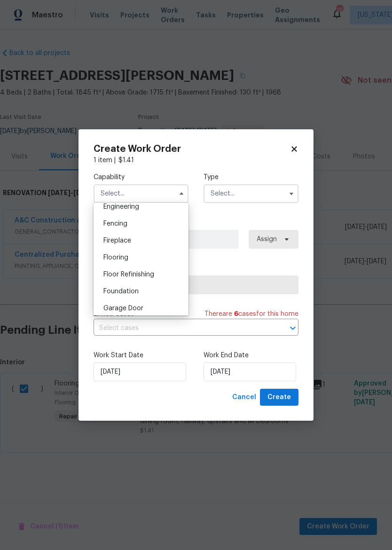
scroll to position [321, 0]
click at [163, 258] on div "Flooring" at bounding box center [141, 256] width 90 height 17
type input "Flooring"
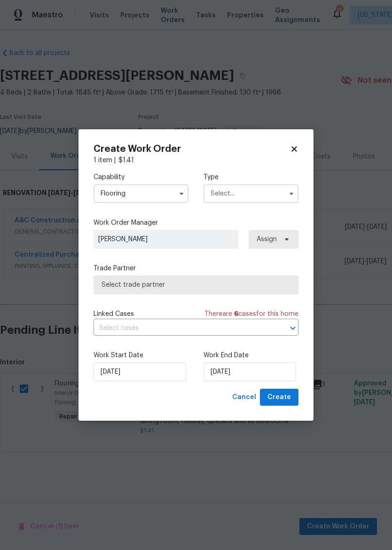
click at [263, 192] on input "text" at bounding box center [250, 193] width 95 height 19
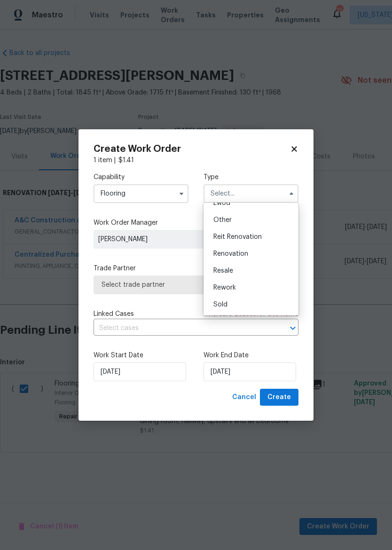
scroll to position [112, 0]
click at [258, 253] on div "Renovation" at bounding box center [251, 253] width 90 height 17
type input "Renovation"
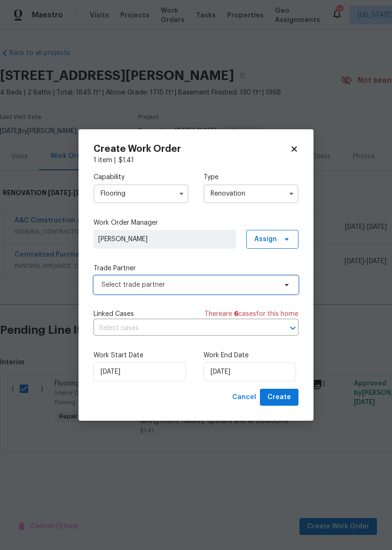
click at [250, 283] on span "Select trade partner" at bounding box center [189, 284] width 175 height 9
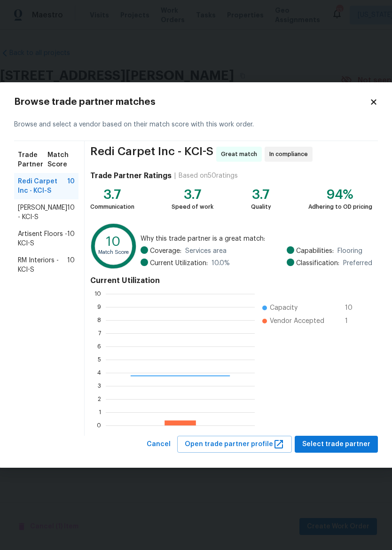
scroll to position [132, 149]
click at [344, 449] on span "Select trade partner" at bounding box center [336, 444] width 68 height 12
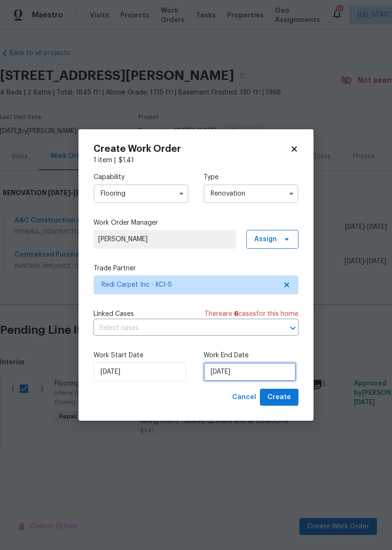
click at [270, 370] on input "10/8/2025" at bounding box center [249, 371] width 93 height 19
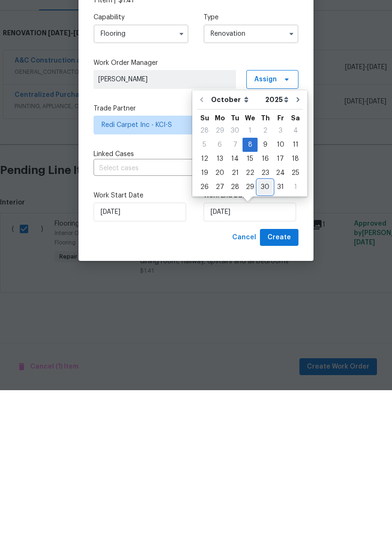
click at [258, 340] on div "30" at bounding box center [265, 346] width 15 height 13
type input "10/30/2025"
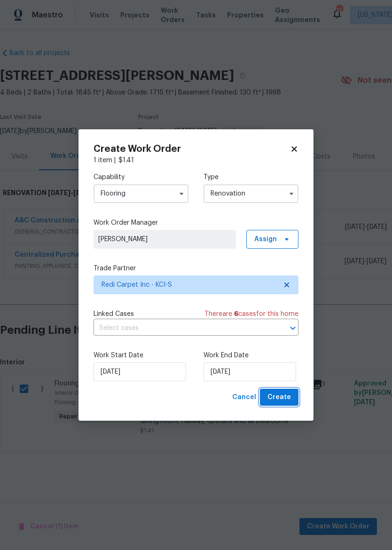
click at [288, 394] on span "Create" at bounding box center [278, 397] width 23 height 12
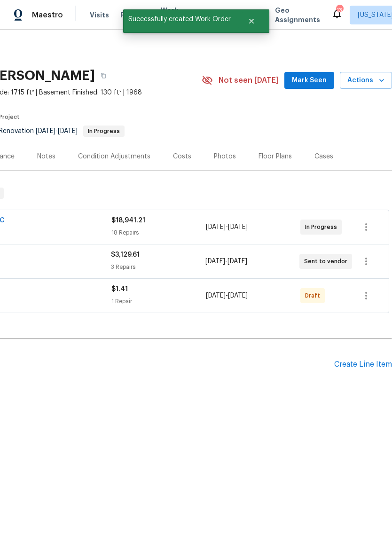
scroll to position [0, 139]
click at [365, 299] on icon "button" at bounding box center [365, 295] width 11 height 11
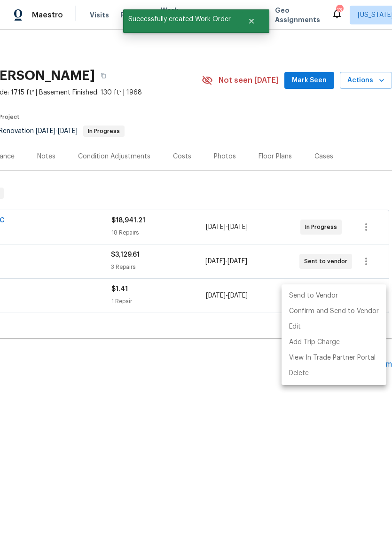
click at [335, 297] on li "Send to Vendor" at bounding box center [333, 296] width 105 height 16
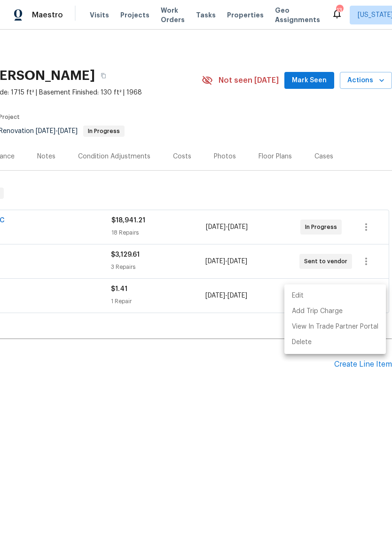
click at [291, 436] on div at bounding box center [196, 275] width 392 height 550
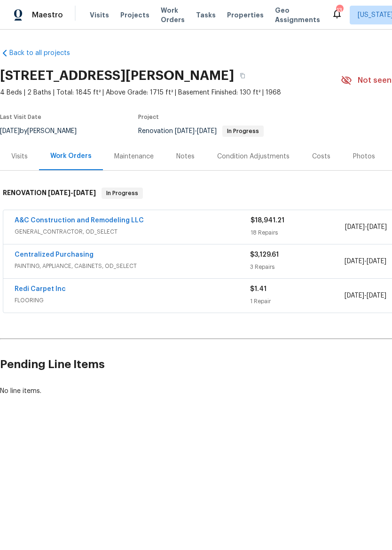
scroll to position [0, 0]
click at [32, 6] on div "Maestro" at bounding box center [31, 15] width 63 height 19
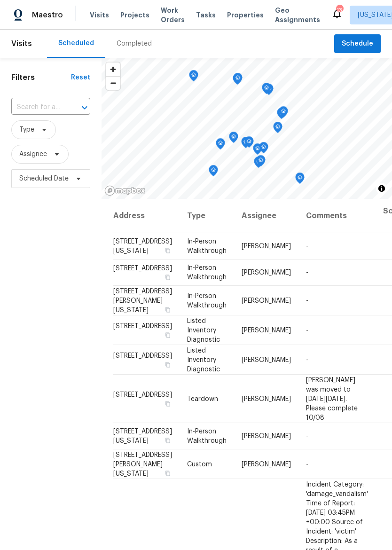
click at [242, 19] on span "Properties" at bounding box center [245, 14] width 37 height 9
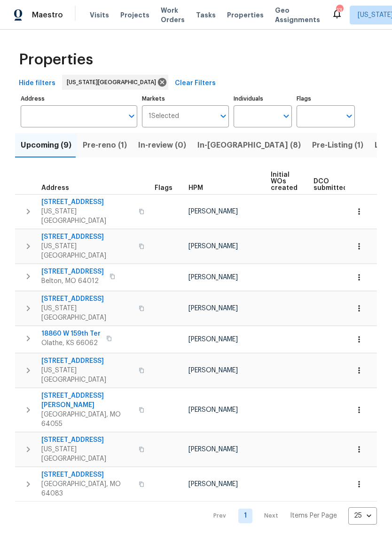
click at [375, 151] on span "Listed (29)" at bounding box center [395, 145] width 40 height 13
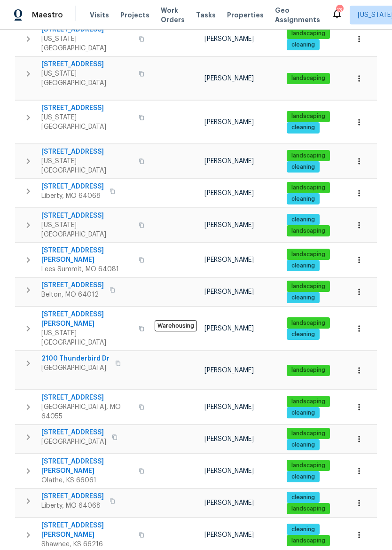
scroll to position [394, 0]
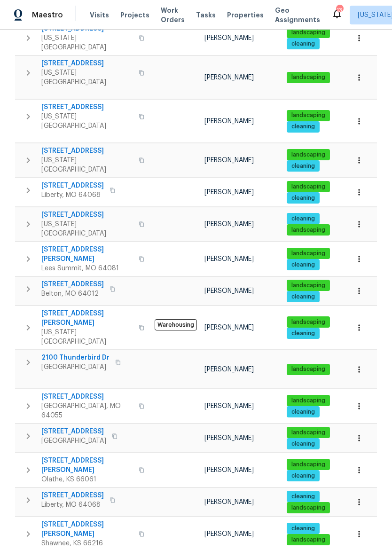
click at [53, 392] on span "15405 E 40th St S" at bounding box center [87, 396] width 92 height 9
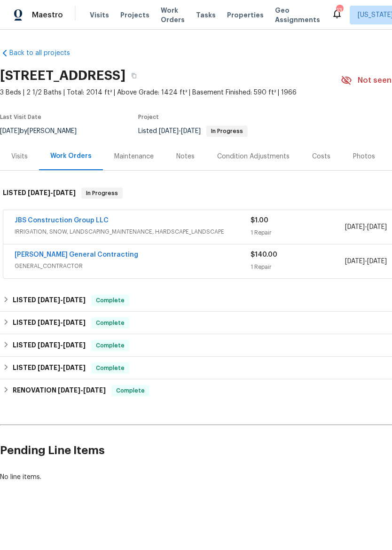
click at [132, 261] on div "[PERSON_NAME] General Contracting" at bounding box center [133, 255] width 236 height 11
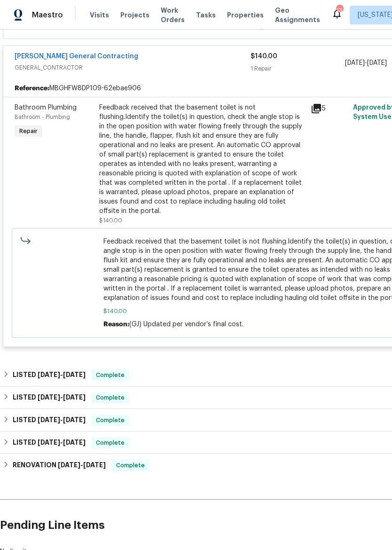
scroll to position [207, 0]
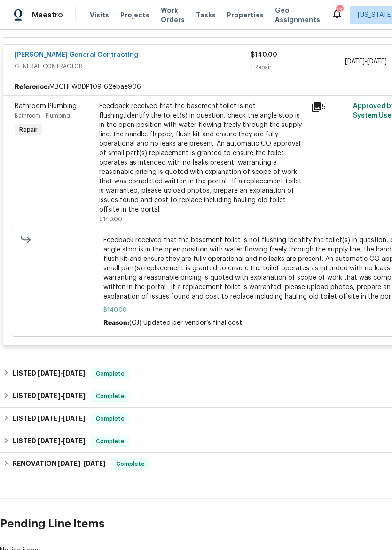
click at [6, 369] on icon at bounding box center [6, 372] width 7 height 7
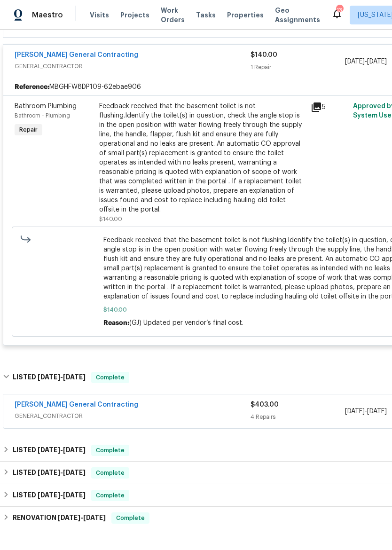
click at [336, 412] on div "4 Repairs" at bounding box center [297, 416] width 94 height 9
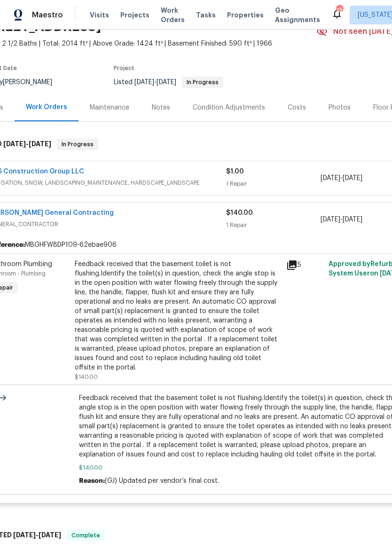
scroll to position [48, 24]
click at [129, 184] on span "IRRIGATION, SNOW, LANDSCAPING_MAINTENANCE, HARDSCAPE_LANDSCAPE" at bounding box center [108, 183] width 236 height 9
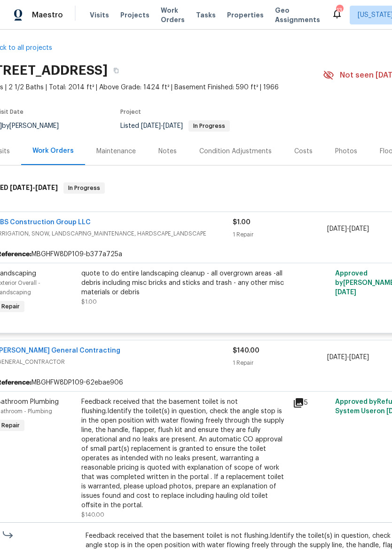
scroll to position [4, 20]
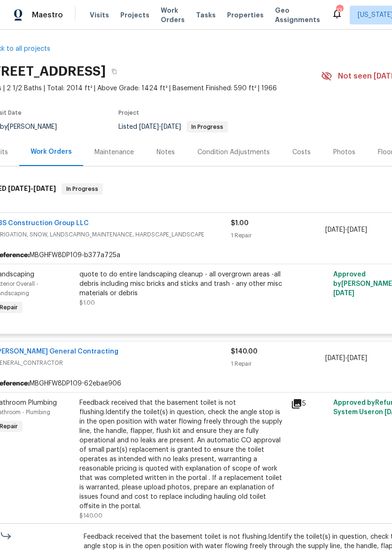
click at [42, 225] on link "JBS Construction Group LLC" at bounding box center [42, 223] width 94 height 7
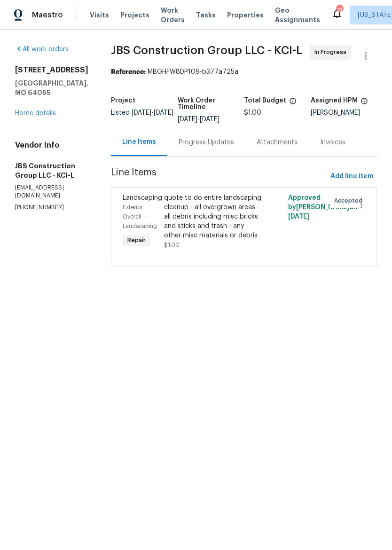
click at [227, 147] on div "Progress Updates" at bounding box center [206, 142] width 55 height 9
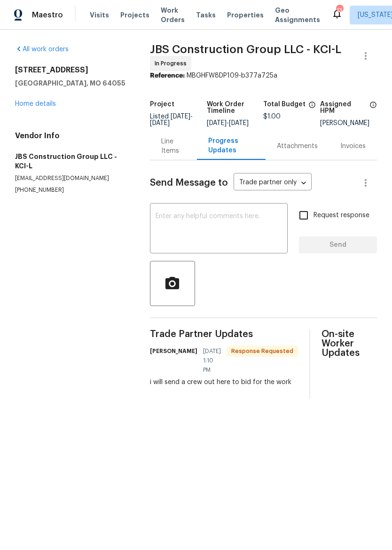
click at [7, 14] on div "Maestro" at bounding box center [31, 15] width 63 height 19
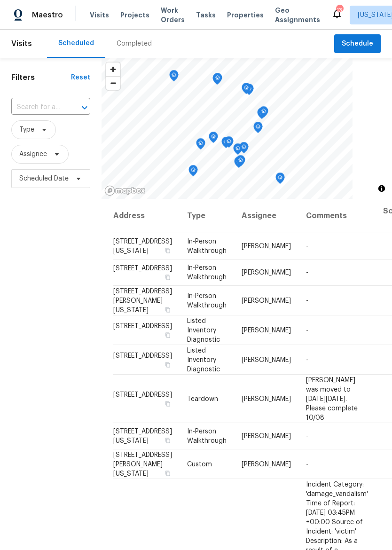
click at [240, 10] on span "Properties" at bounding box center [245, 14] width 37 height 9
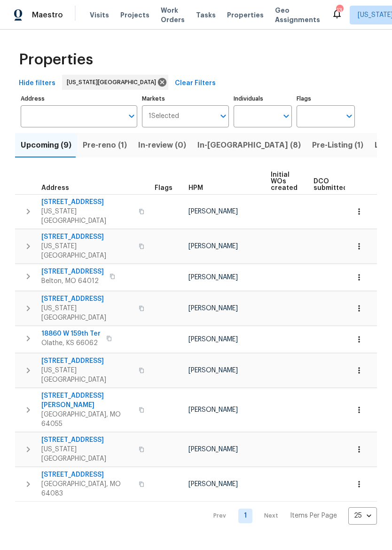
click at [375, 145] on span "Listed (29)" at bounding box center [395, 145] width 40 height 13
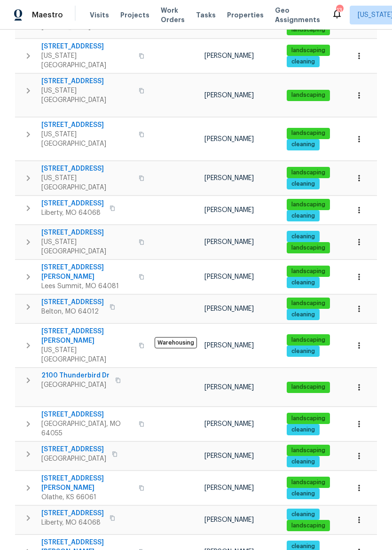
scroll to position [376, 0]
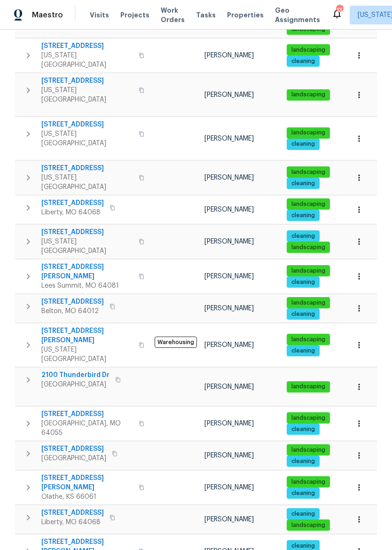
click at [69, 419] on span "[GEOGRAPHIC_DATA], MO 64055" at bounding box center [87, 428] width 92 height 19
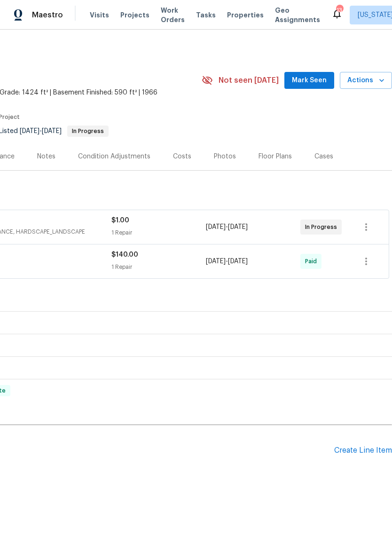
scroll to position [0, 139]
click at [371, 448] on div "Create Line Item" at bounding box center [363, 450] width 58 height 9
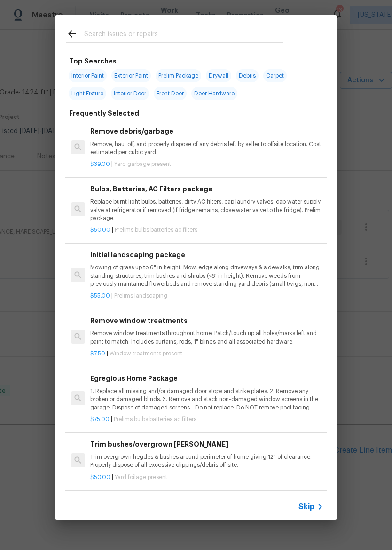
click at [116, 38] on input "text" at bounding box center [183, 35] width 199 height 14
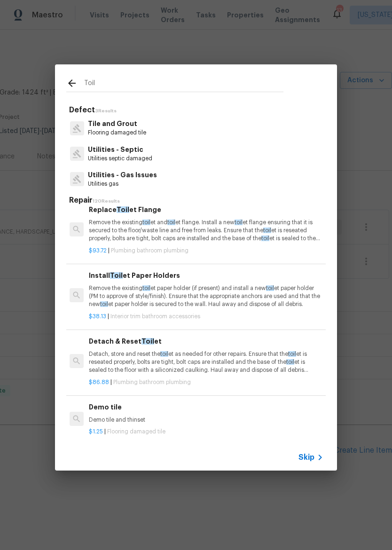
type input "Toil"
click at [71, 86] on icon at bounding box center [72, 83] width 8 height 8
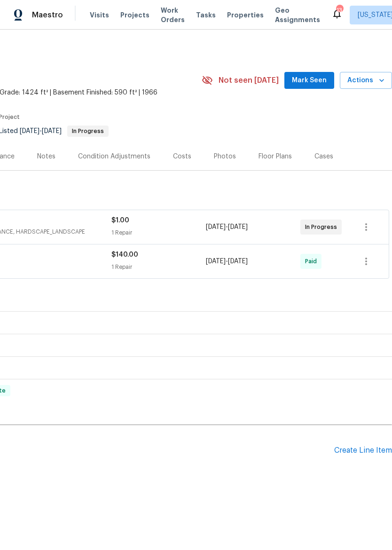
scroll to position [367, 1]
click at [370, 444] on div "Pending Line Items Create Line Item" at bounding box center [126, 451] width 531 height 44
click at [366, 452] on div "Create Line Item" at bounding box center [363, 450] width 58 height 9
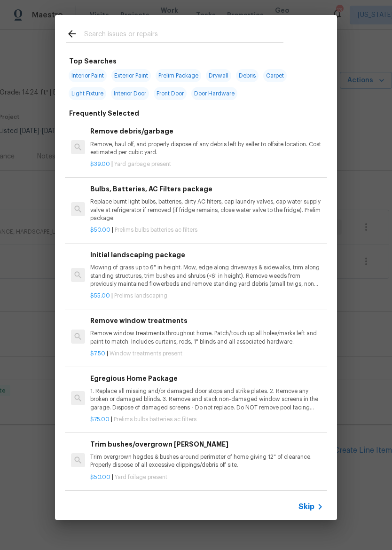
click at [117, 28] on input "text" at bounding box center [183, 35] width 199 height 14
type input "Hpm"
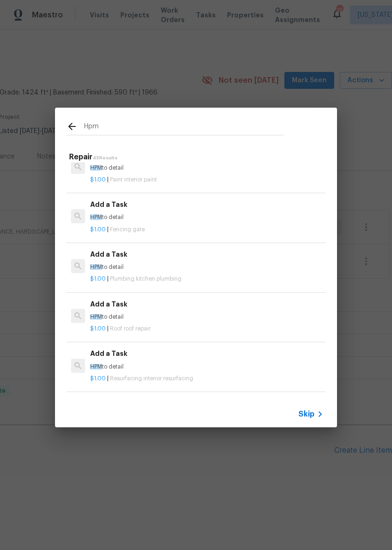
scroll to position [517, 0]
click at [240, 263] on p "HPM to detail" at bounding box center [206, 267] width 233 height 8
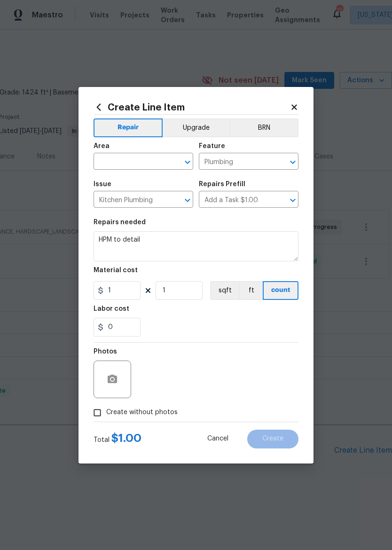
click at [116, 160] on input "text" at bounding box center [130, 162] width 73 height 15
click at [118, 182] on li "Bathroom" at bounding box center [144, 183] width 100 height 16
type input "Bathroom"
click at [121, 205] on input "Kitchen Plumbing" at bounding box center [130, 200] width 73 height 15
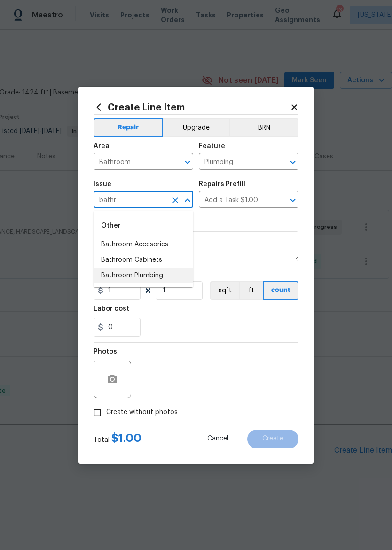
click at [109, 277] on li "Bathroom Plumbing" at bounding box center [144, 276] width 100 height 16
type input "Bathroom Plumbing"
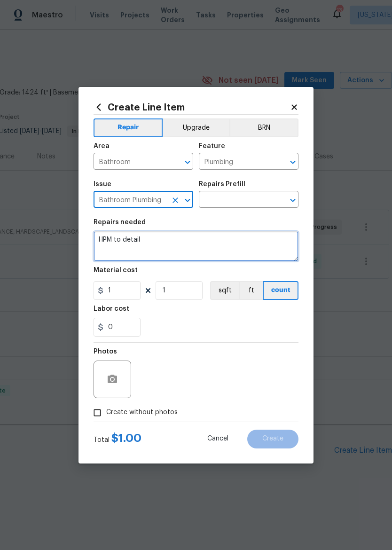
click at [163, 236] on textarea "HPM to detail" at bounding box center [196, 246] width 205 height 30
click at [158, 239] on textarea "HPM to detail" at bounding box center [196, 246] width 205 height 30
click at [158, 238] on textarea "HPM to detail" at bounding box center [196, 246] width 205 height 30
type textarea "H"
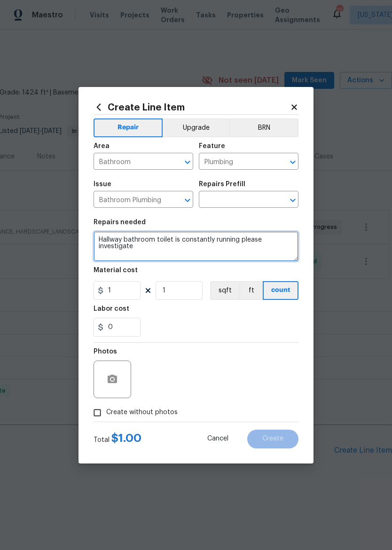
click at [157, 243] on textarea "Hallway bathroom toilet is constantly running please investigate" at bounding box center [196, 246] width 205 height 30
type textarea "Hallway bathroom toilet is constantly running please investigate"
click at [276, 333] on div "0" at bounding box center [196, 327] width 205 height 19
click at [100, 413] on input "Create without photos" at bounding box center [97, 413] width 18 height 18
checkbox input "true"
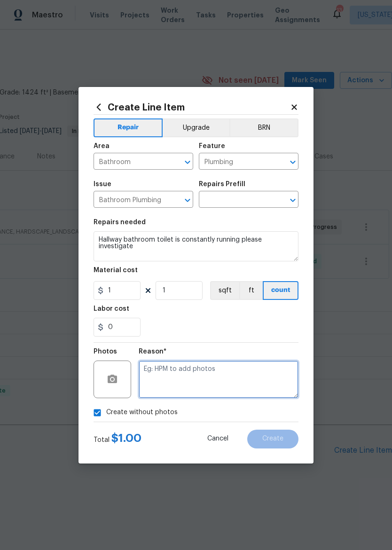
click at [252, 371] on textarea at bounding box center [219, 379] width 160 height 38
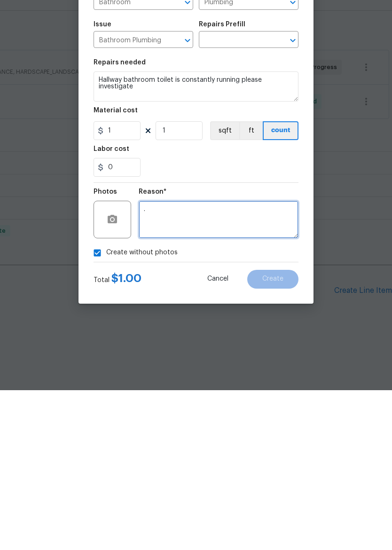
type textarea "."
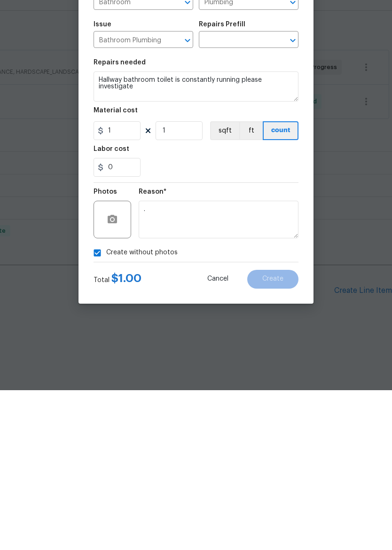
click at [282, 289] on div "Create Line Item Repair Upgrade BRN Area Bathroom ​ Feature Plumbing ​ Issue Ba…" at bounding box center [195, 275] width 235 height 376
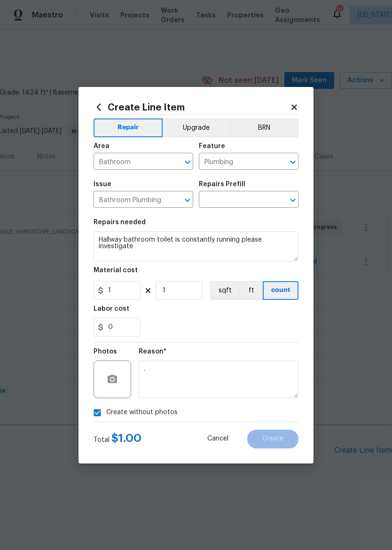
click at [266, 195] on input "text" at bounding box center [235, 200] width 73 height 15
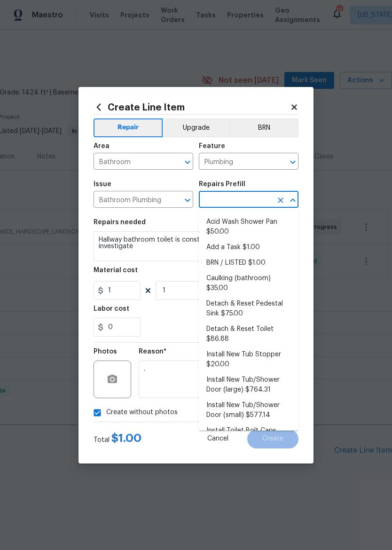
click at [256, 246] on li "Add a Task $1.00" at bounding box center [249, 248] width 100 height 16
type input "Add a Task $1.00"
type textarea "HPM to detail"
type input "Add a Task $1.00"
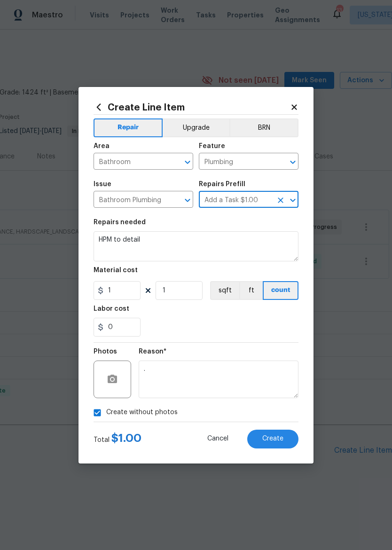
click at [248, 326] on div "0" at bounding box center [196, 327] width 205 height 19
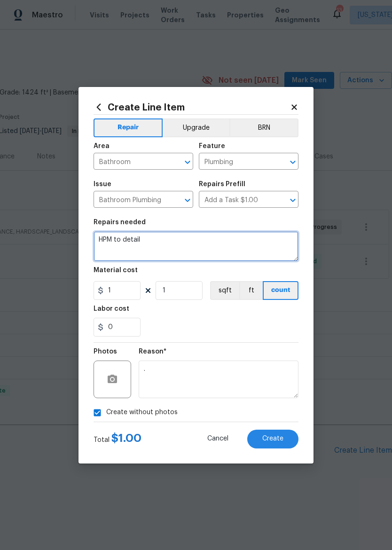
click at [250, 245] on textarea "HPM to detail" at bounding box center [196, 246] width 205 height 30
click at [249, 248] on textarea "HPM to detail" at bounding box center [196, 246] width 205 height 30
click at [249, 247] on textarea "HPM to detail" at bounding box center [196, 246] width 205 height 30
type textarea "H"
type textarea "Hallway bathroom toilet is constantly running please investigate"
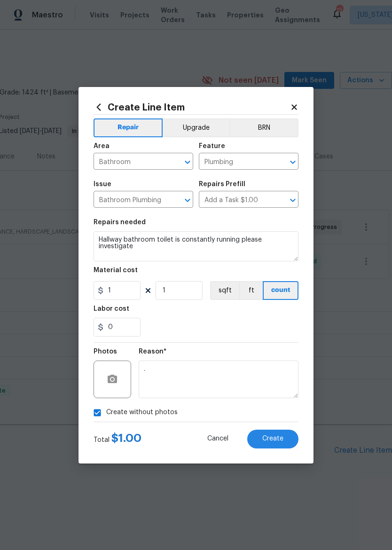
click at [273, 332] on div "0" at bounding box center [196, 327] width 205 height 19
click at [280, 446] on button "Create" at bounding box center [272, 439] width 51 height 19
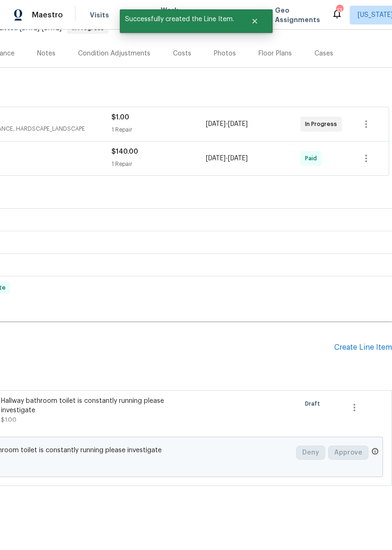
scroll to position [103, 139]
click at [362, 408] on button "button" at bounding box center [354, 407] width 23 height 23
click at [364, 374] on div at bounding box center [196, 275] width 392 height 550
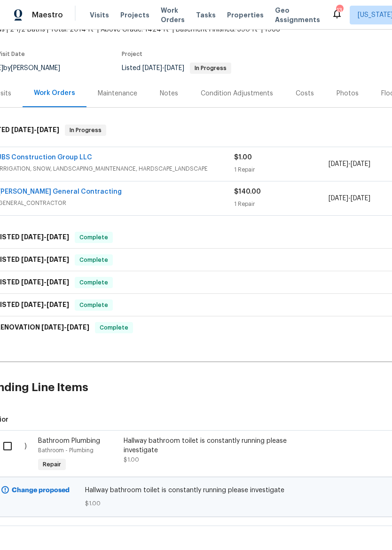
scroll to position [62, 11]
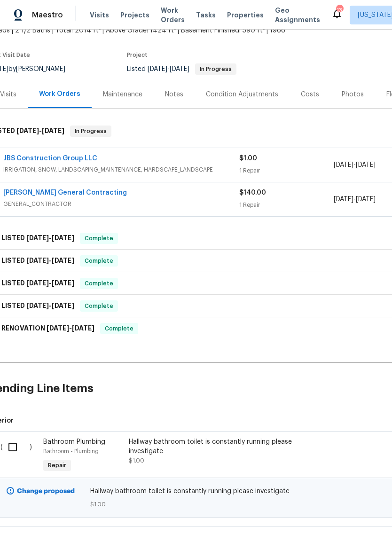
click at [321, 409] on h2 "Pending Line Items" at bounding box center [225, 389] width 473 height 44
click at [16, 451] on input "checkbox" at bounding box center [16, 447] width 27 height 20
checkbox input "true"
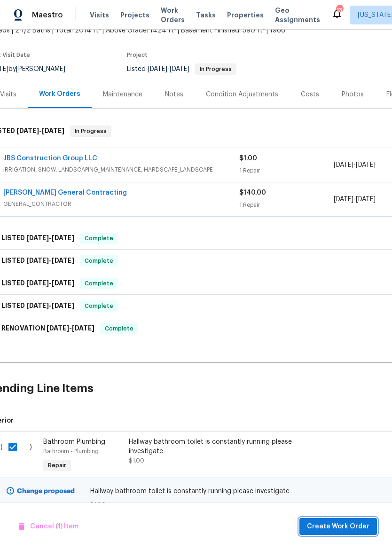
click at [341, 523] on span "Create Work Order" at bounding box center [338, 527] width 62 height 12
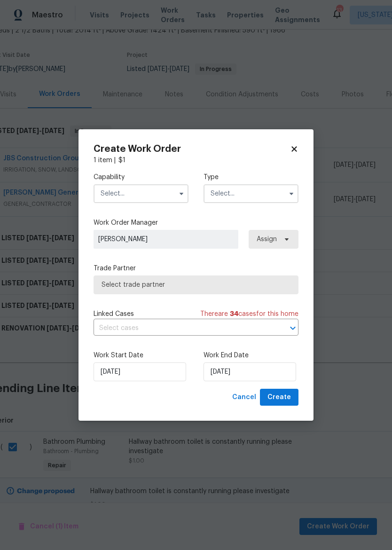
click at [125, 202] on input "text" at bounding box center [141, 193] width 95 height 19
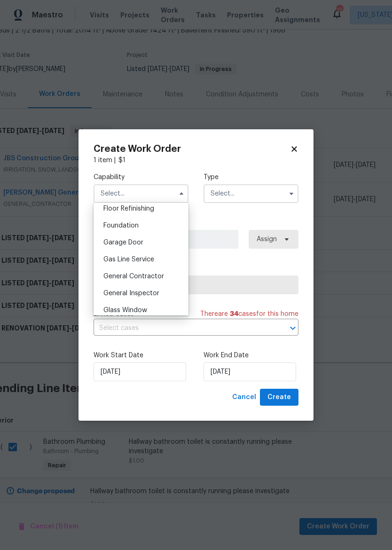
scroll to position [400, 0]
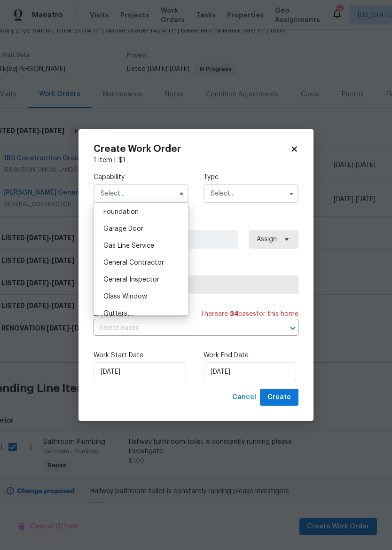
click at [117, 266] on span "General Contractor" at bounding box center [133, 262] width 61 height 7
type input "General Contractor"
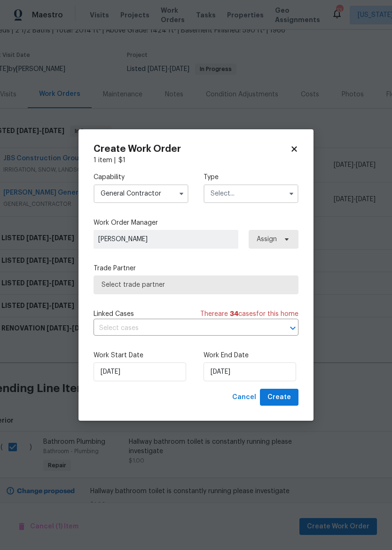
click at [272, 190] on input "text" at bounding box center [250, 193] width 95 height 19
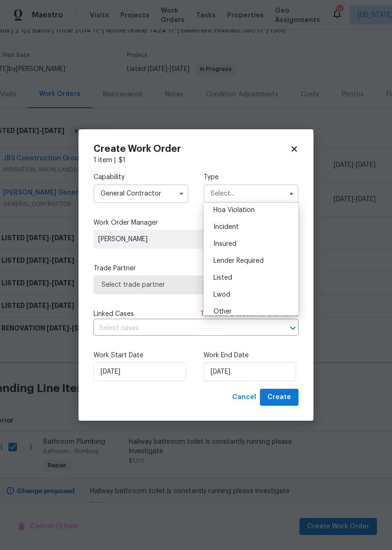
scroll to position [31, 0]
click at [273, 269] on div "Listed" at bounding box center [251, 266] width 90 height 17
type input "Listed"
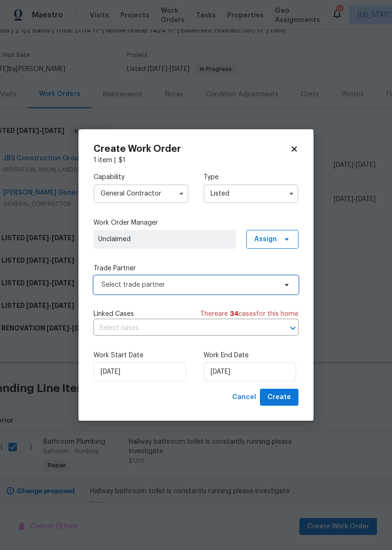
click at [254, 289] on span "Select trade partner" at bounding box center [196, 284] width 205 height 19
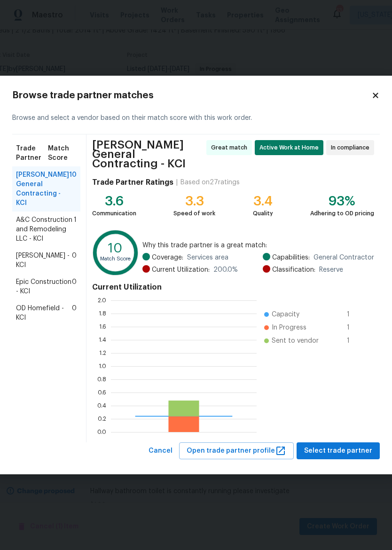
scroll to position [132, 146]
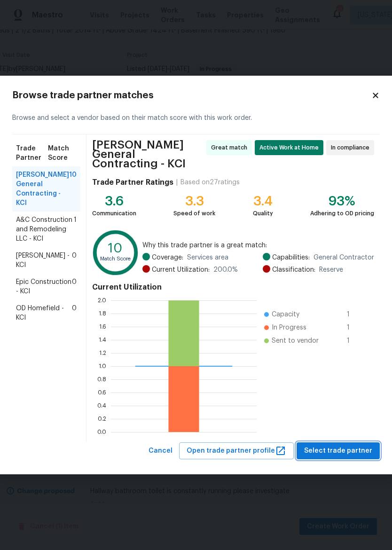
click at [351, 445] on span "Select trade partner" at bounding box center [338, 451] width 68 height 12
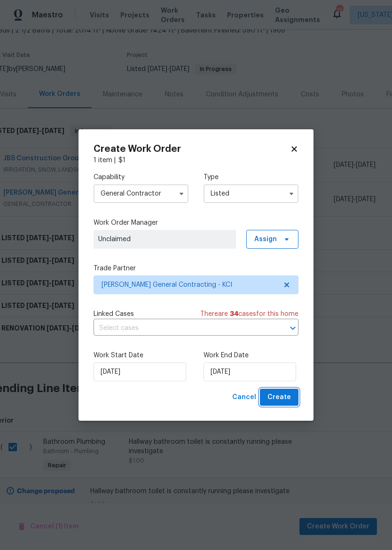
click at [284, 397] on span "Create" at bounding box center [278, 397] width 23 height 12
checkbox input "false"
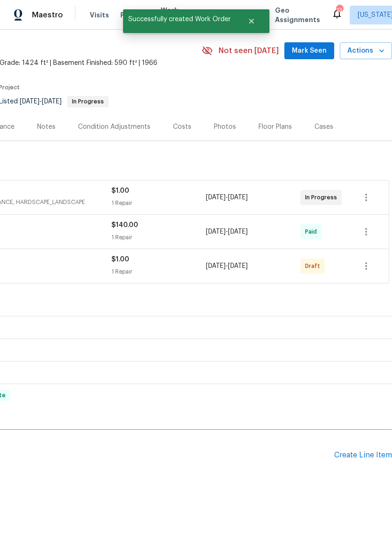
scroll to position [30, 139]
click at [371, 272] on button "button" at bounding box center [366, 266] width 23 height 23
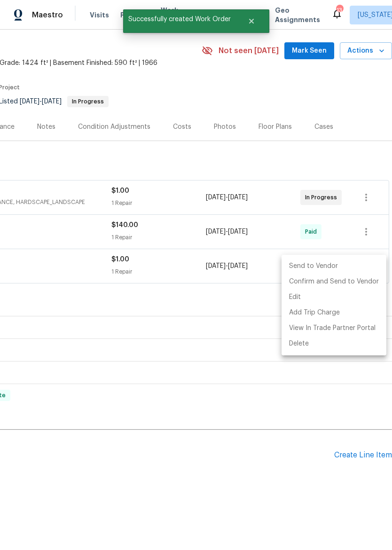
click at [344, 266] on li "Send to Vendor" at bounding box center [333, 266] width 105 height 16
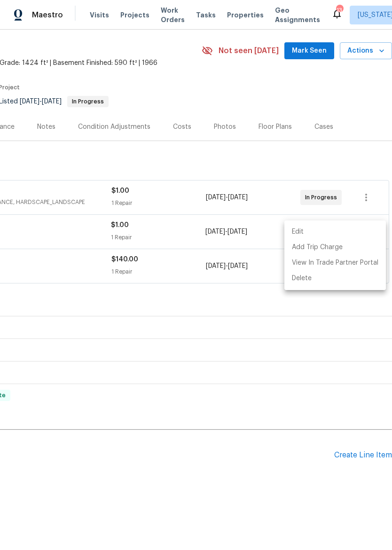
click at [24, 29] on div at bounding box center [196, 275] width 392 height 550
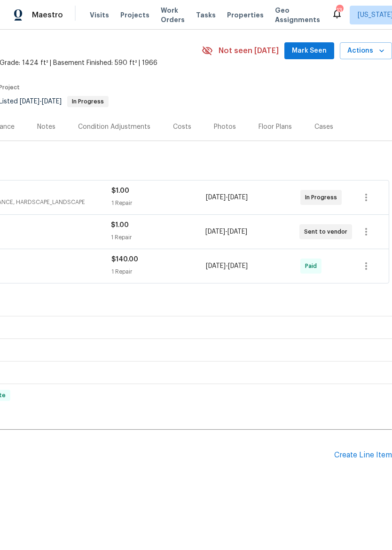
click at [15, 17] on img at bounding box center [18, 15] width 8 height 12
